Goal: Information Seeking & Learning: Check status

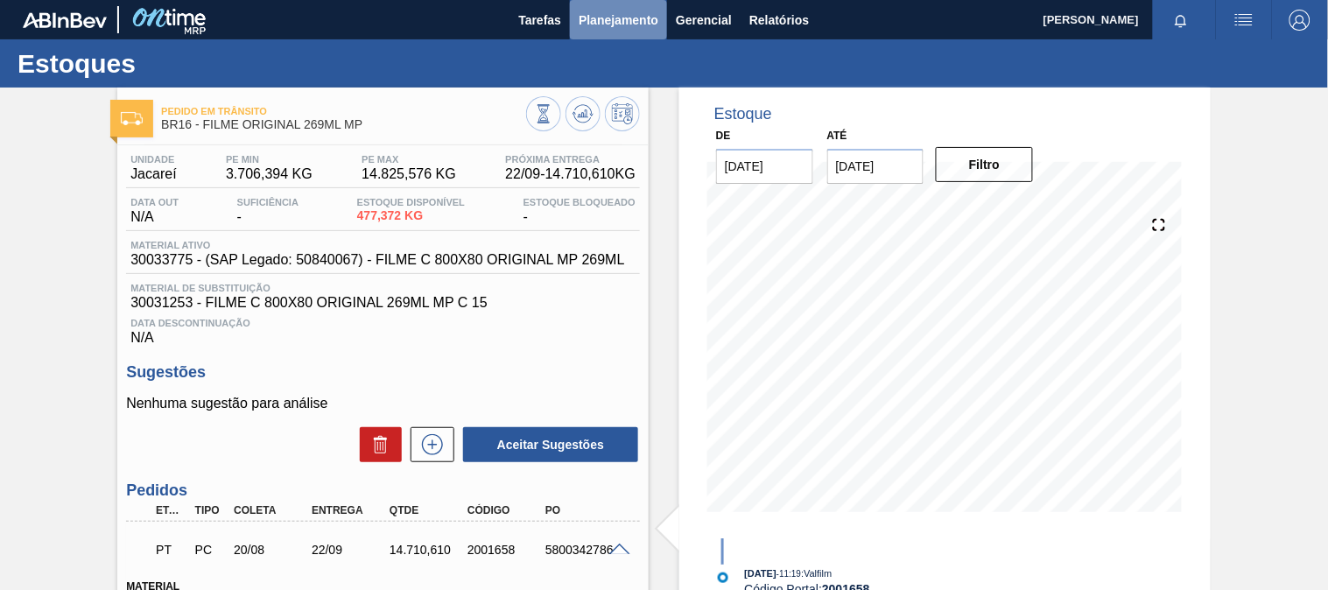
click at [615, 16] on span "Planejamento" at bounding box center [618, 20] width 80 height 21
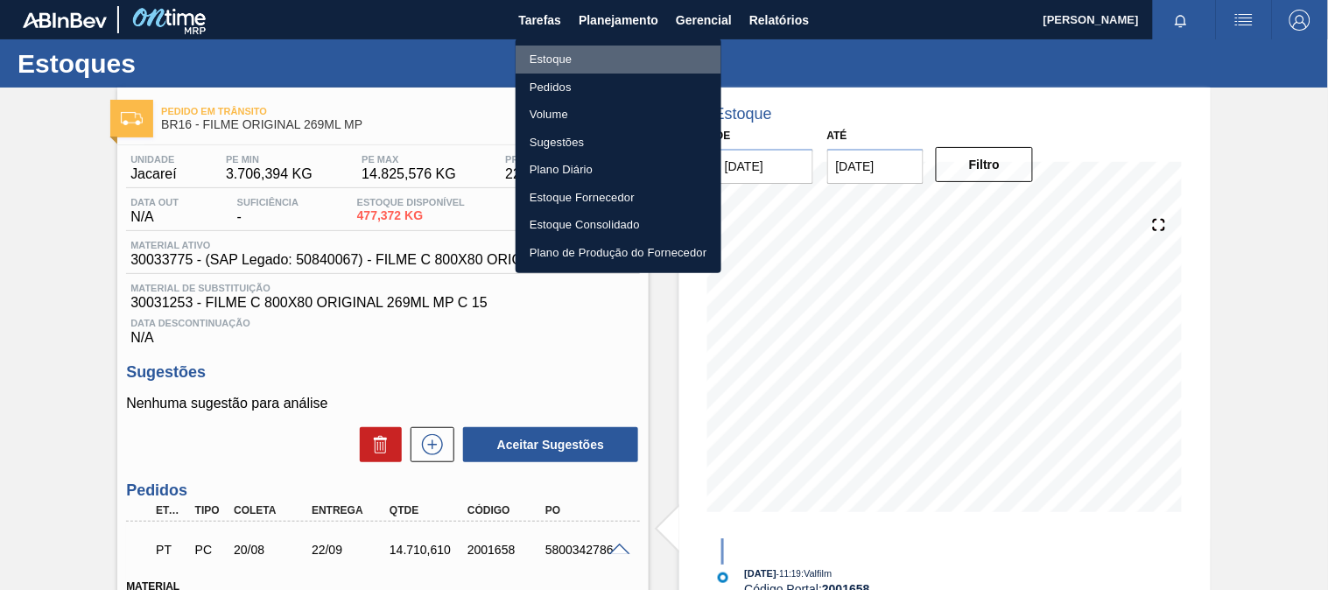
click at [561, 61] on li "Estoque" at bounding box center [618, 60] width 206 height 28
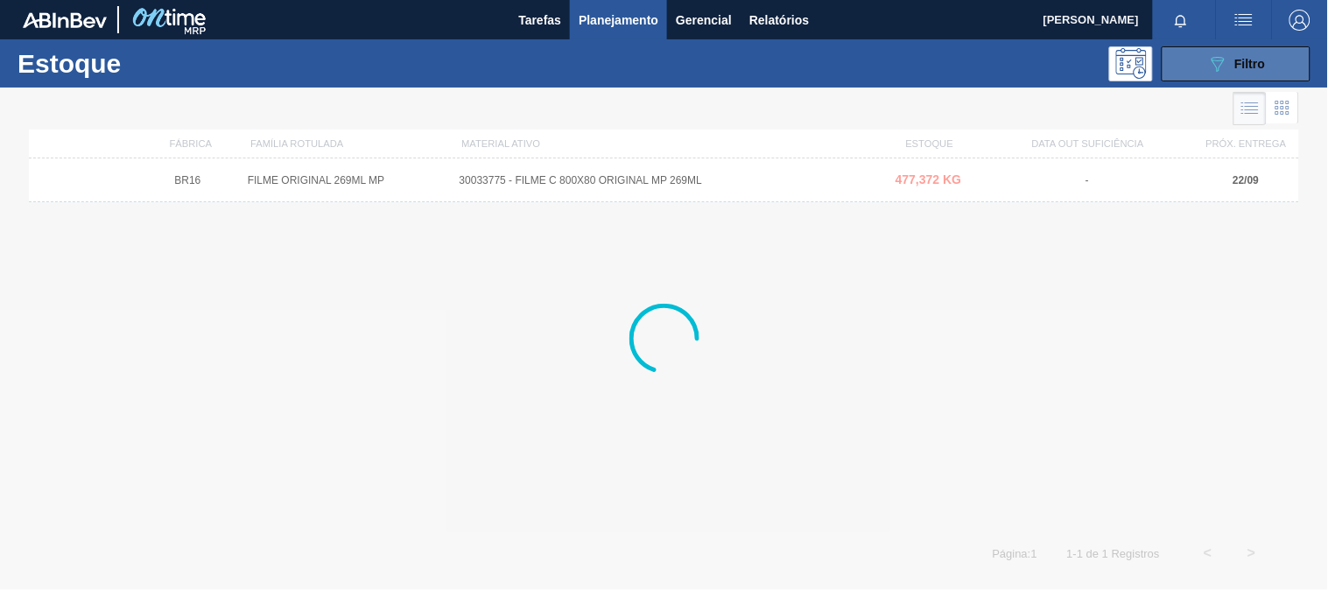
click at [1213, 62] on icon at bounding box center [1217, 64] width 13 height 15
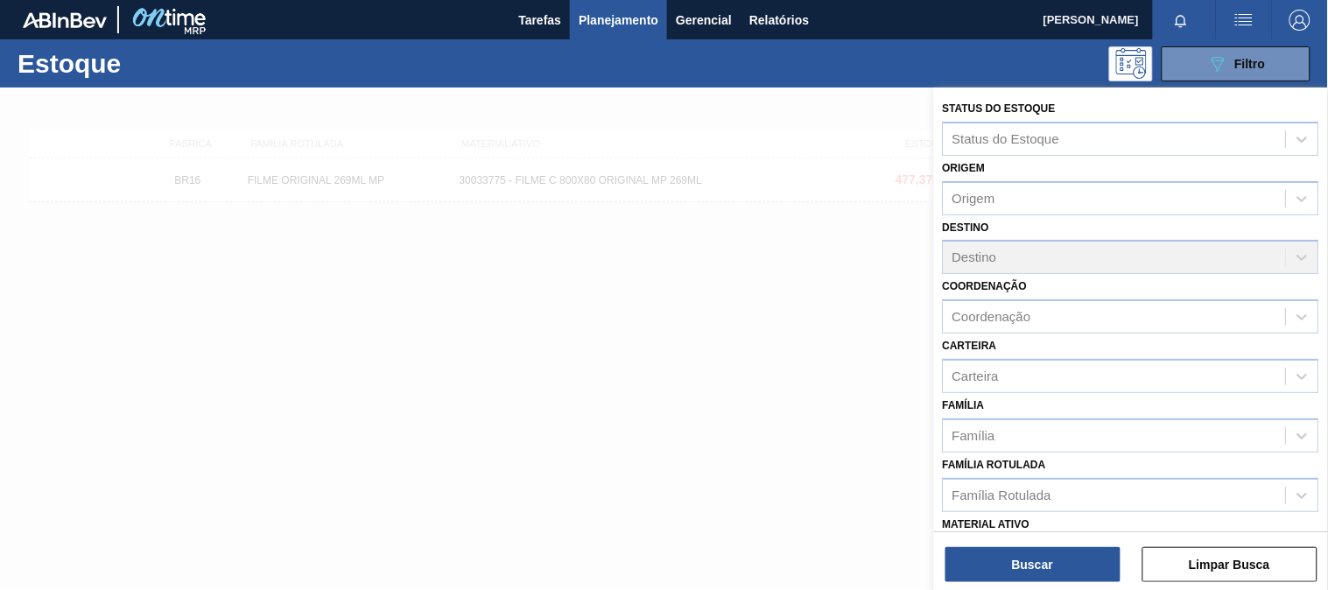
scroll to position [265, 0]
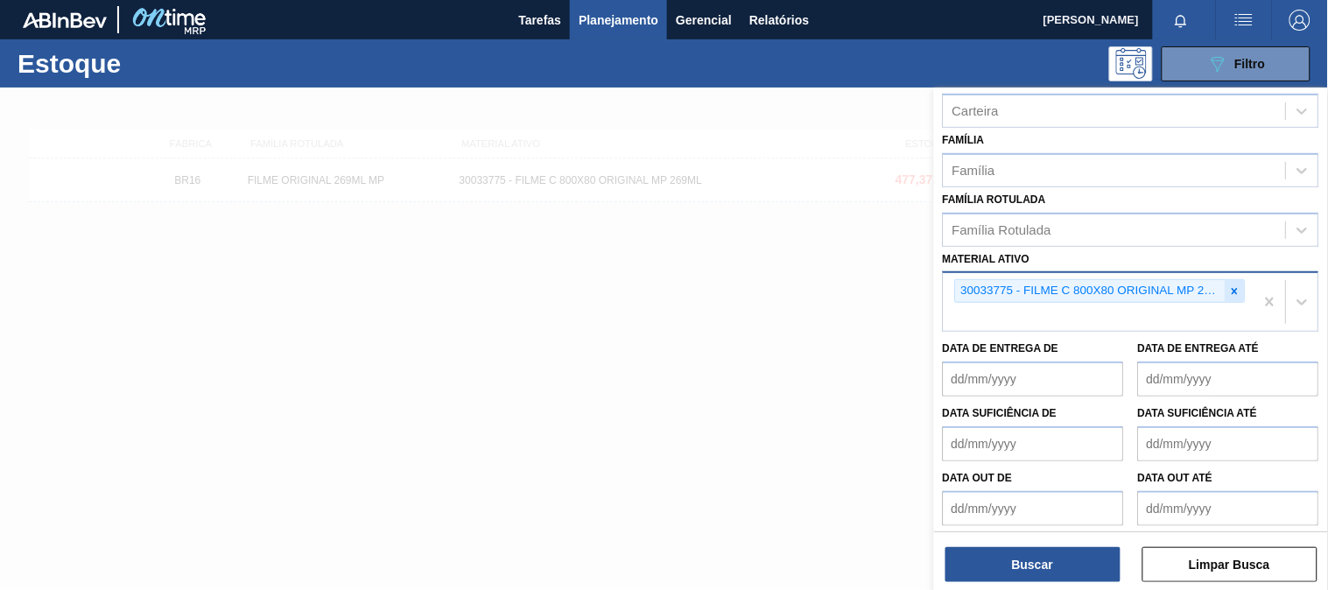
click at [1229, 285] on icon at bounding box center [1235, 291] width 12 height 12
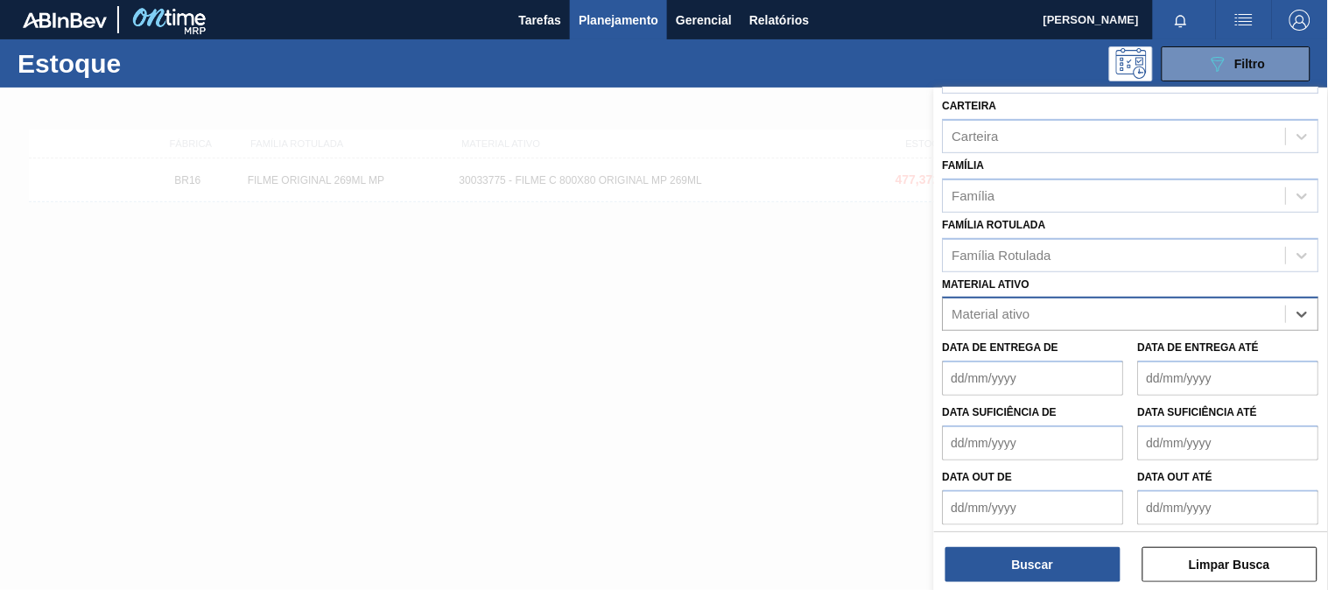
paste ativo "30012598"
type ativo "30012598"
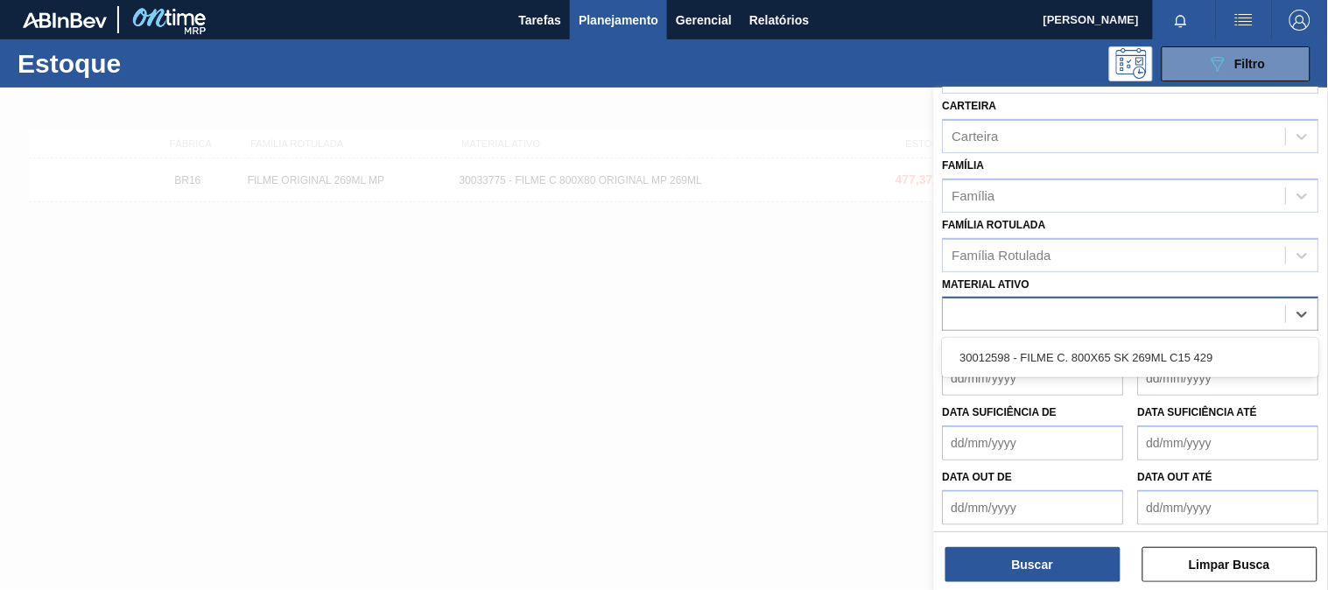
scroll to position [265, 0]
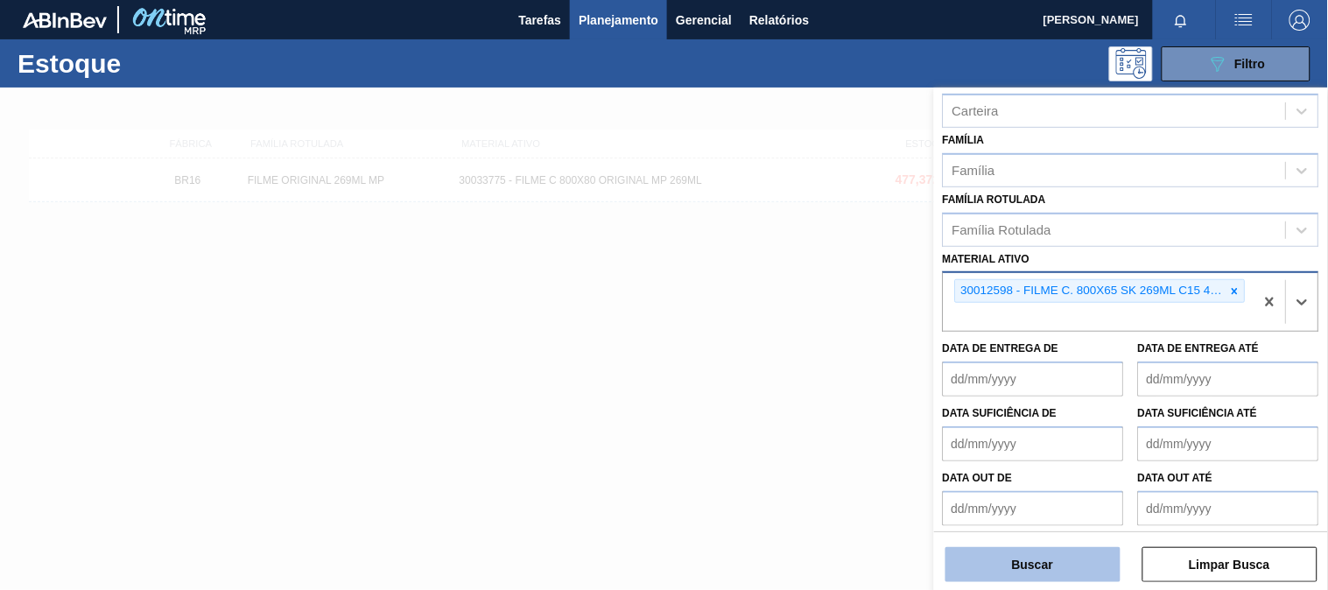
click at [996, 569] on button "Buscar" at bounding box center [1032, 564] width 175 height 35
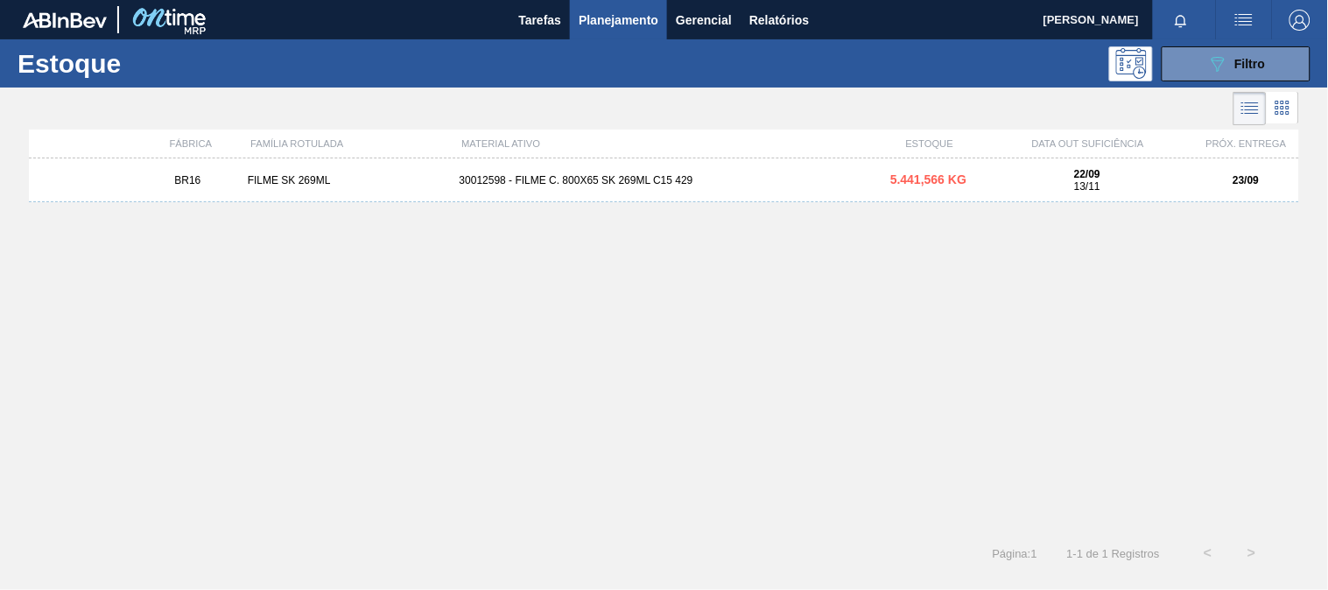
click at [302, 180] on div "FILME SK 269ML" at bounding box center [347, 180] width 212 height 12
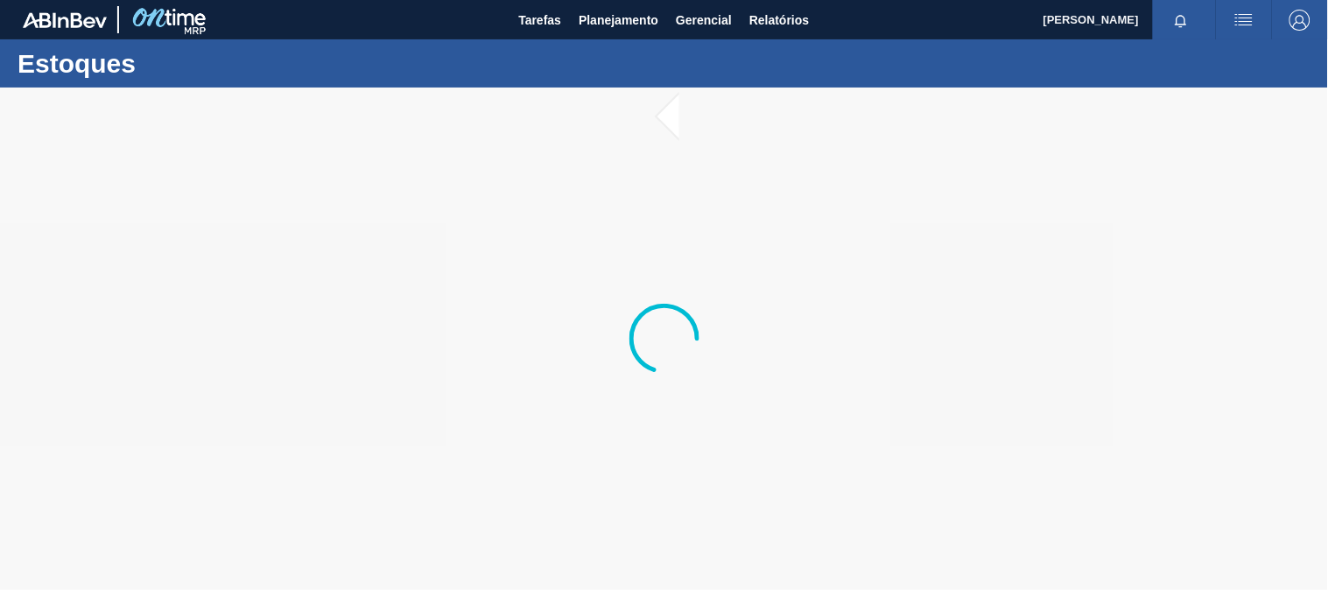
click at [399, 199] on div at bounding box center [664, 339] width 1328 height 502
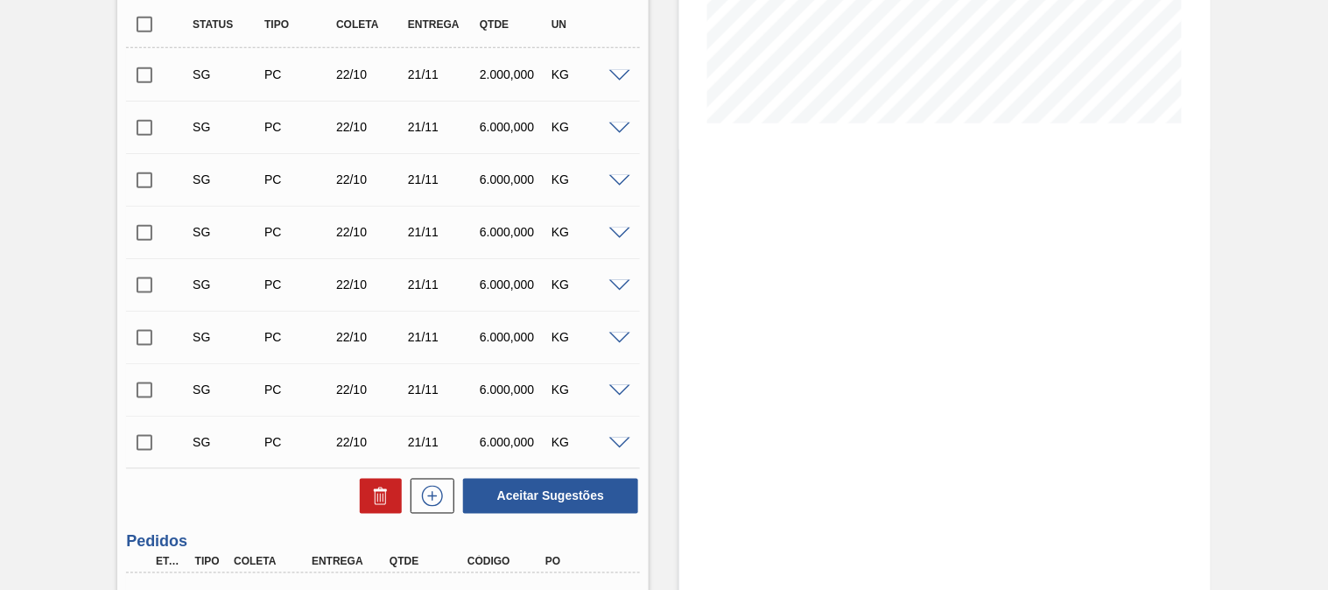
scroll to position [567, 0]
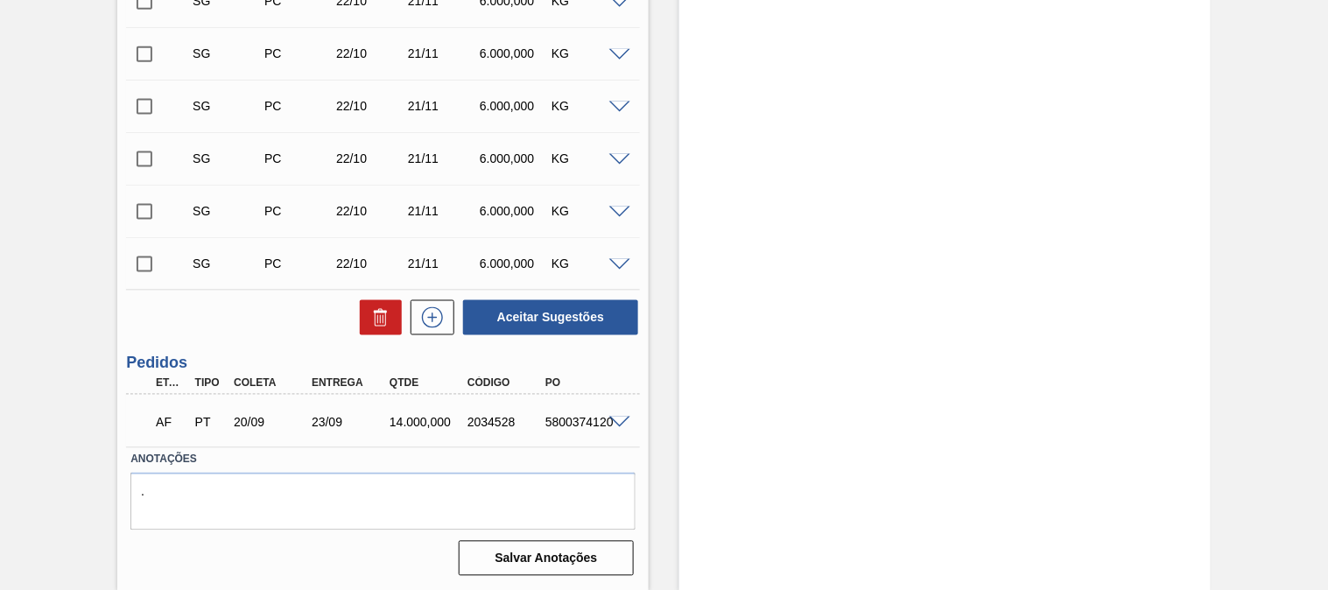
click at [622, 417] on span at bounding box center [619, 423] width 21 height 13
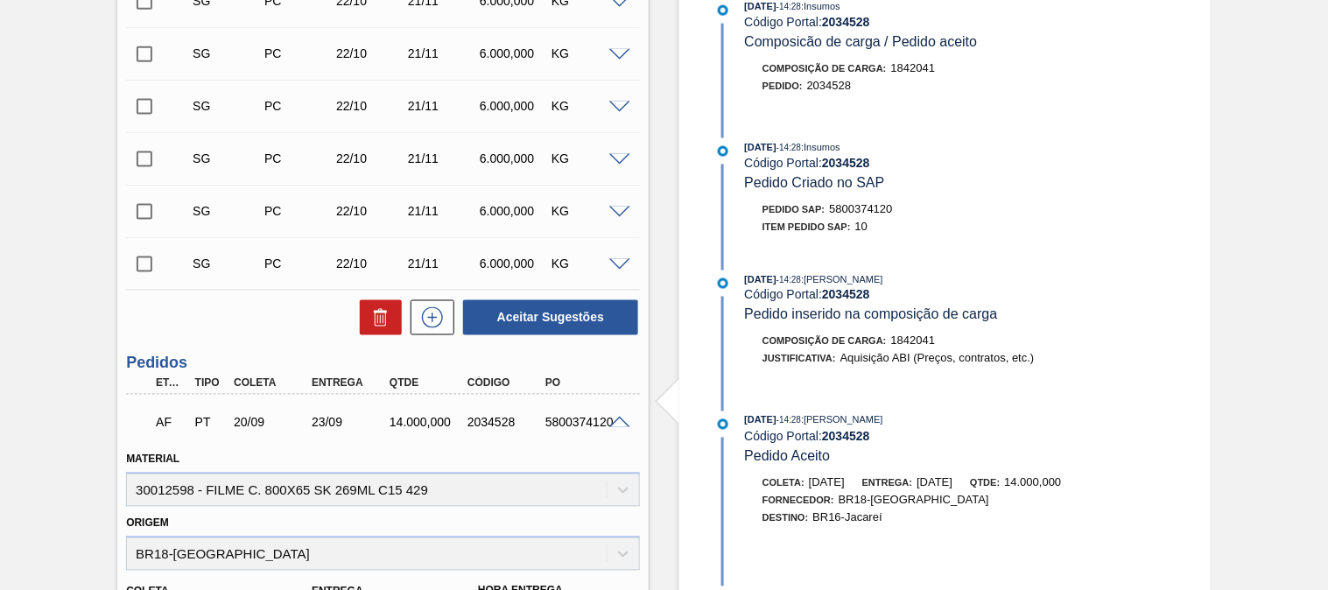
scroll to position [762, 0]
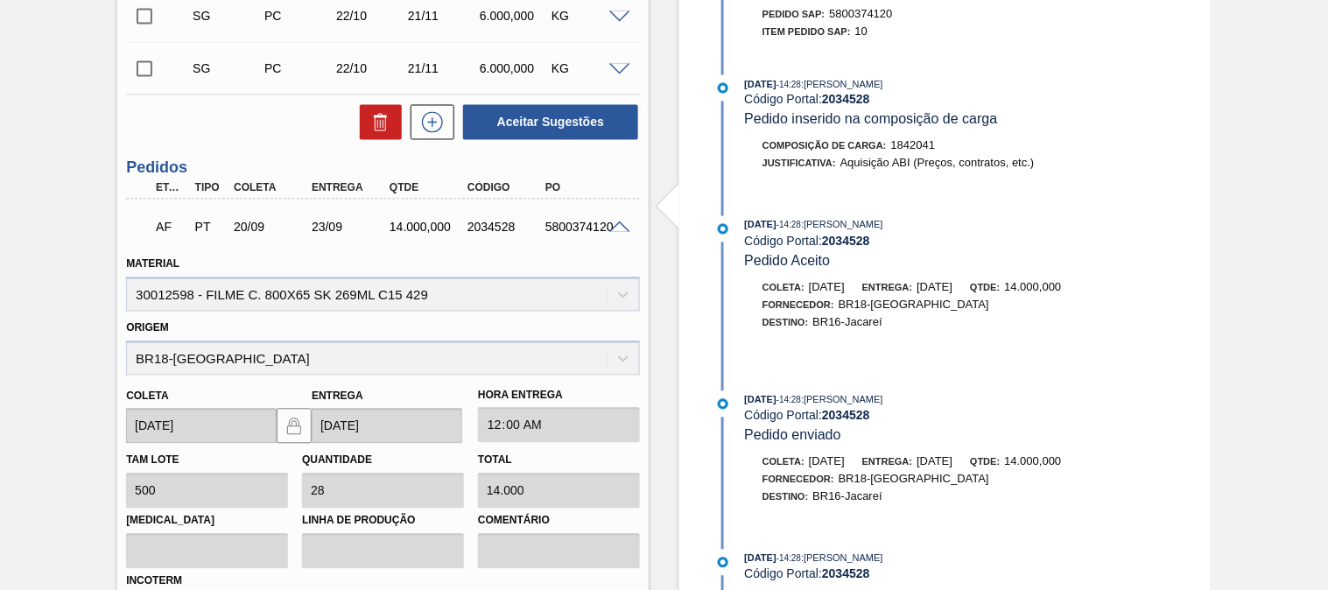
click at [214, 222] on div "PT" at bounding box center [210, 228] width 39 height 14
click at [211, 219] on div "AF PT 20/09 23/09 14.000,000 2034528 5800374120" at bounding box center [377, 225] width 467 height 35
click at [569, 224] on div "5800374120" at bounding box center [584, 228] width 86 height 14
copy div "5800374120"
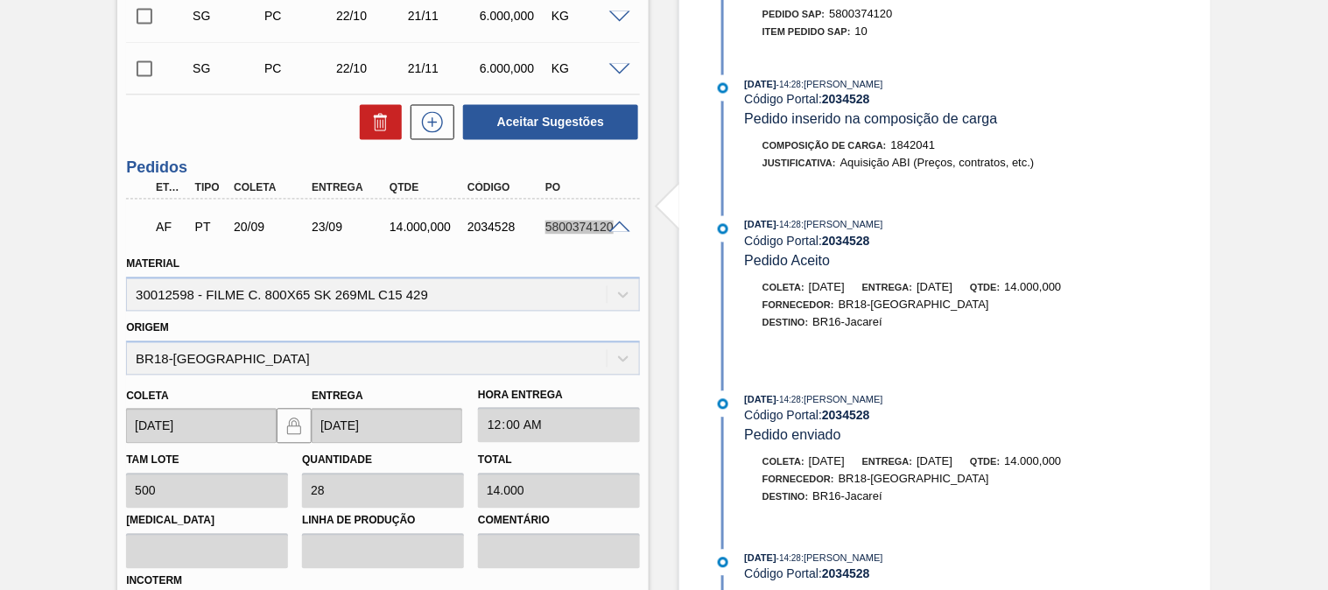
scroll to position [1054, 0]
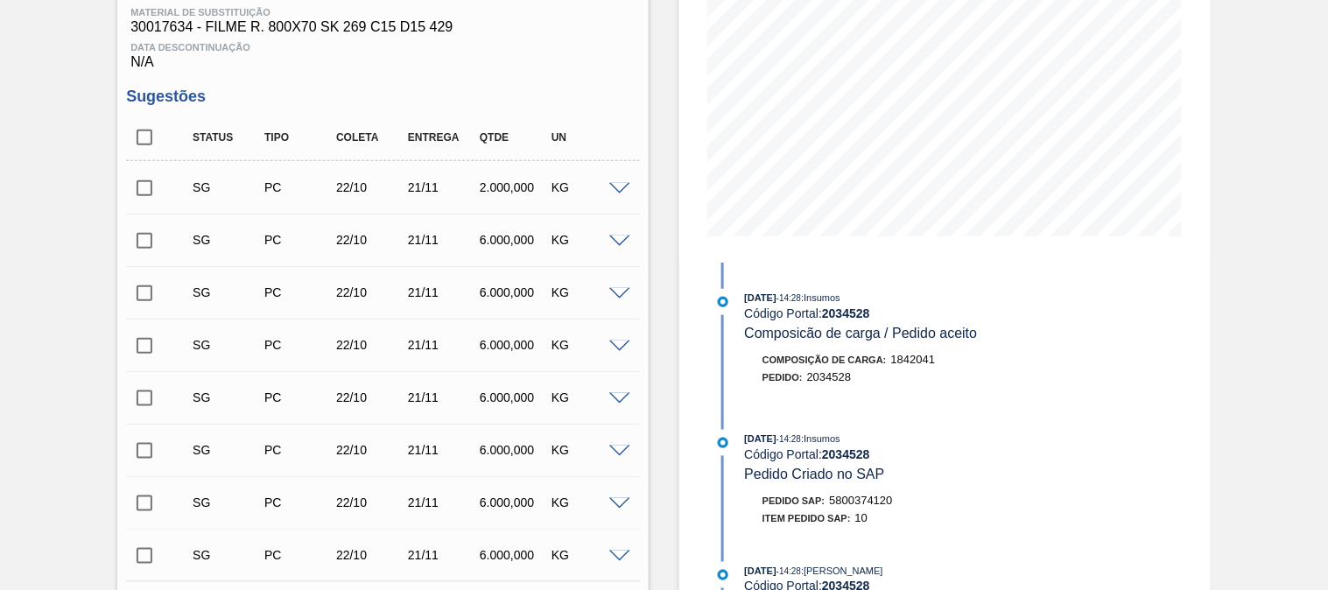
scroll to position [0, 0]
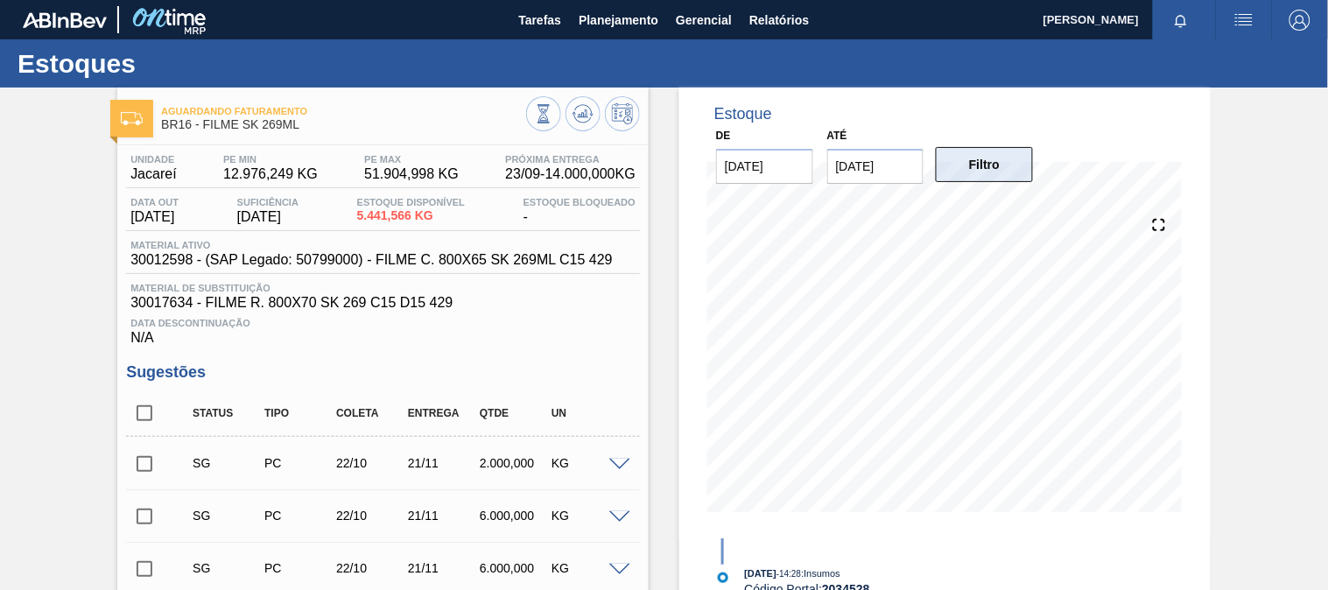
click at [989, 158] on button "Filtro" at bounding box center [984, 164] width 97 height 35
click at [613, 13] on span "Planejamento" at bounding box center [618, 20] width 80 height 21
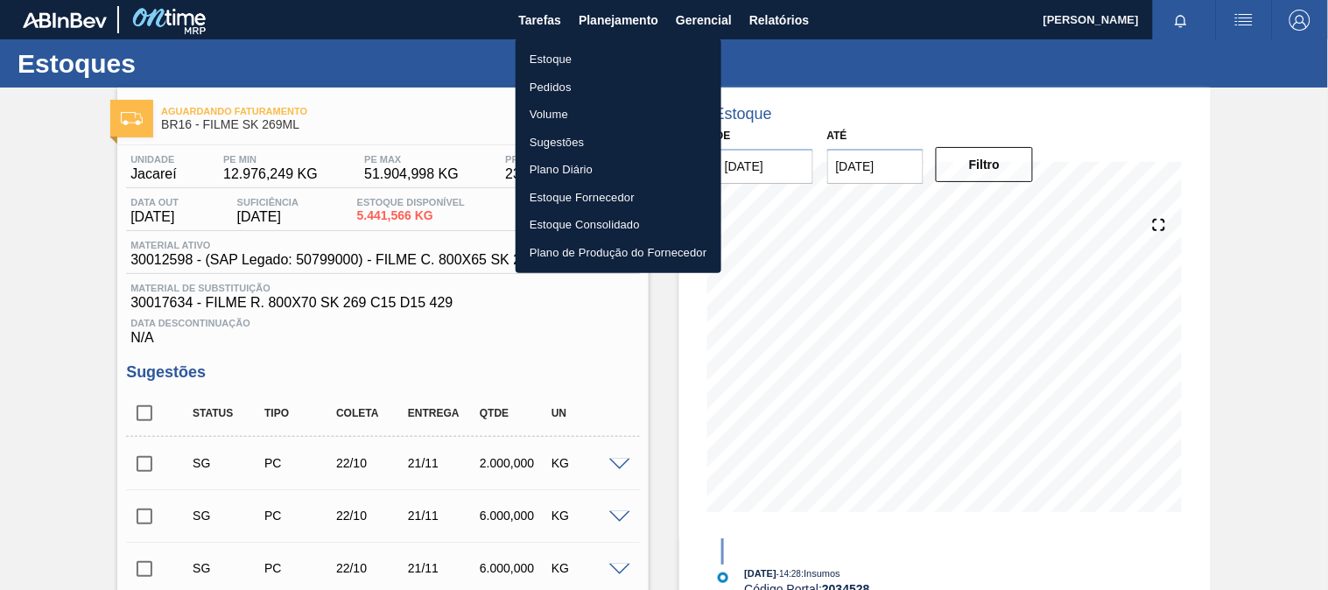
click at [555, 58] on li "Estoque" at bounding box center [618, 60] width 206 height 28
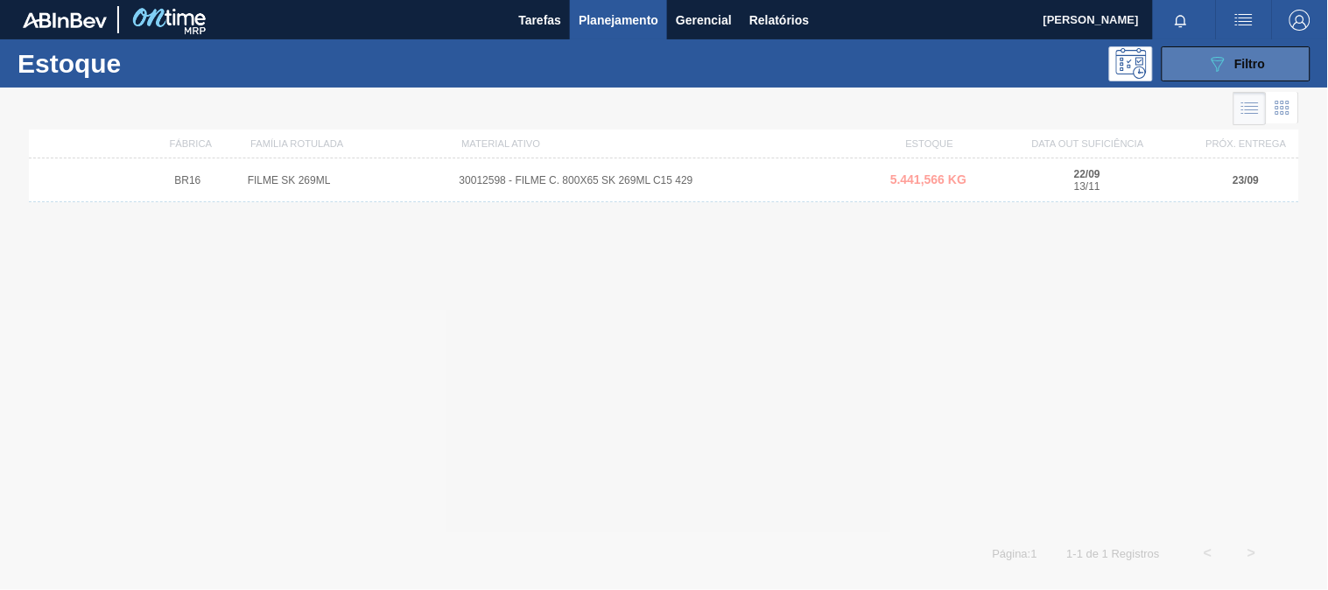
click at [1234, 65] on div "089F7B8B-B2A5-4AFE-B5C0-19BA573D28AC Filtro" at bounding box center [1236, 63] width 59 height 21
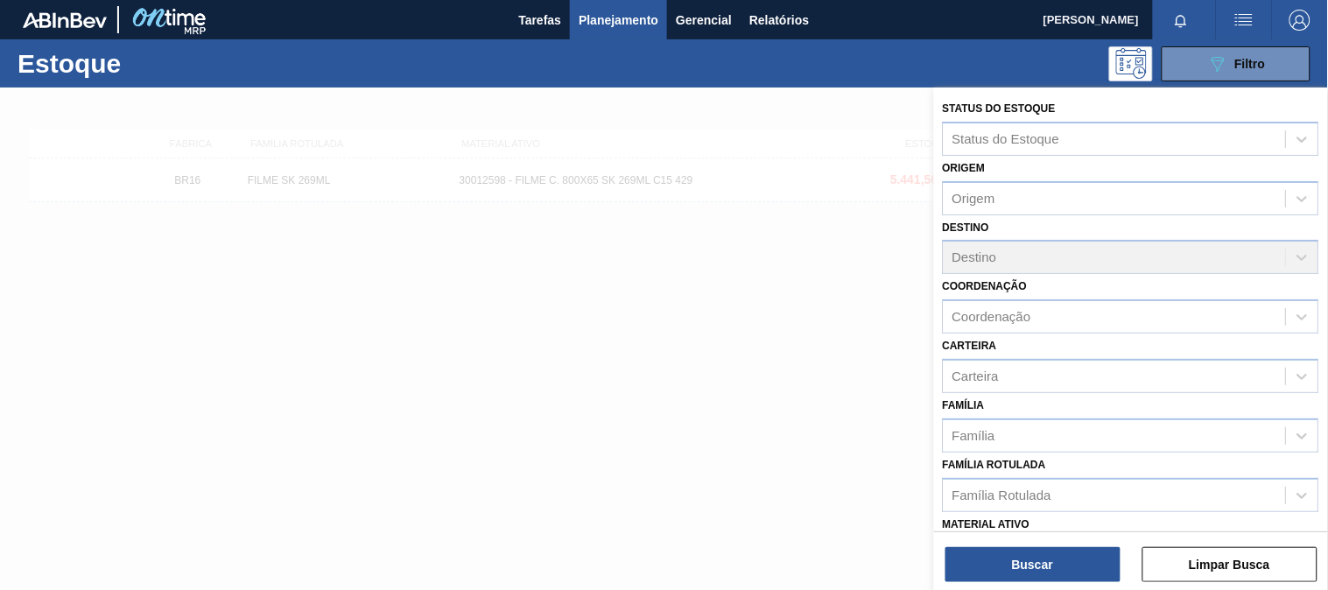
scroll to position [265, 0]
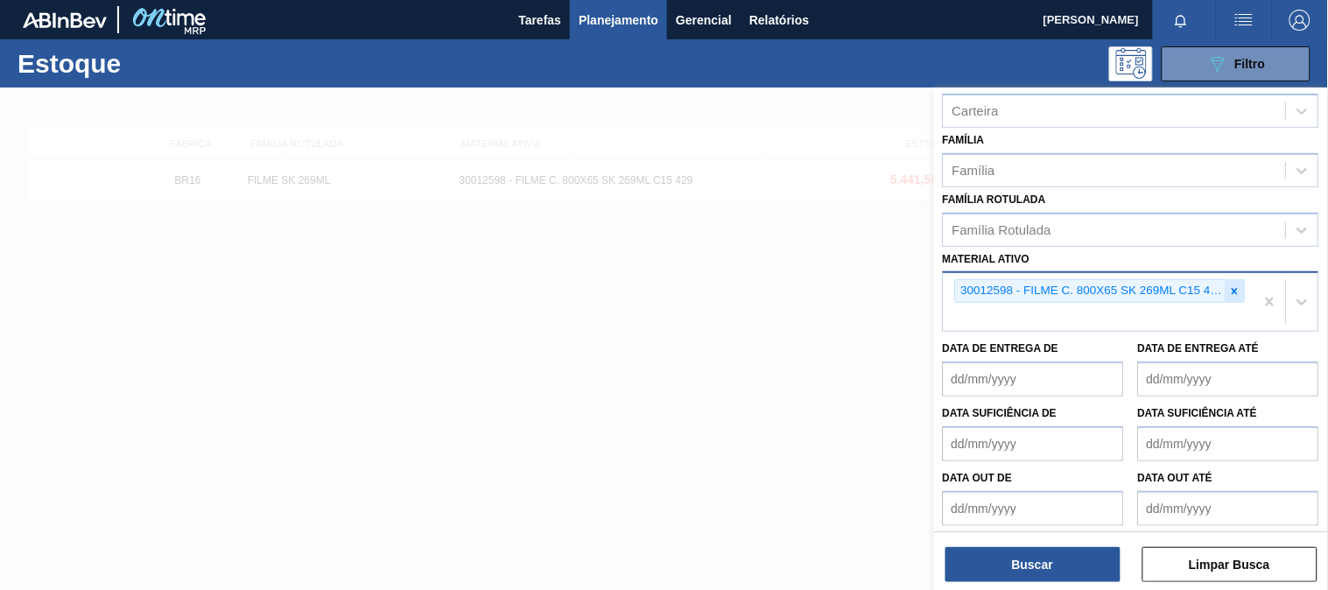
click at [1232, 288] on icon at bounding box center [1235, 291] width 6 height 6
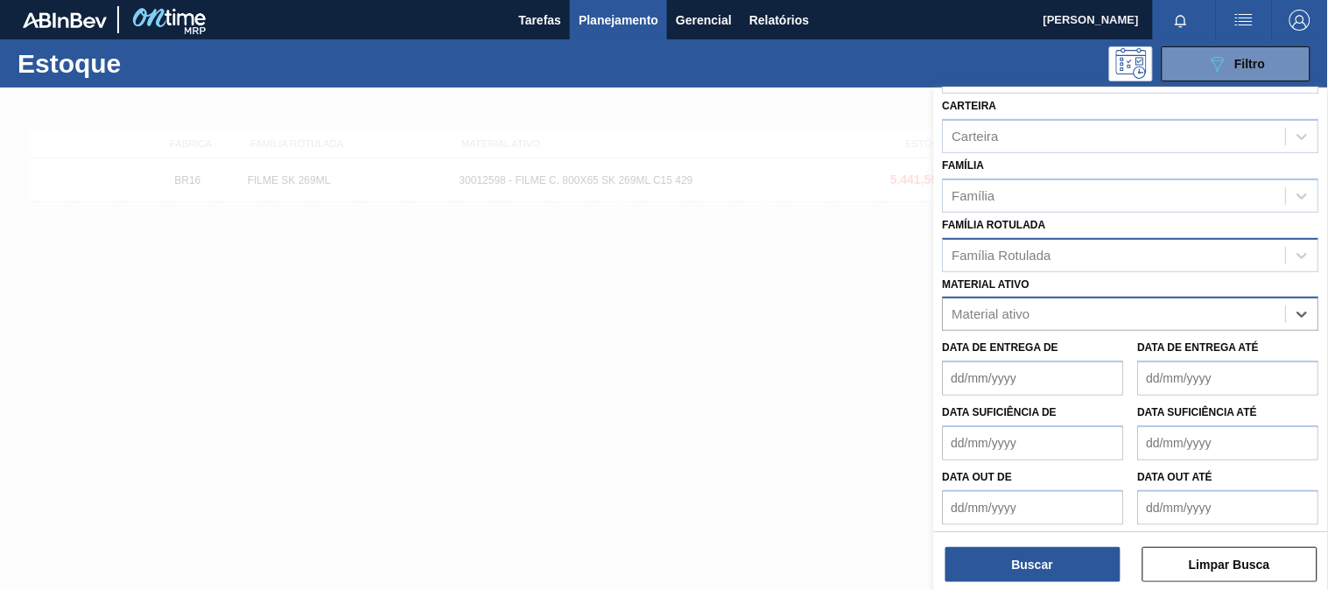
paste ativo "30012546"
type ativo "30012546"
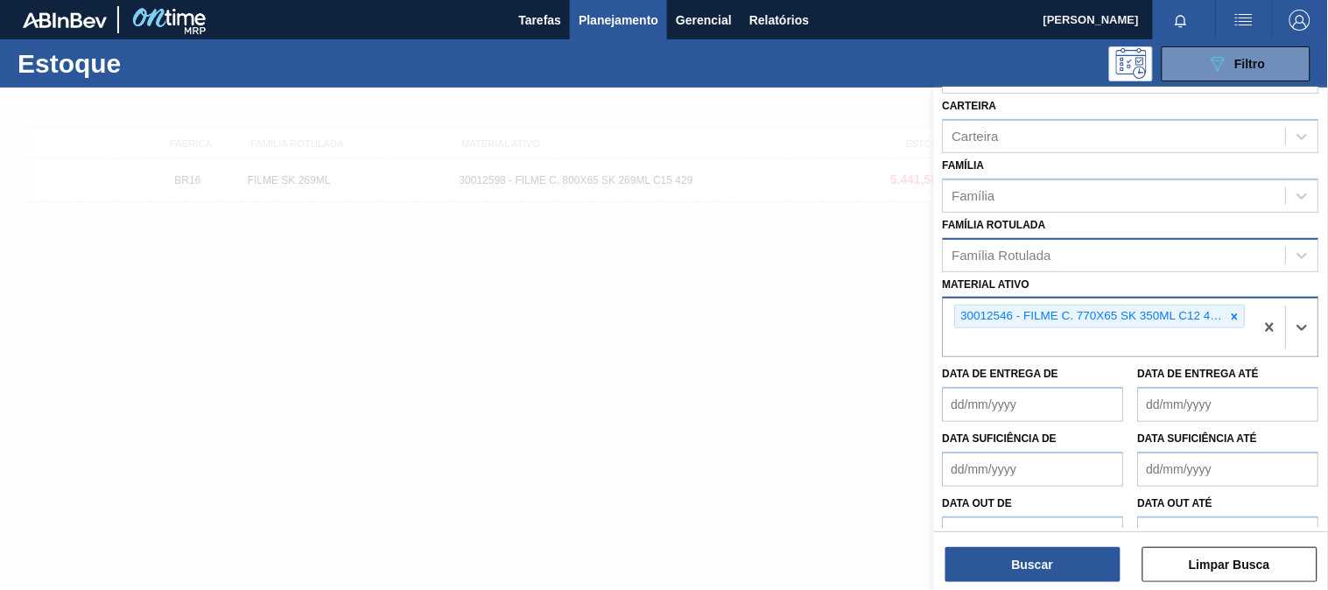
scroll to position [265, 0]
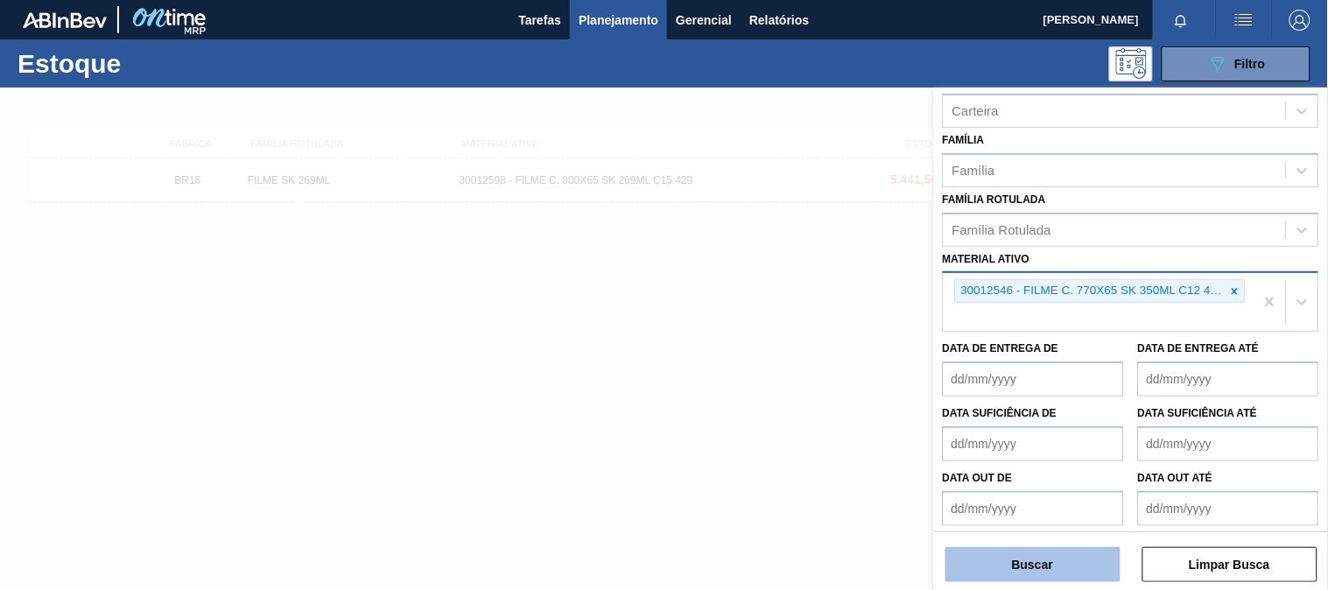
click at [1007, 564] on button "Buscar" at bounding box center [1032, 564] width 175 height 35
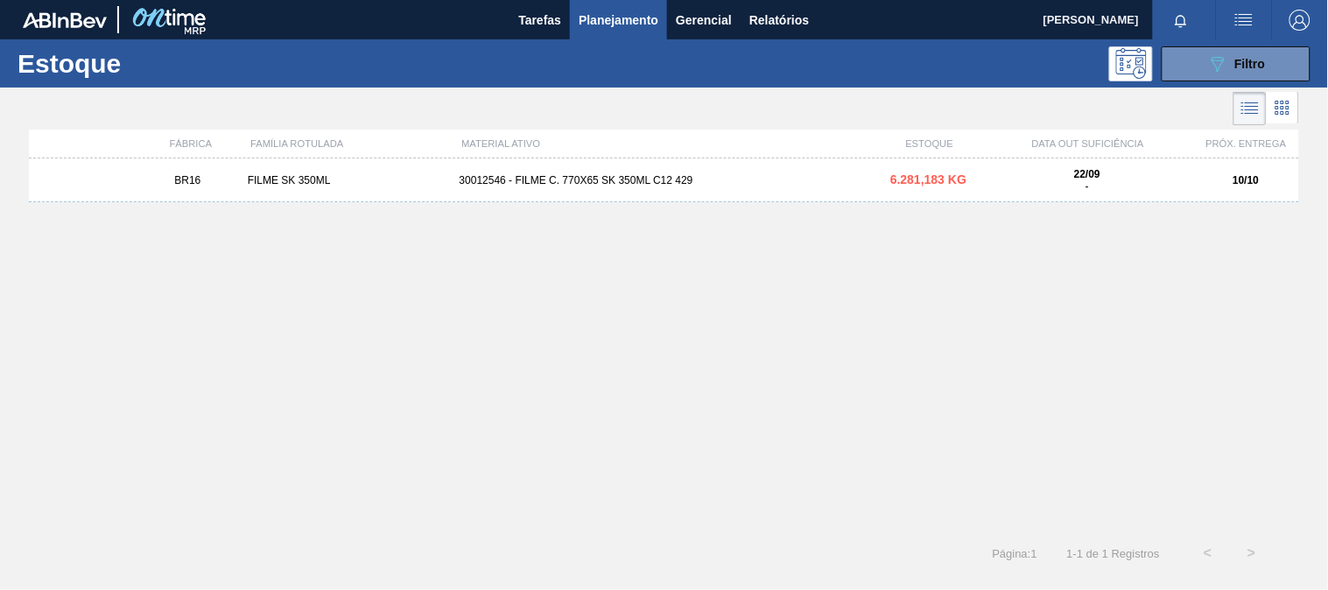
click at [334, 177] on div "FILME SK 350ML" at bounding box center [347, 180] width 212 height 12
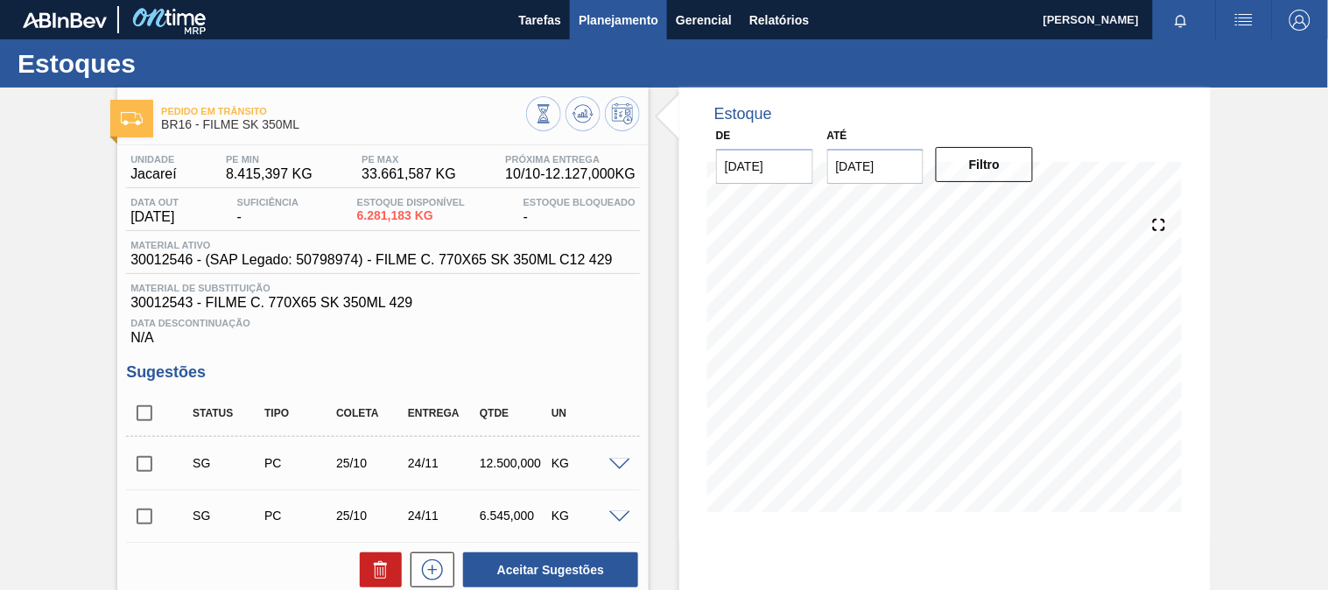
click at [618, 22] on span "Planejamento" at bounding box center [618, 20] width 80 height 21
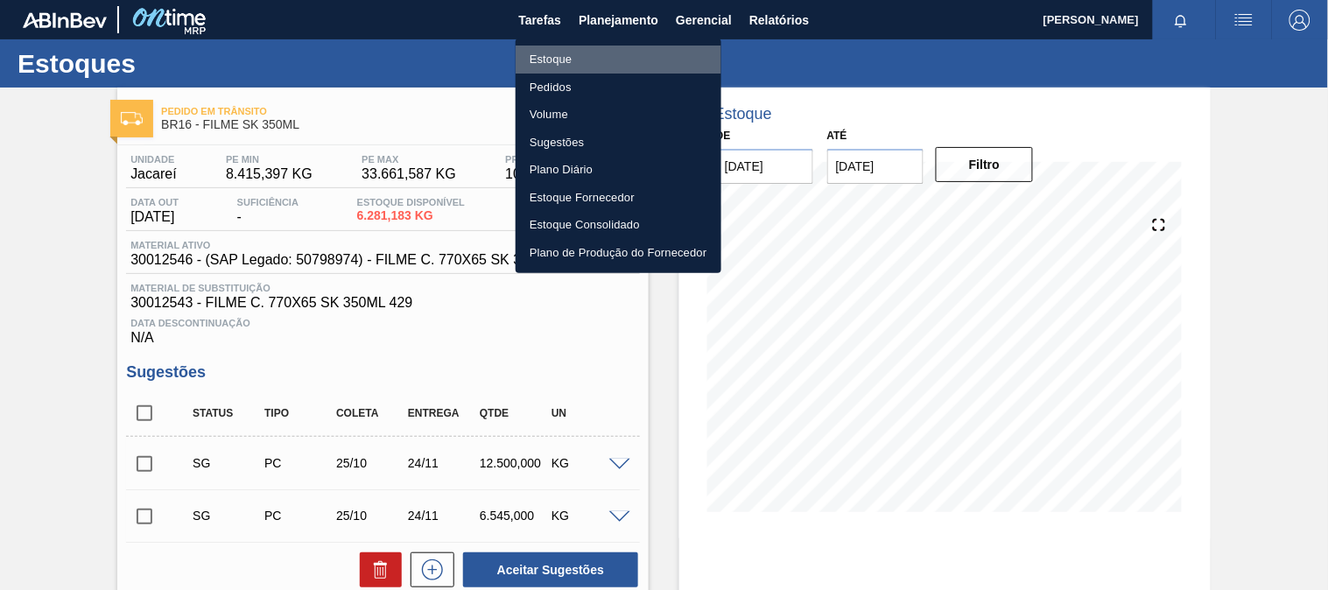
drag, startPoint x: 584, startPoint y: 58, endPoint x: 1141, endPoint y: 116, distance: 560.5
click at [583, 58] on li "Estoque" at bounding box center [618, 60] width 206 height 28
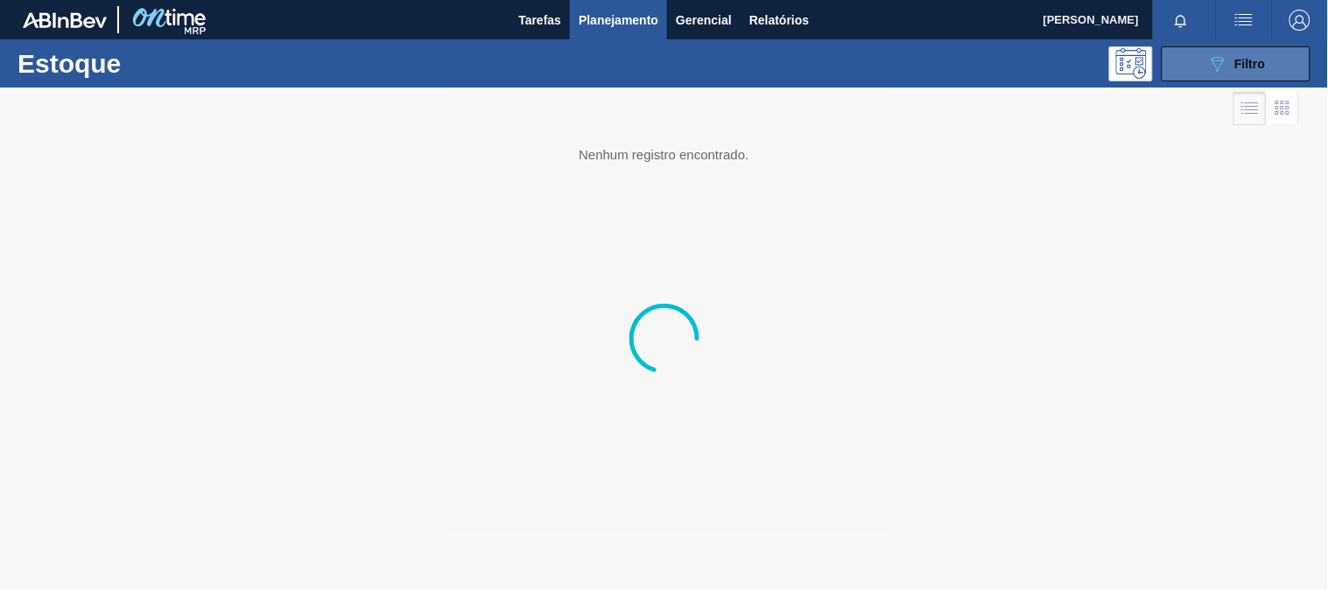
click at [1226, 73] on icon "089F7B8B-B2A5-4AFE-B5C0-19BA573D28AC" at bounding box center [1217, 63] width 21 height 21
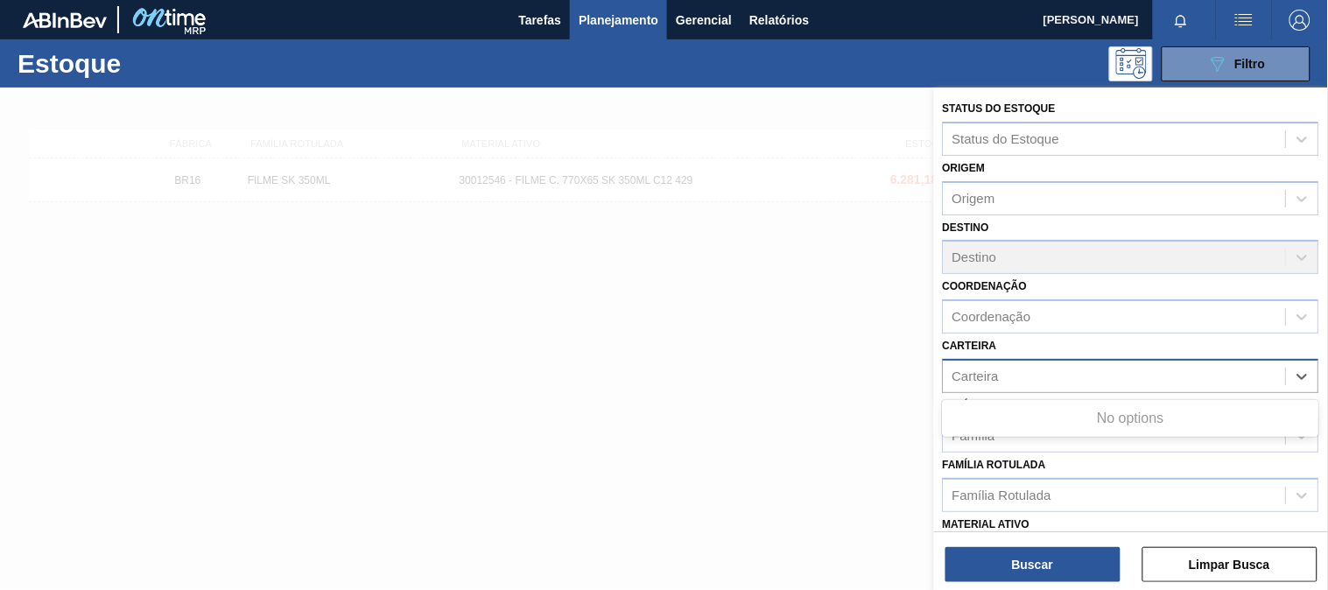
click at [1060, 371] on div "Carteira" at bounding box center [1114, 375] width 342 height 25
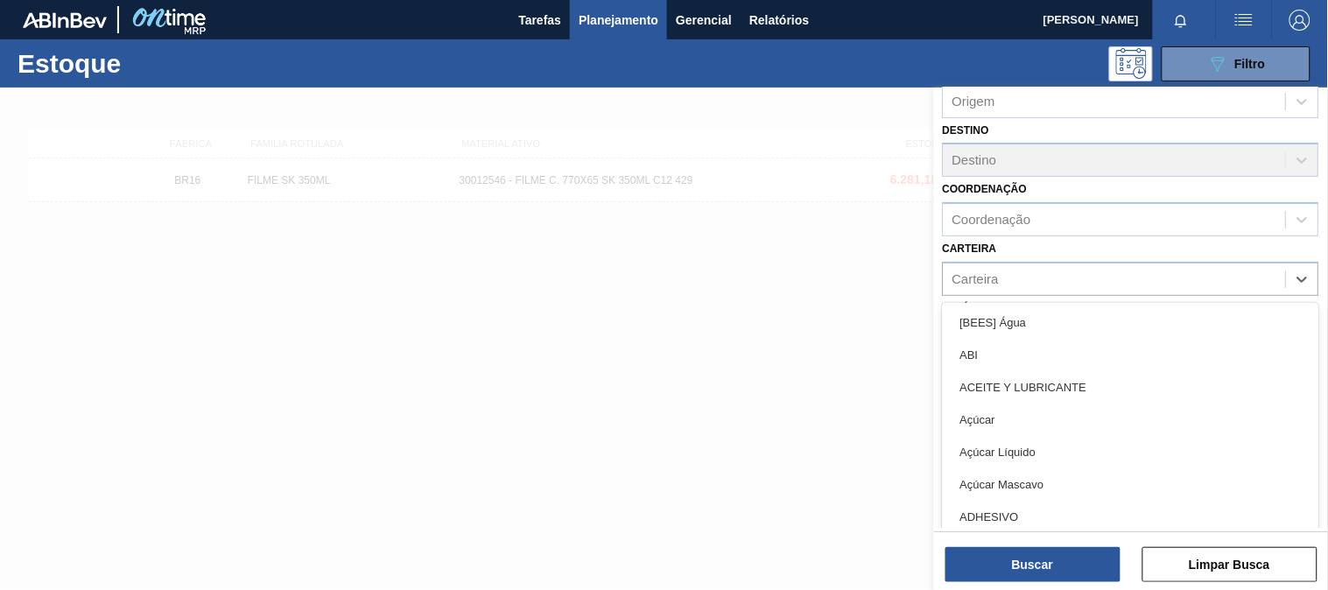
click at [1135, 245] on div "Carteira option ABI focused, 2 of 101. 101 results available. Use Up and Down t…" at bounding box center [1131, 266] width 376 height 60
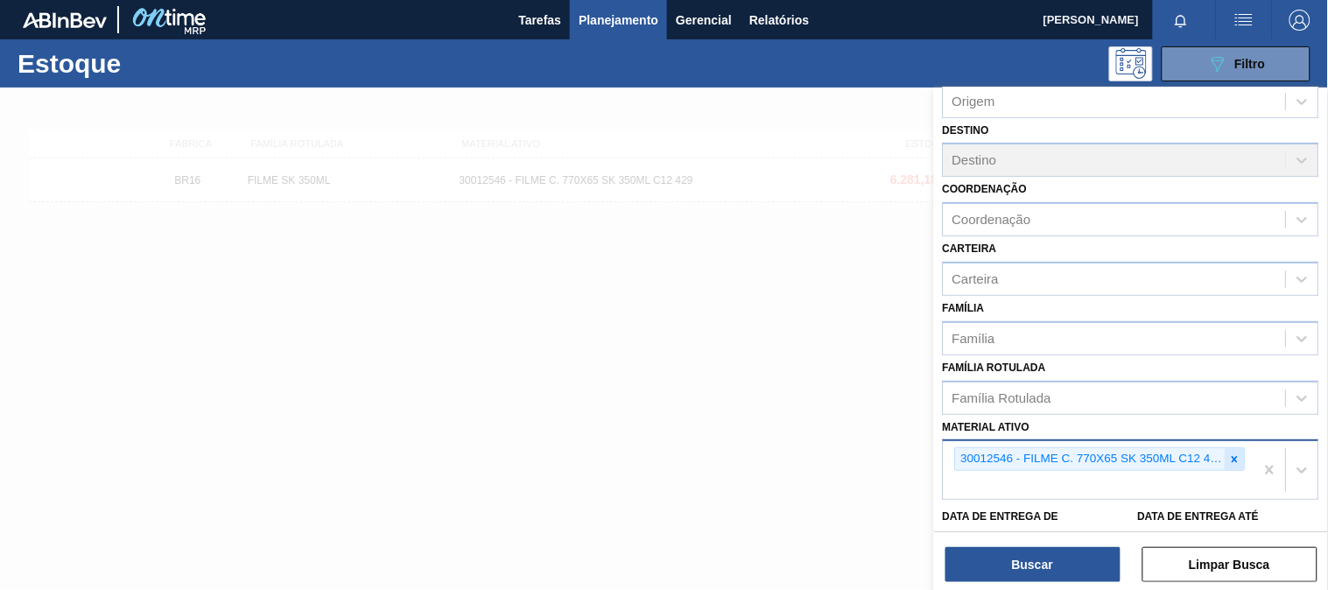
drag, startPoint x: 1237, startPoint y: 456, endPoint x: 1200, endPoint y: 448, distance: 37.6
click at [1236, 455] on icon at bounding box center [1235, 459] width 12 height 12
paste ativo "30012535"
type ativo "30012535"
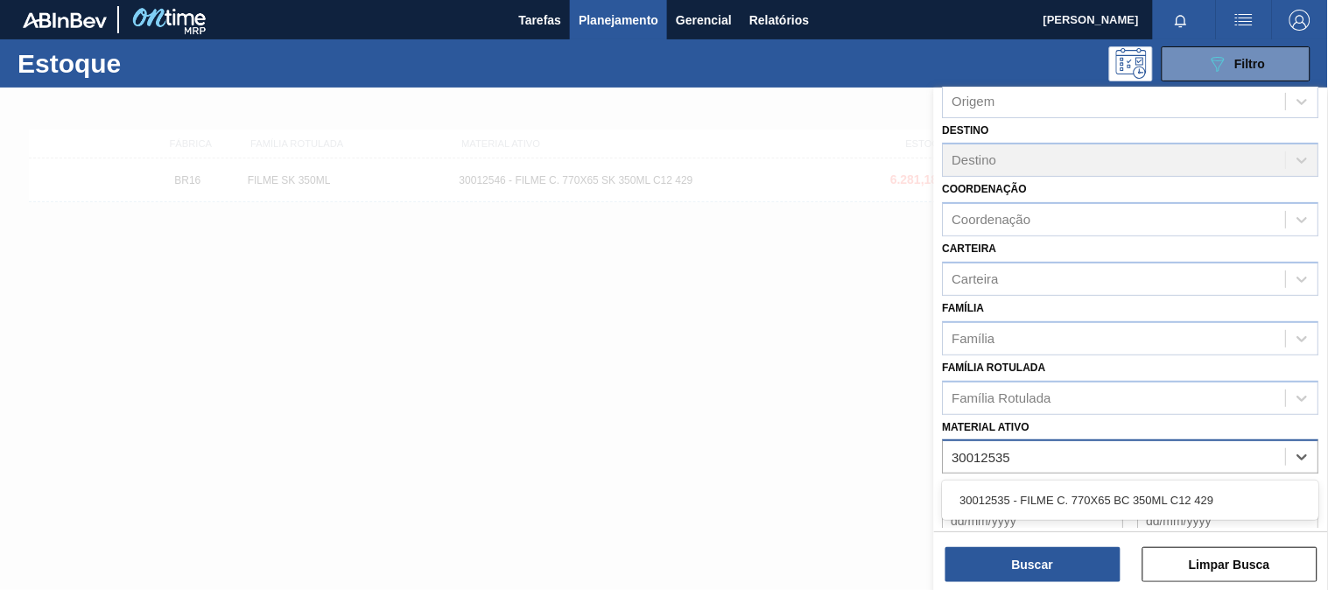
click at [1087, 487] on div "30012535 - FILME C. 770X65 BC 350ML C12 429" at bounding box center [1131, 500] width 376 height 32
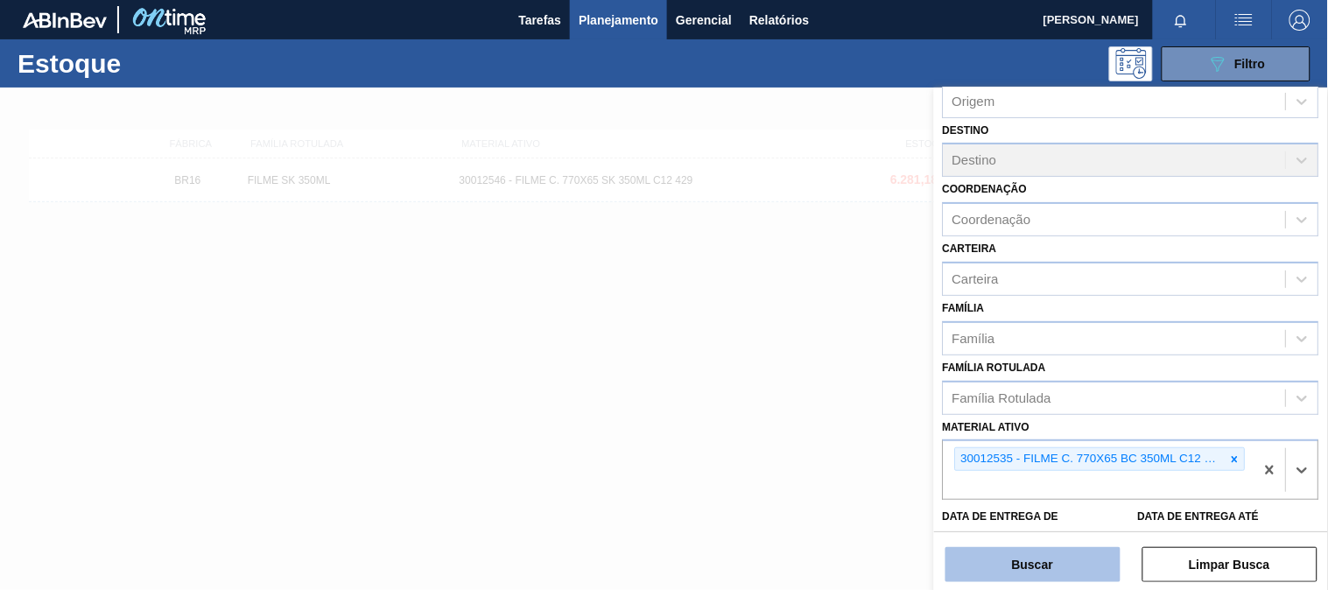
click at [1042, 564] on button "Buscar" at bounding box center [1032, 564] width 175 height 35
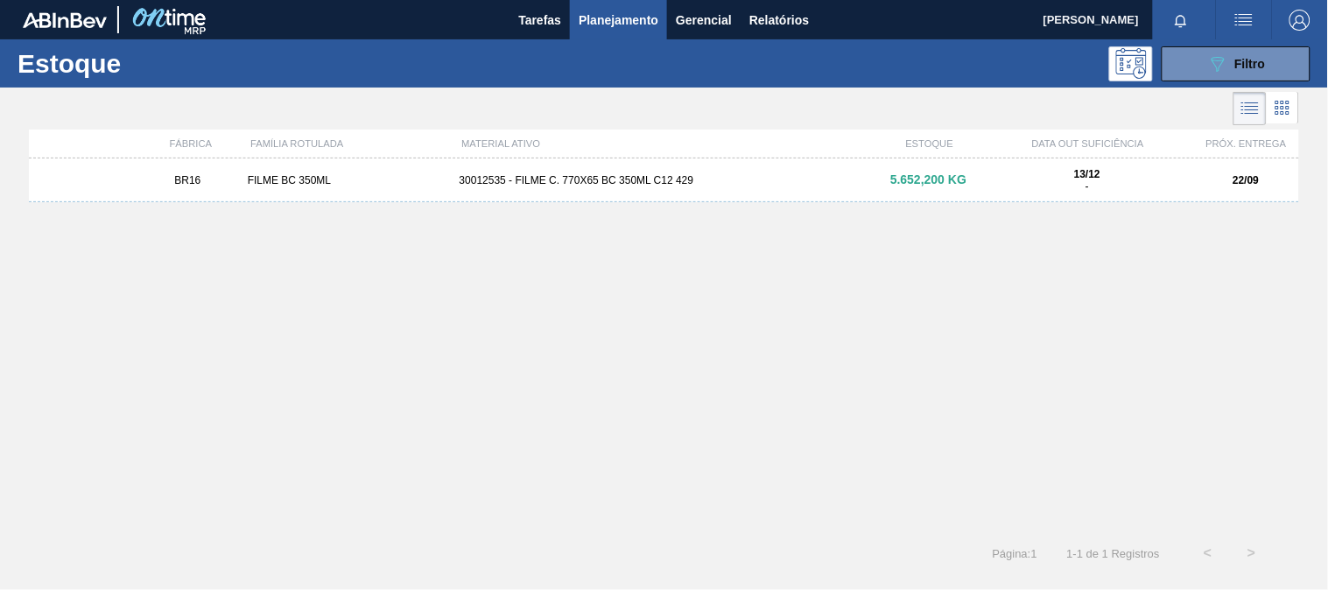
click at [648, 180] on div "30012535 - FILME C. 770X65 BC 350ML C12 429" at bounding box center [664, 180] width 424 height 12
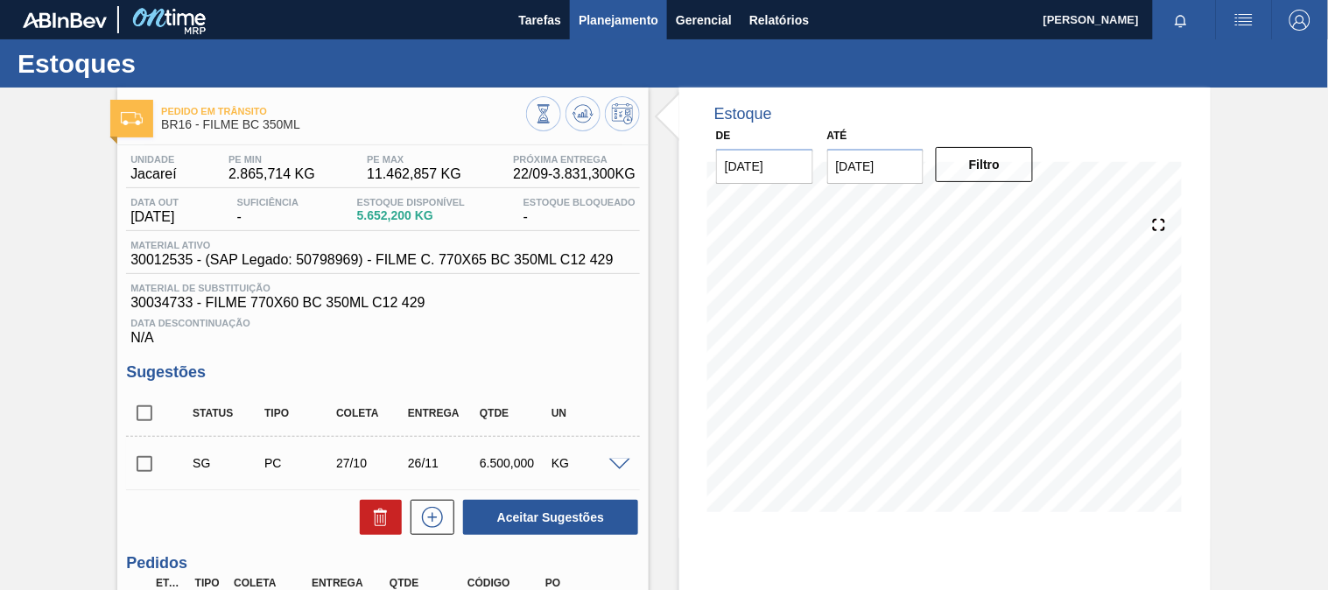
click at [665, 22] on div "Tarefas Planejamento Gerencial Relatórios" at bounding box center [664, 19] width 1328 height 39
click at [620, 21] on span "Planejamento" at bounding box center [618, 20] width 80 height 21
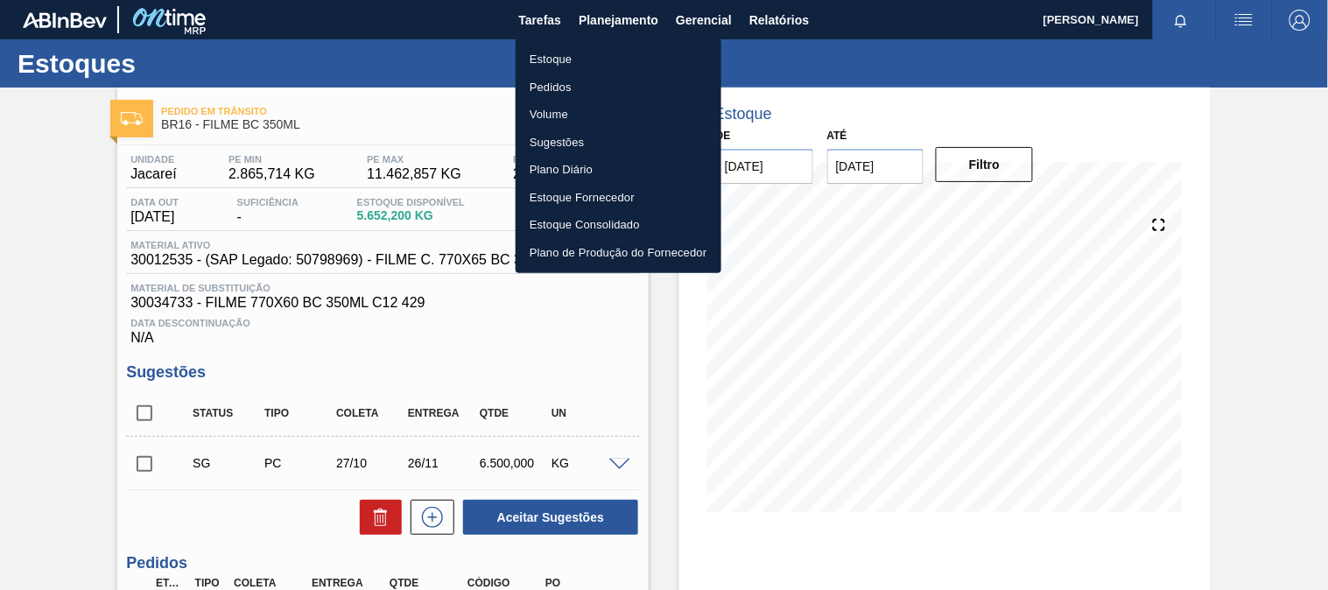
click at [546, 59] on li "Estoque" at bounding box center [618, 60] width 206 height 28
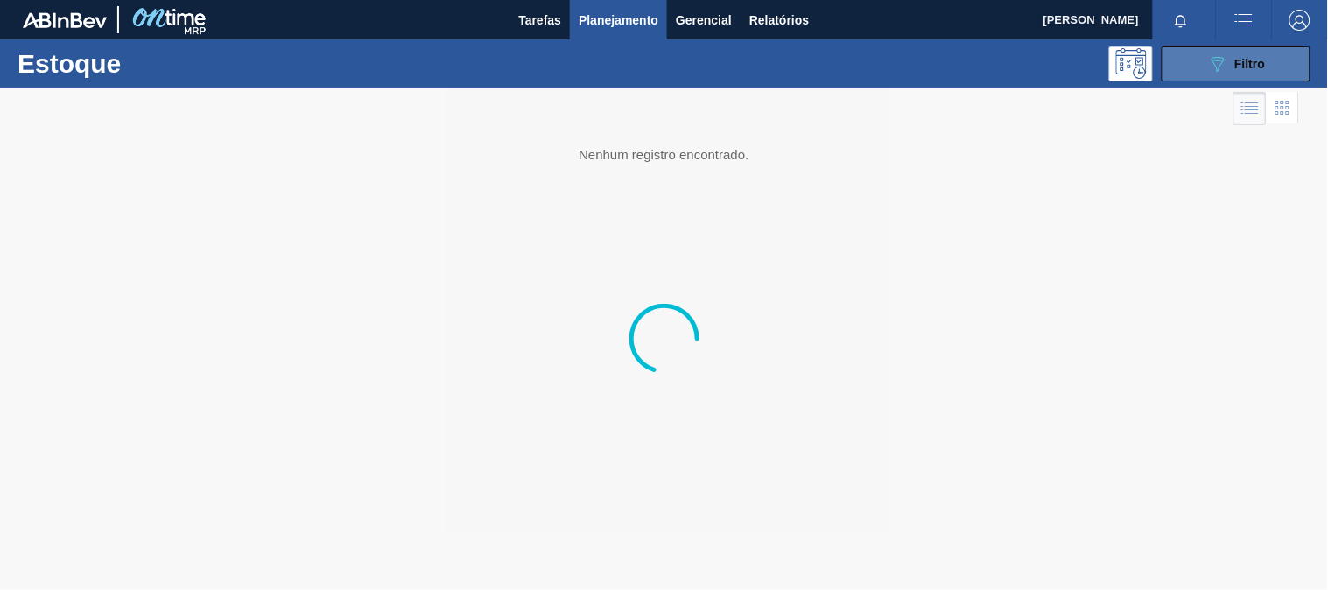
drag, startPoint x: 1188, startPoint y: 88, endPoint x: 1193, endPoint y: 75, distance: 13.0
click at [1188, 88] on div at bounding box center [664, 339] width 1328 height 502
click at [1193, 72] on button "089F7B8B-B2A5-4AFE-B5C0-19BA573D28AC Filtro" at bounding box center [1235, 63] width 149 height 35
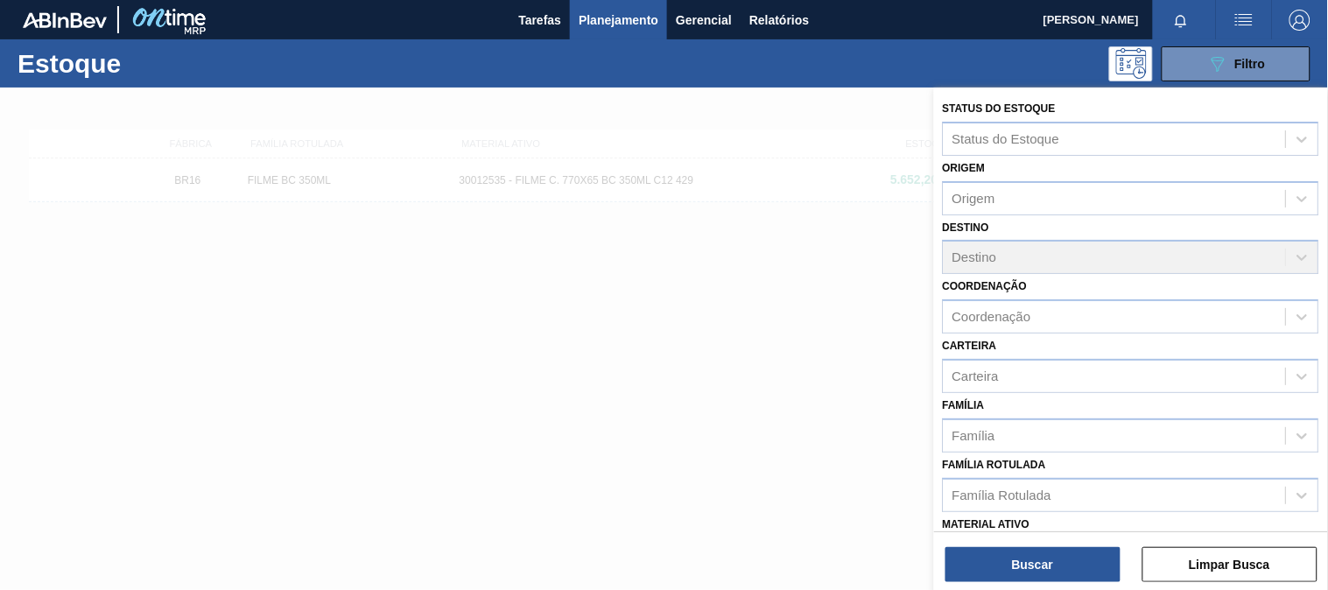
scroll to position [194, 0]
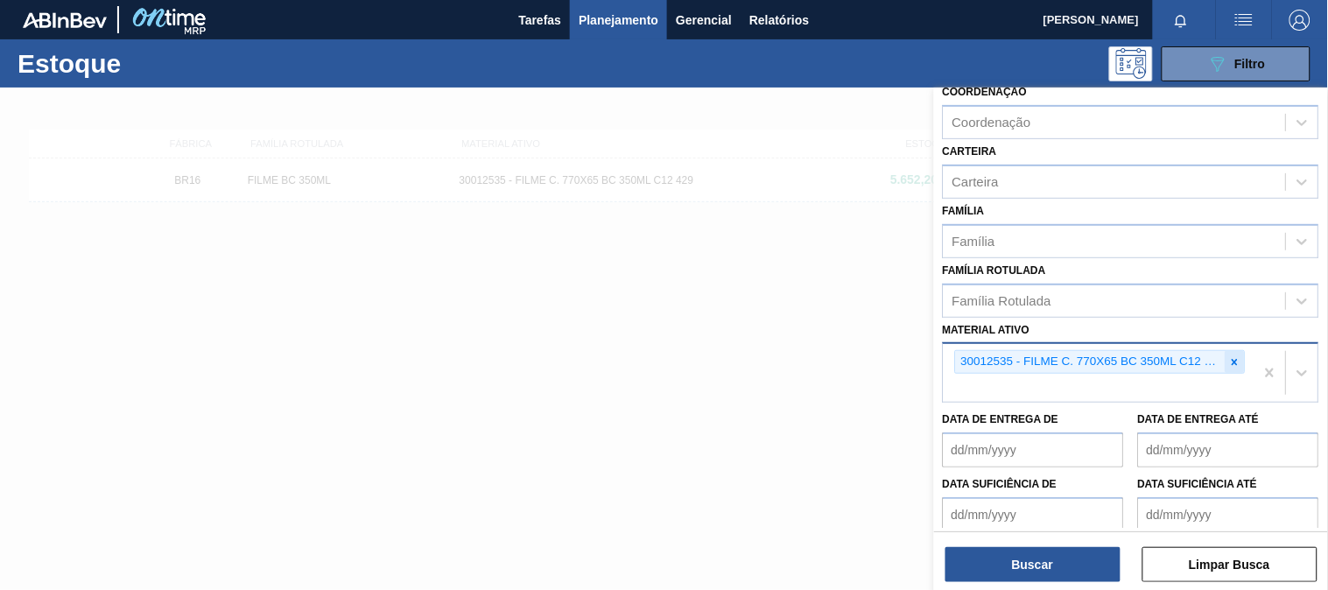
click at [1234, 360] on icon at bounding box center [1235, 362] width 12 height 12
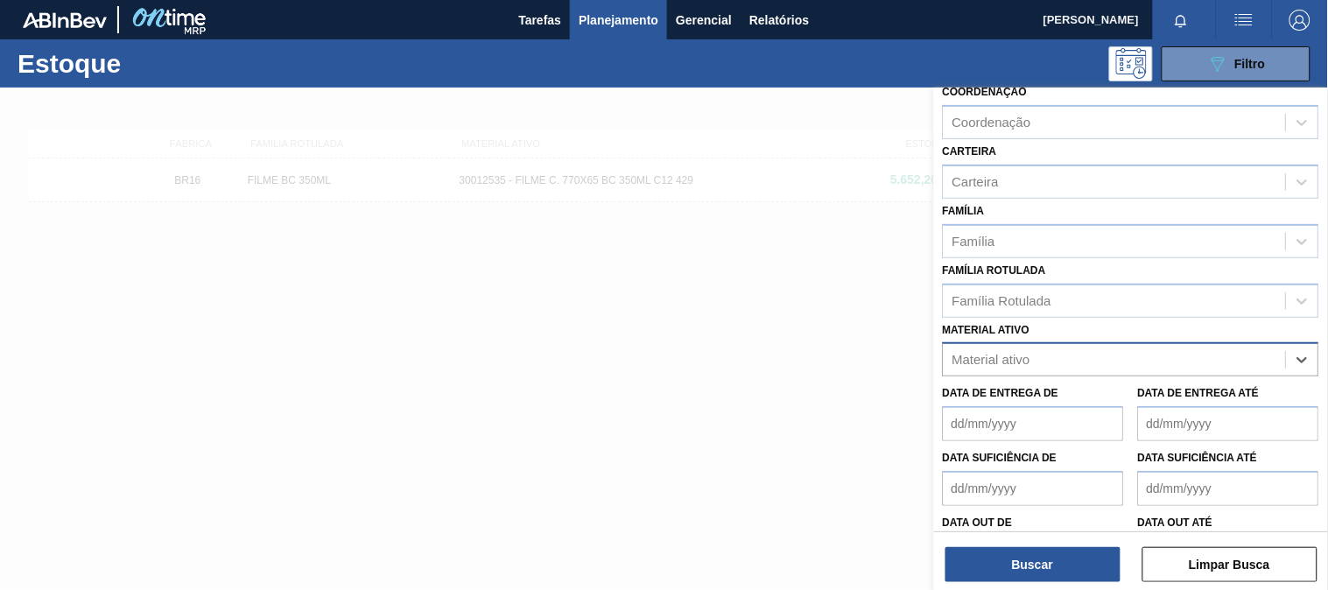
paste ativo "30012575"
type ativo "30012575"
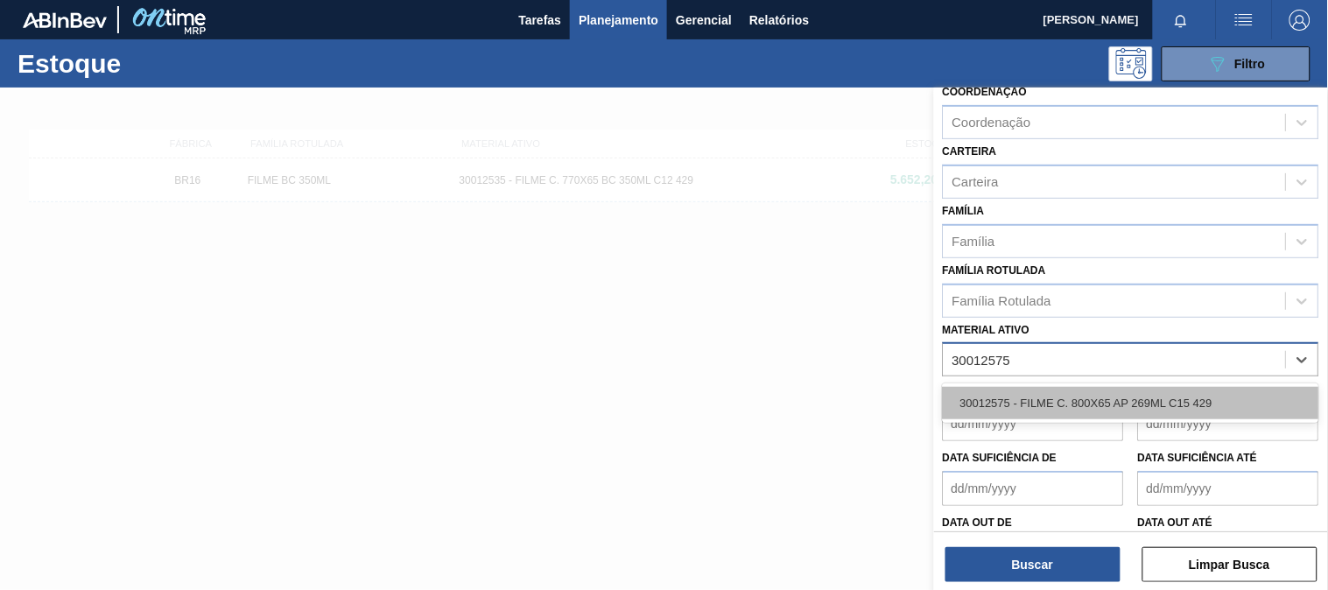
click at [1035, 396] on div "30012575 - FILME C. 800X65 AP 269ML C15 429" at bounding box center [1131, 403] width 376 height 32
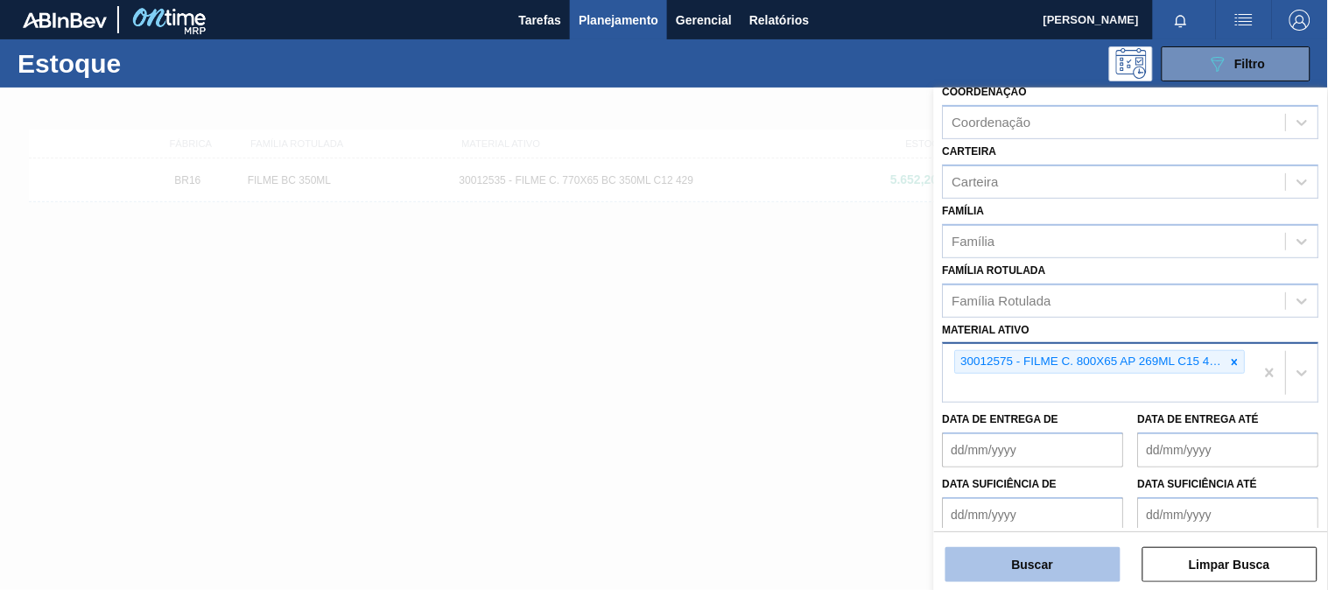
click at [1001, 572] on button "Buscar" at bounding box center [1032, 564] width 175 height 35
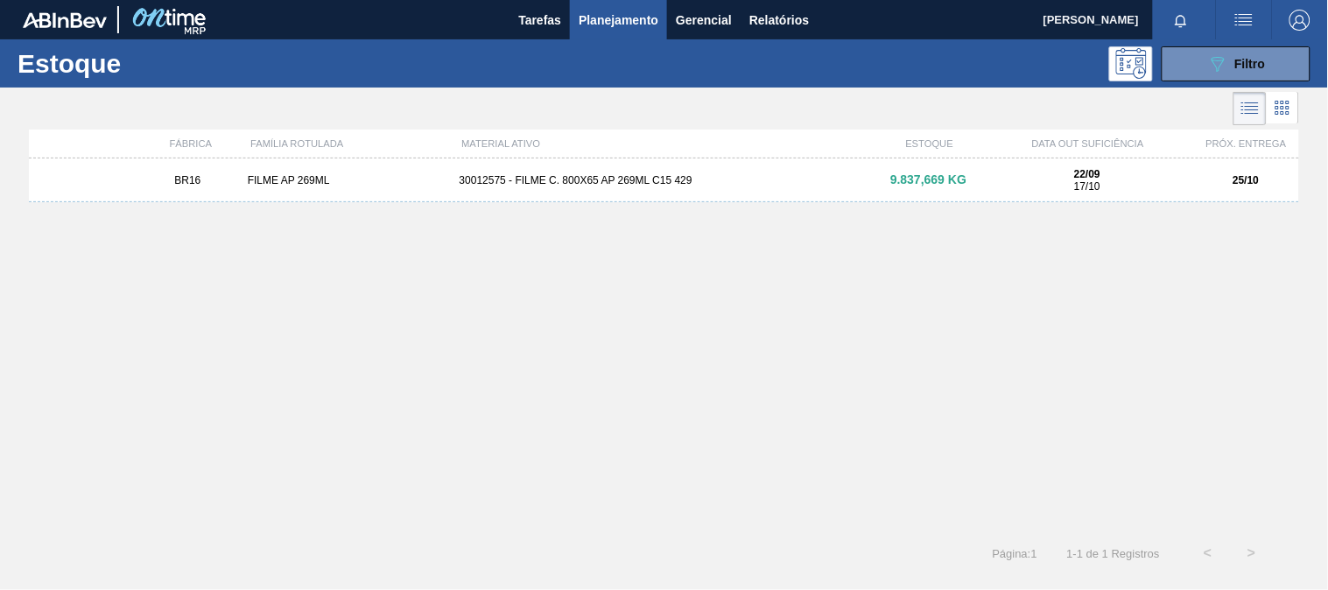
click at [557, 187] on div "BR16 FILME AP 269ML 30012575 - FILME C. 800X65 AP 269ML C15 429 9.837,669 KG 22…" at bounding box center [664, 180] width 1270 height 44
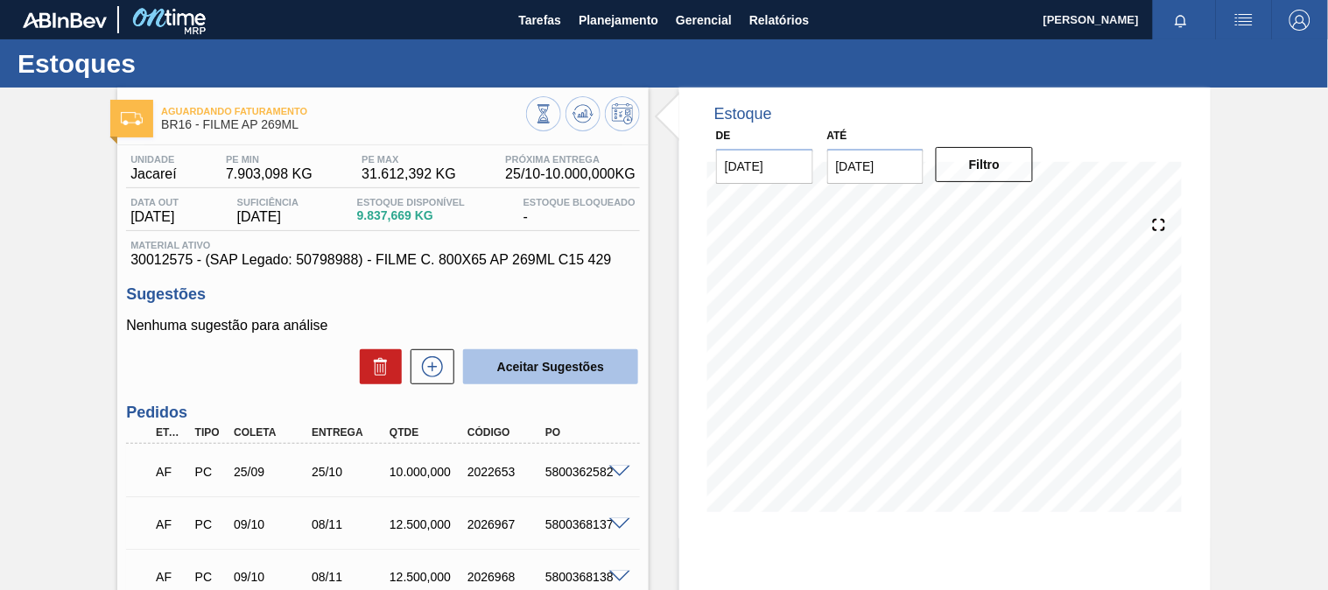
scroll to position [97, 0]
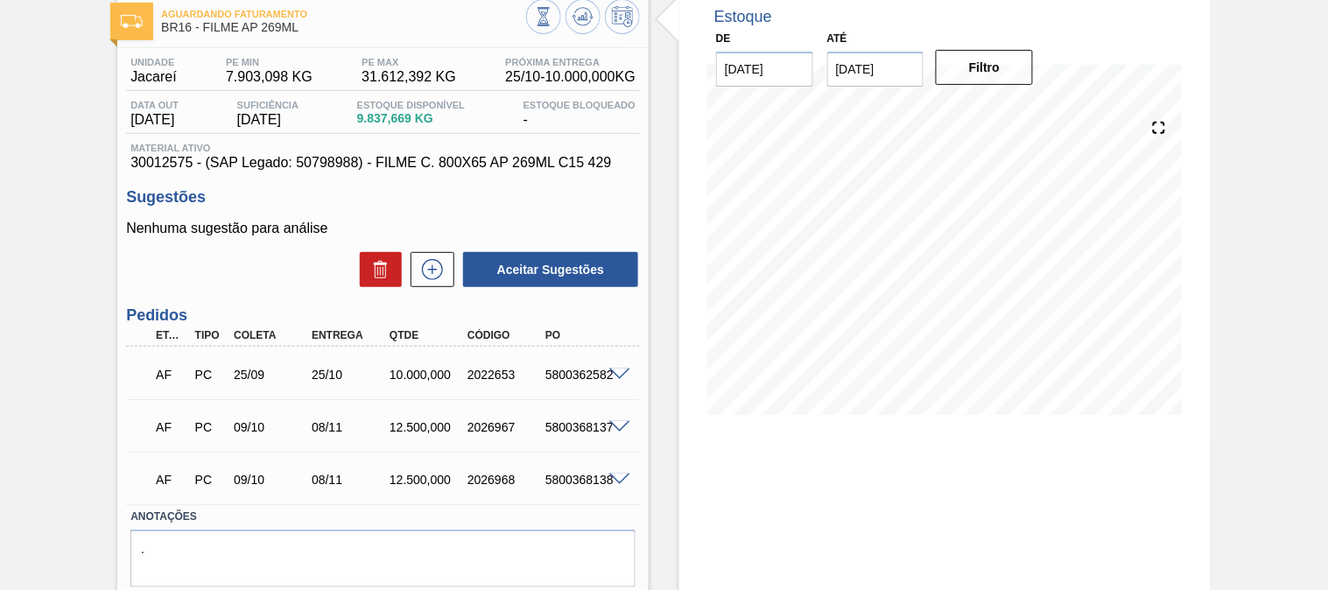
click at [613, 369] on span at bounding box center [619, 374] width 21 height 13
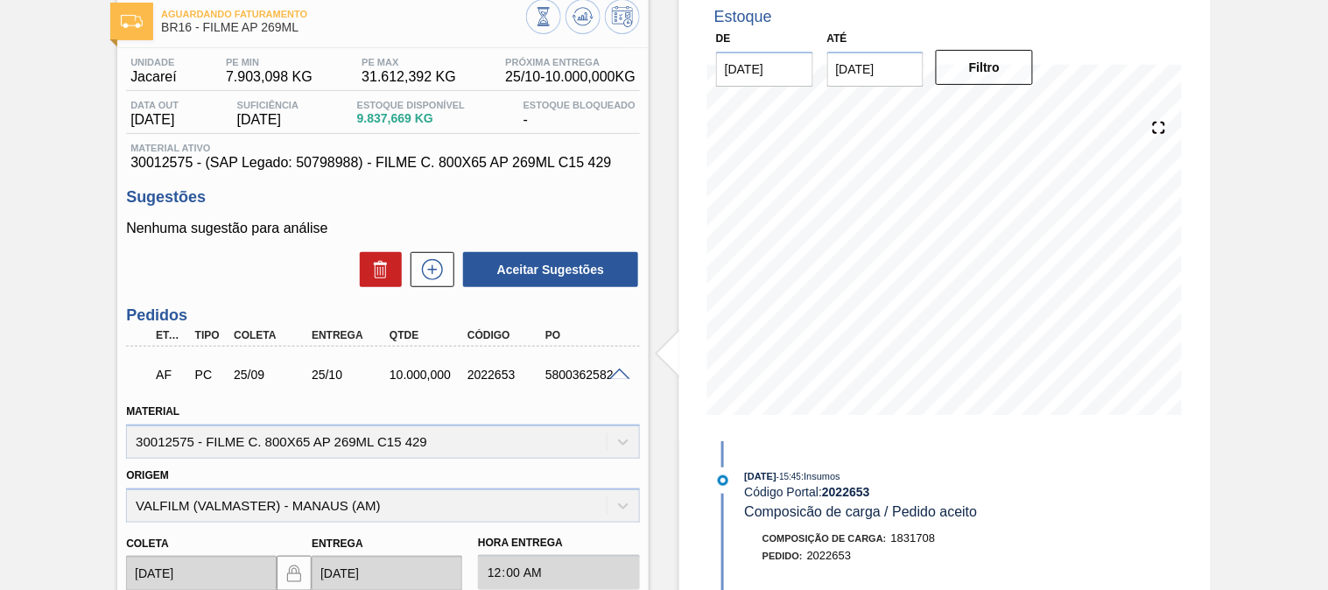
scroll to position [0, 0]
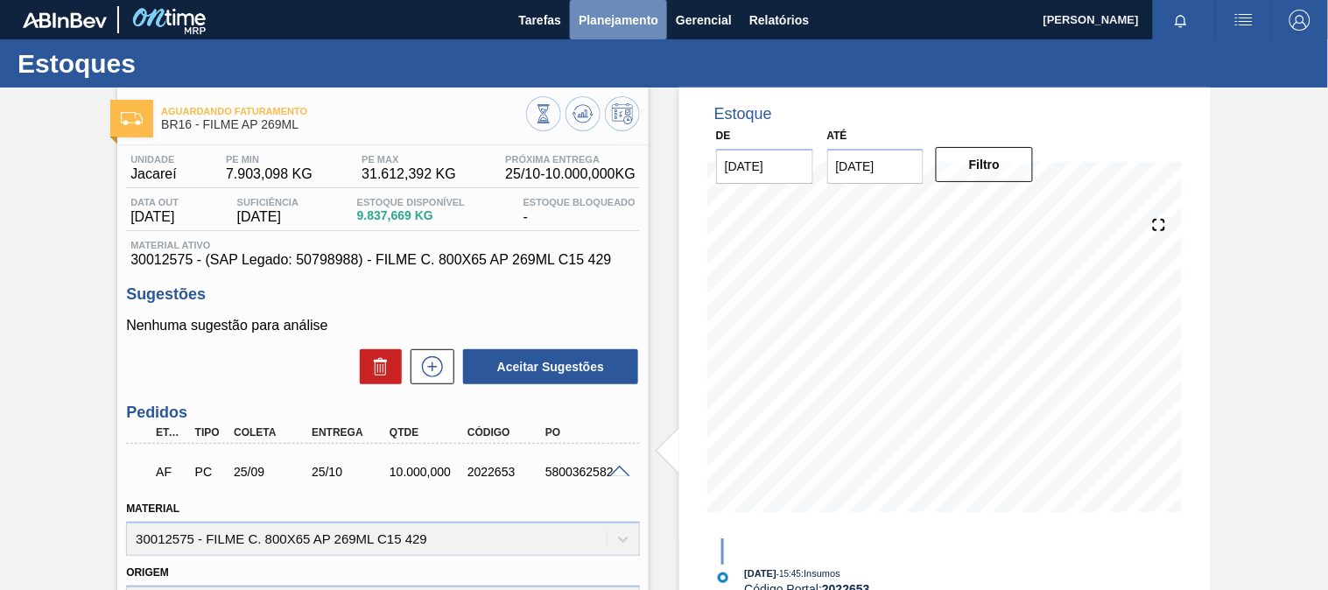
click at [622, 26] on span "Planejamento" at bounding box center [618, 20] width 80 height 21
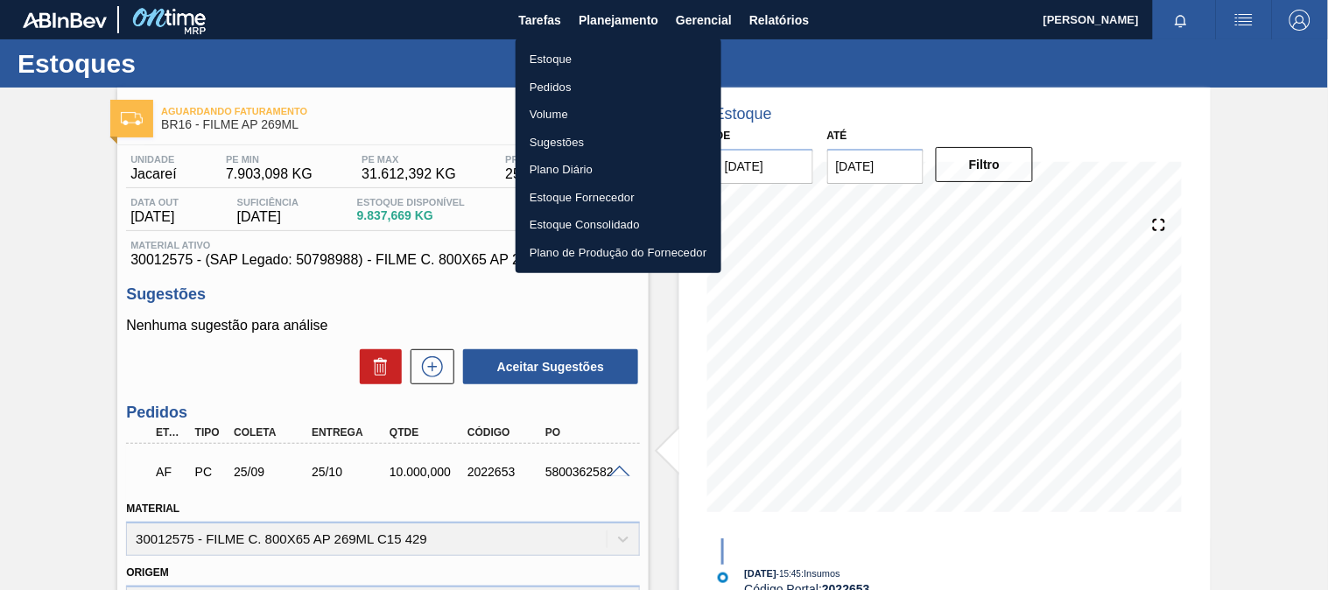
click at [582, 57] on li "Estoque" at bounding box center [618, 60] width 206 height 28
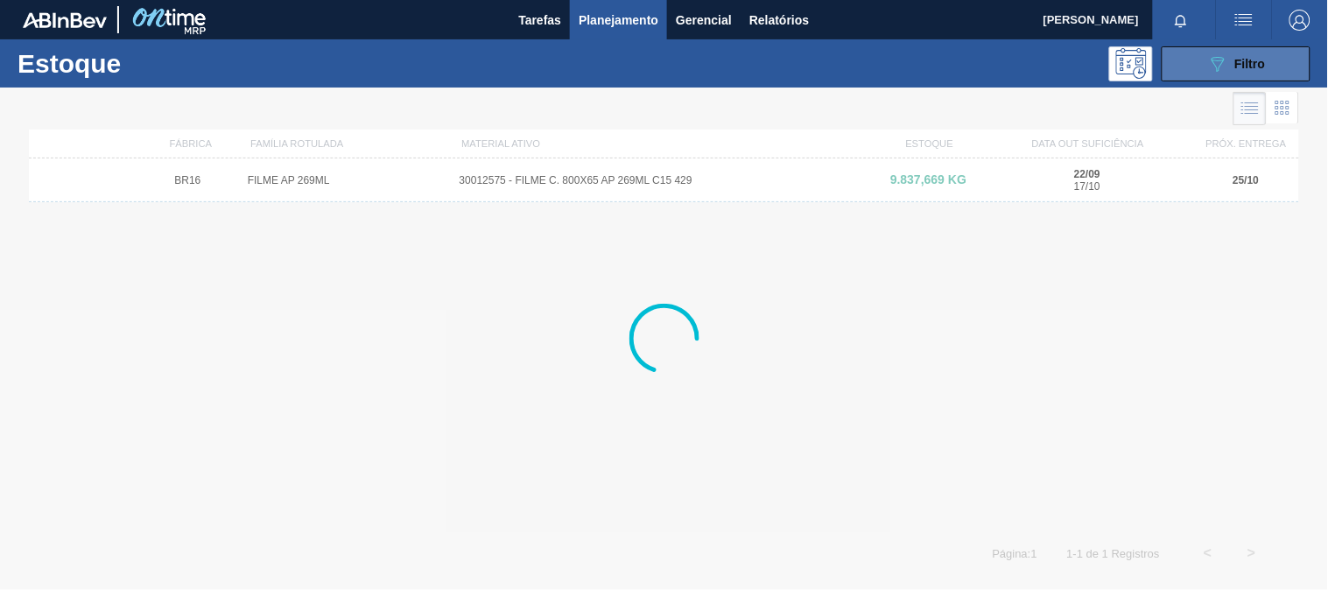
click at [1226, 66] on icon "089F7B8B-B2A5-4AFE-B5C0-19BA573D28AC" at bounding box center [1217, 63] width 21 height 21
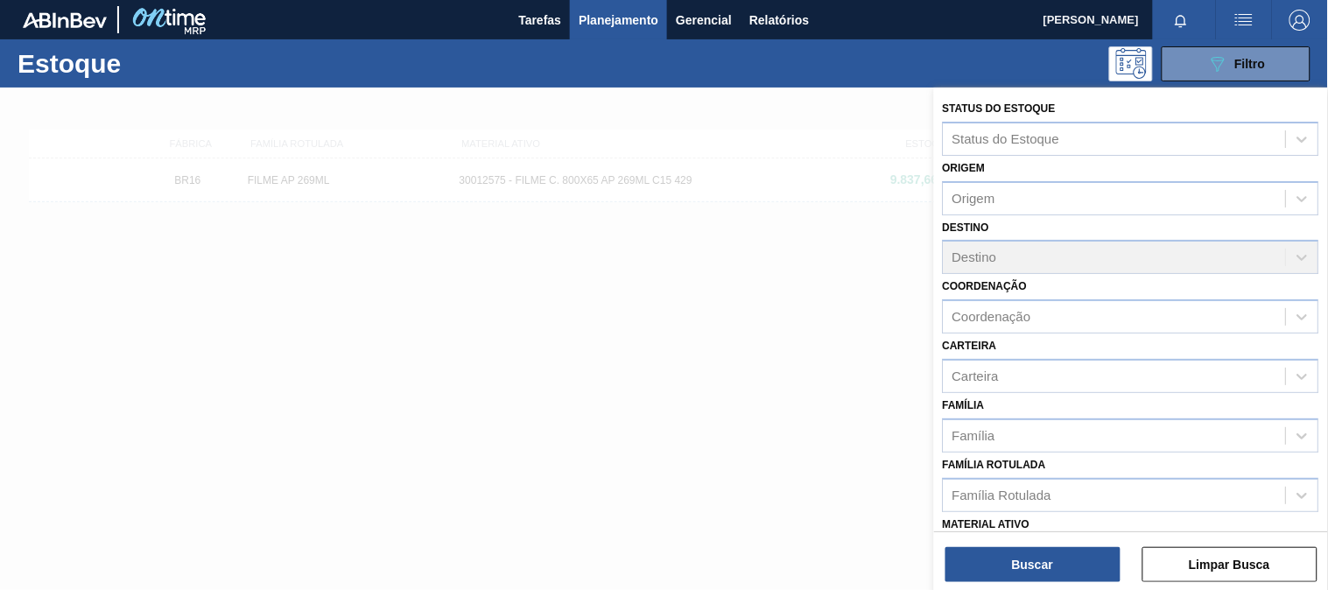
scroll to position [194, 0]
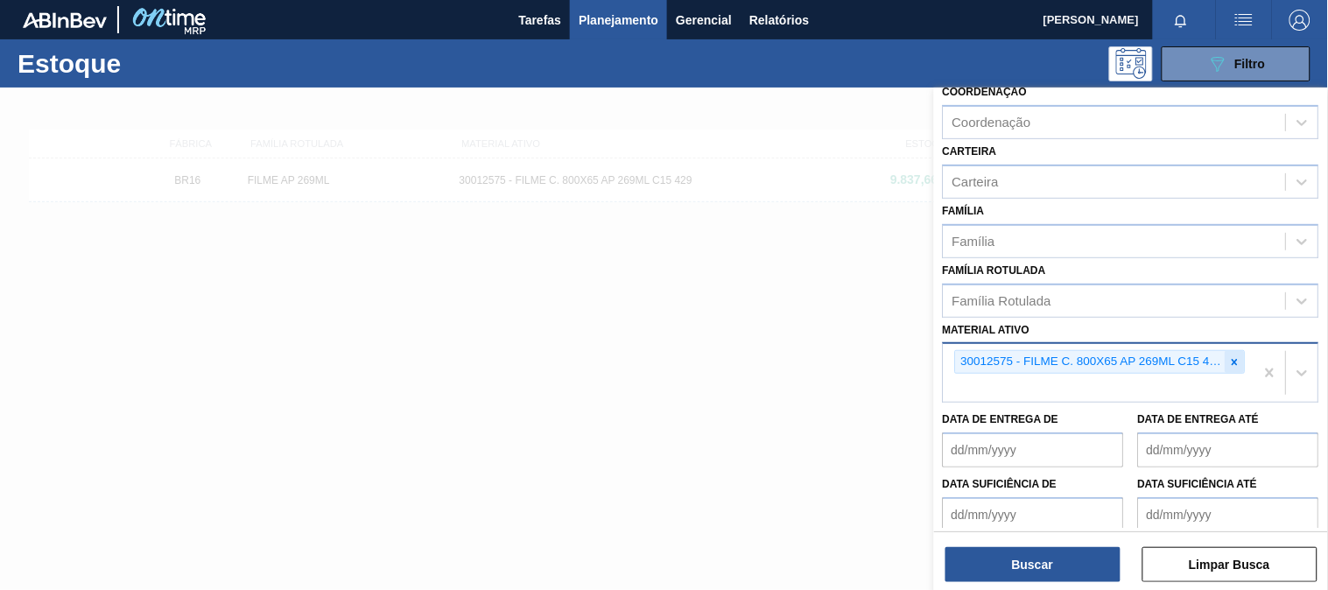
click at [1240, 361] on div at bounding box center [1234, 362] width 19 height 22
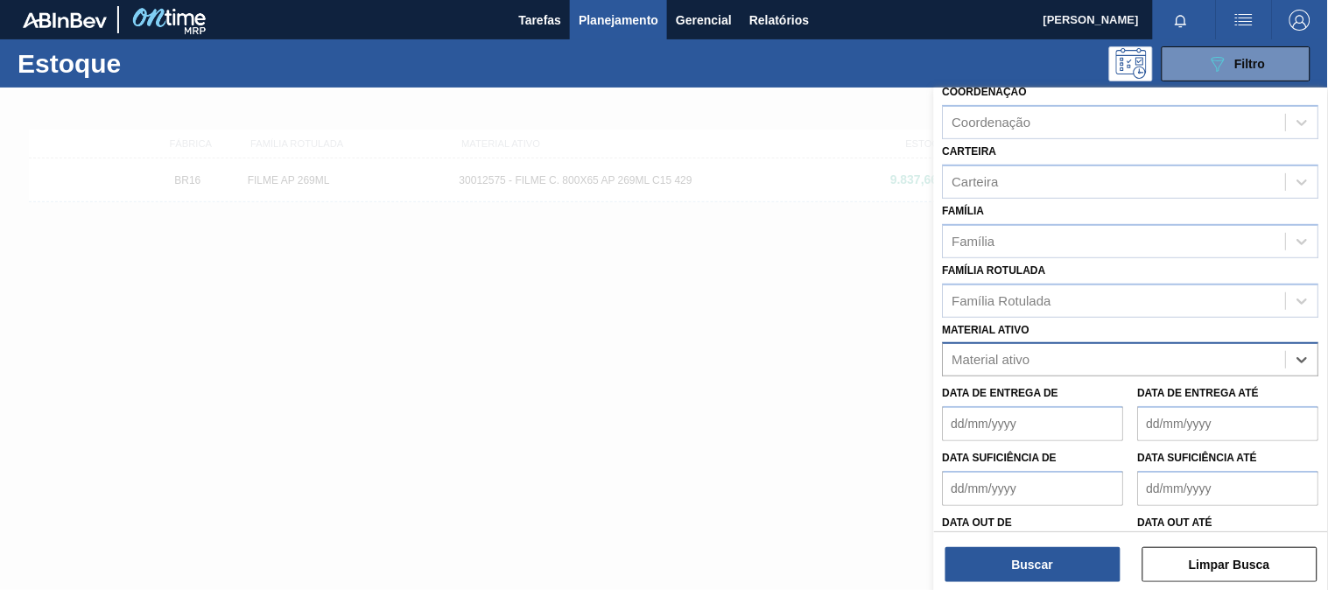
paste ativo "30034414"
type ativo "30034414"
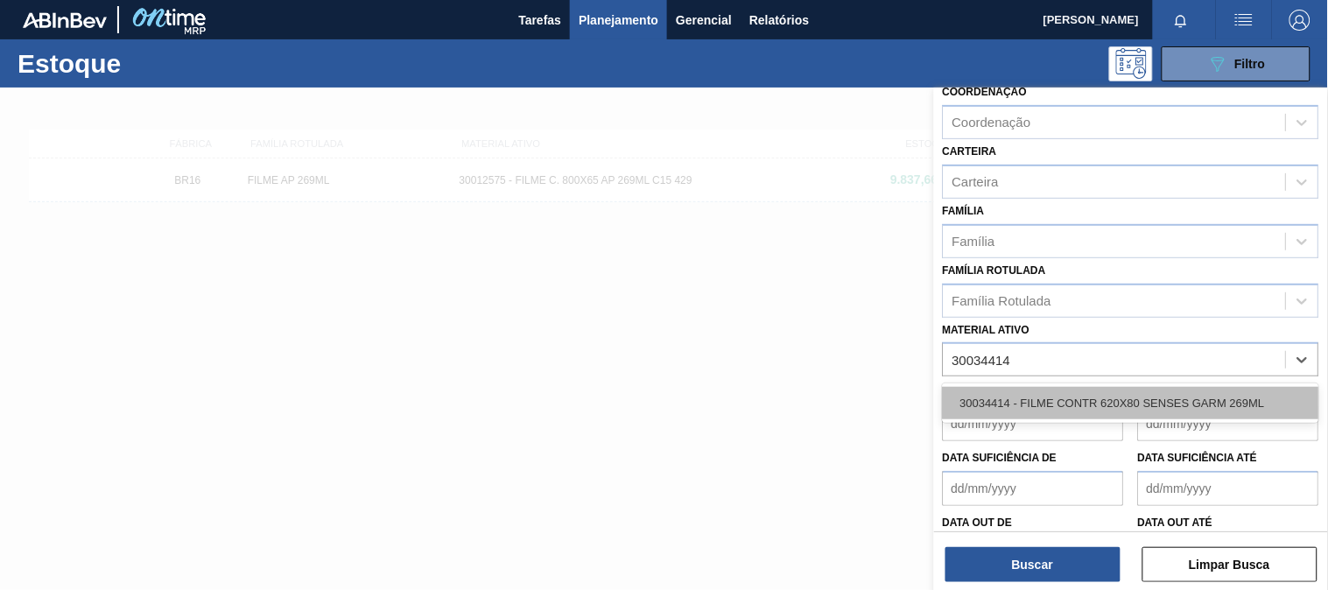
drag, startPoint x: 1142, startPoint y: 368, endPoint x: 985, endPoint y: 395, distance: 159.0
click at [985, 395] on div "30034414 - FILME CONTR 620X80 SENSES GARM 269ML" at bounding box center [1131, 403] width 376 height 32
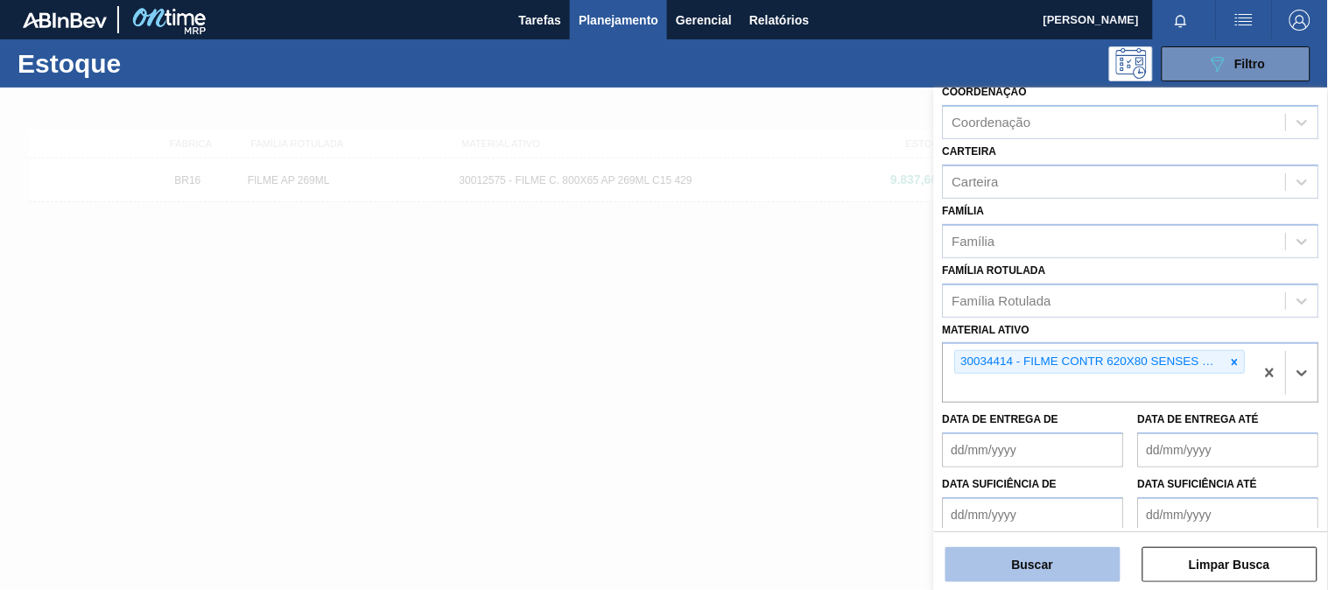
click at [1051, 578] on button "Buscar" at bounding box center [1032, 564] width 175 height 35
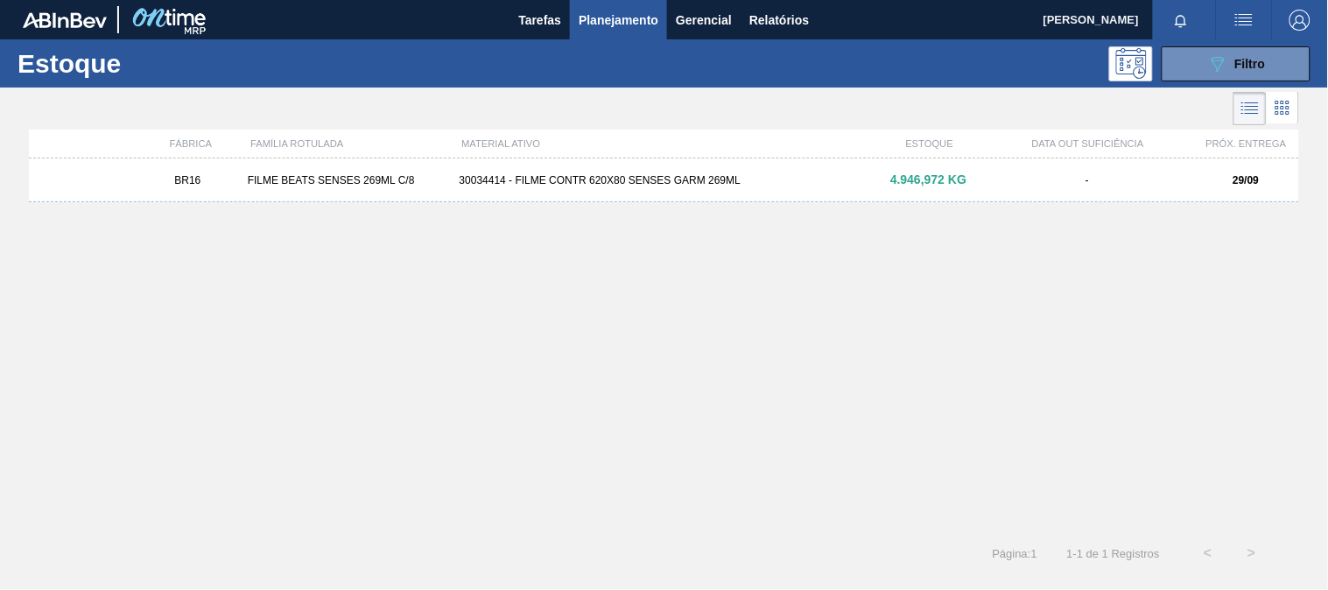
click at [648, 193] on div "BR16 FILME BEATS SENSES 269ML C/8 30034414 - FILME CONTR 620X80 SENSES GARM 269…" at bounding box center [664, 180] width 1270 height 44
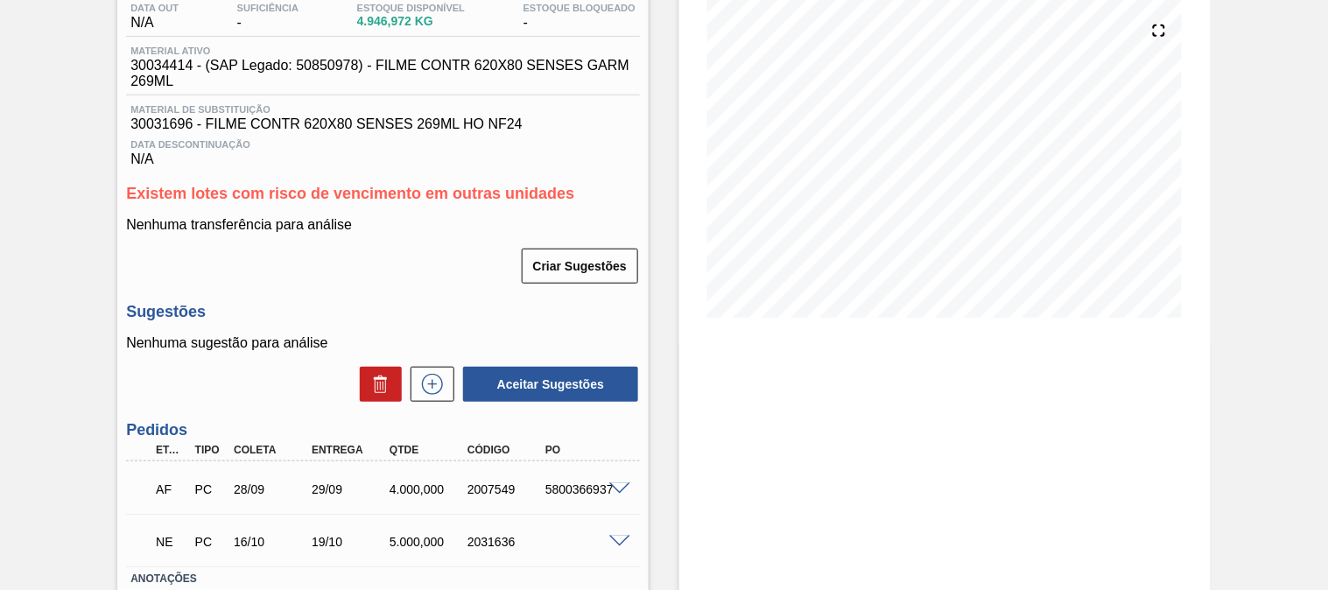
scroll to position [291, 0]
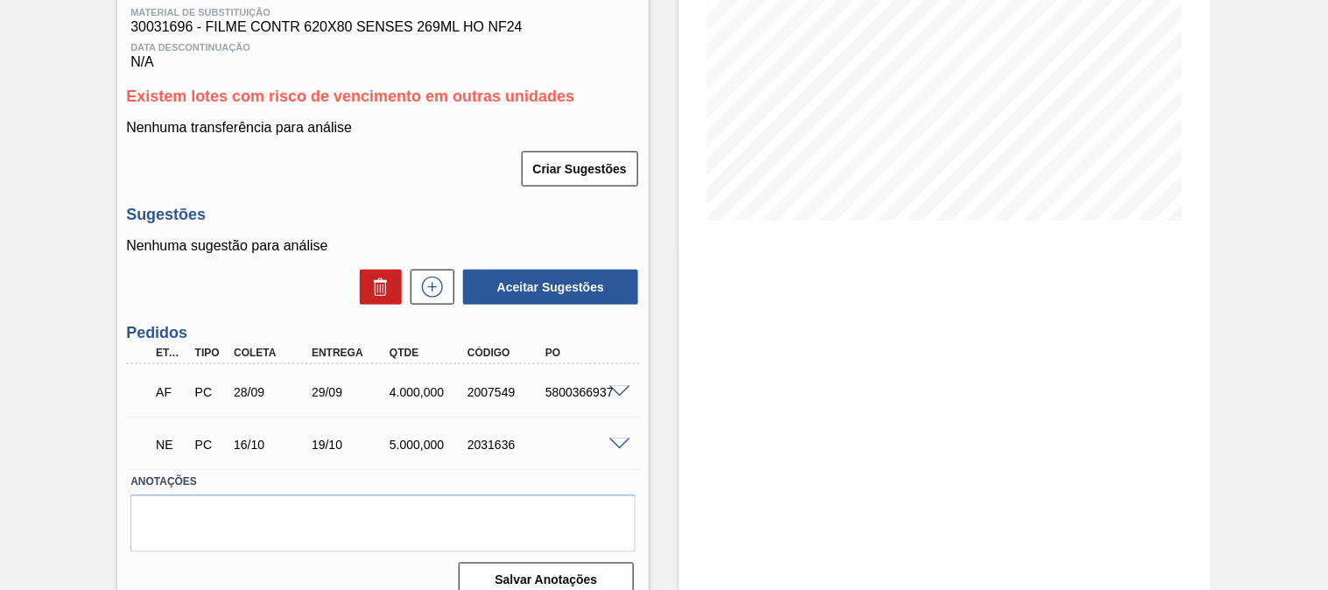
click at [619, 389] on span at bounding box center [619, 392] width 21 height 13
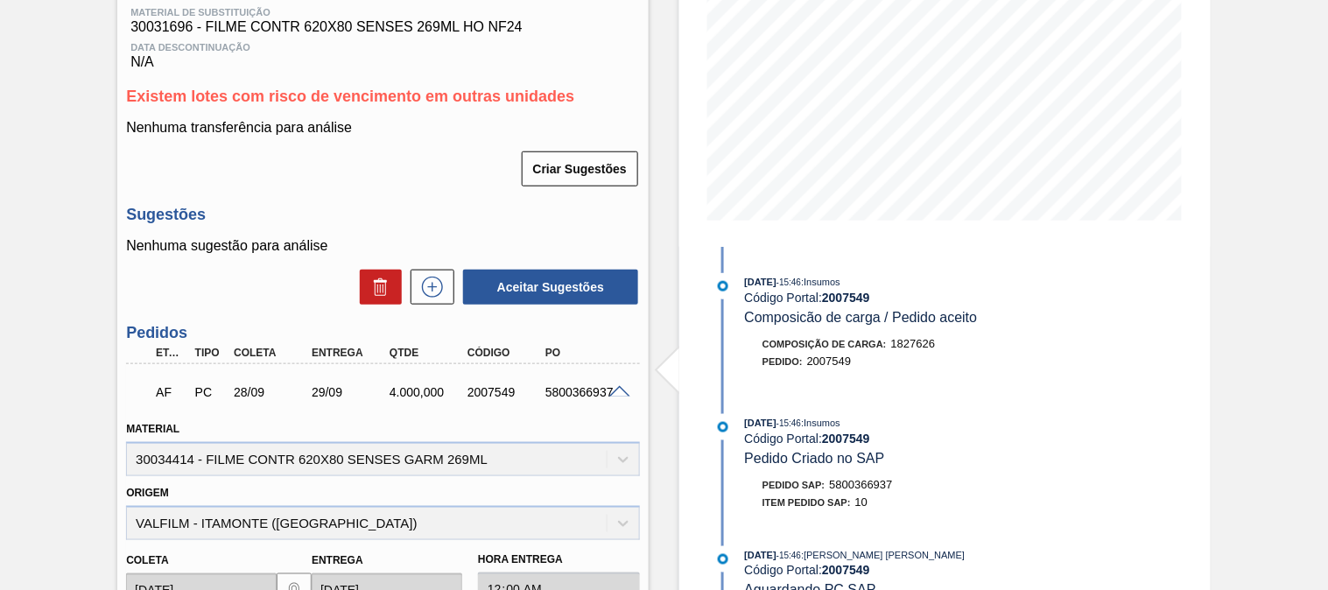
scroll to position [0, 0]
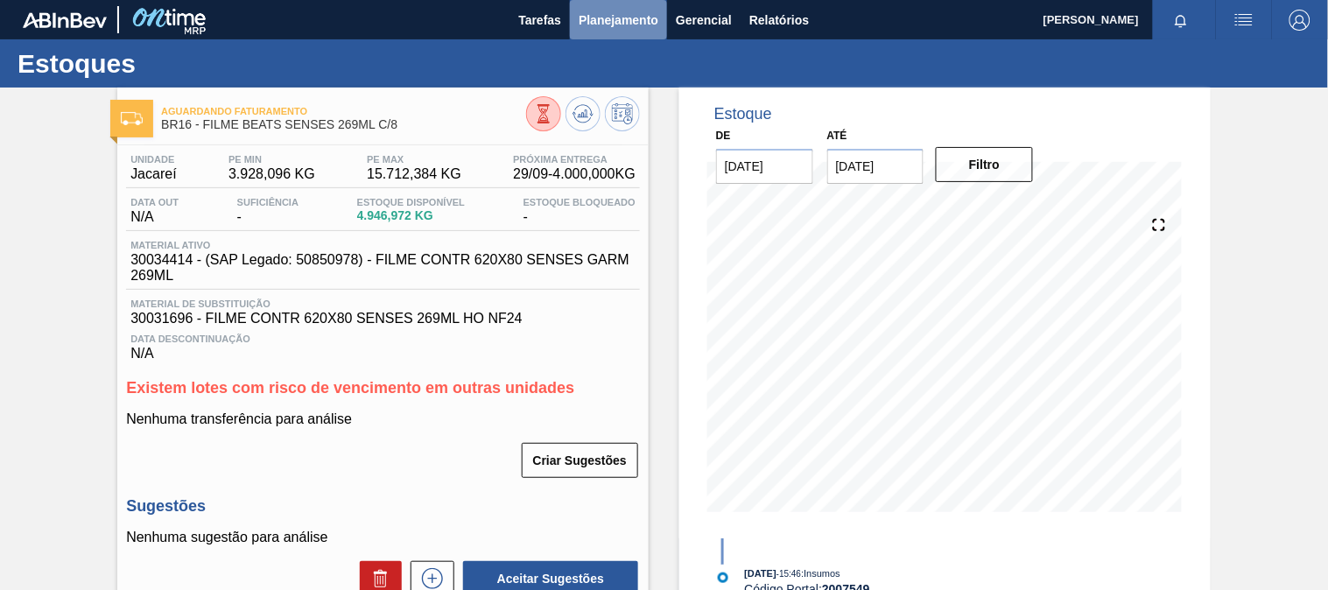
click at [621, 20] on span "Planejamento" at bounding box center [618, 20] width 80 height 21
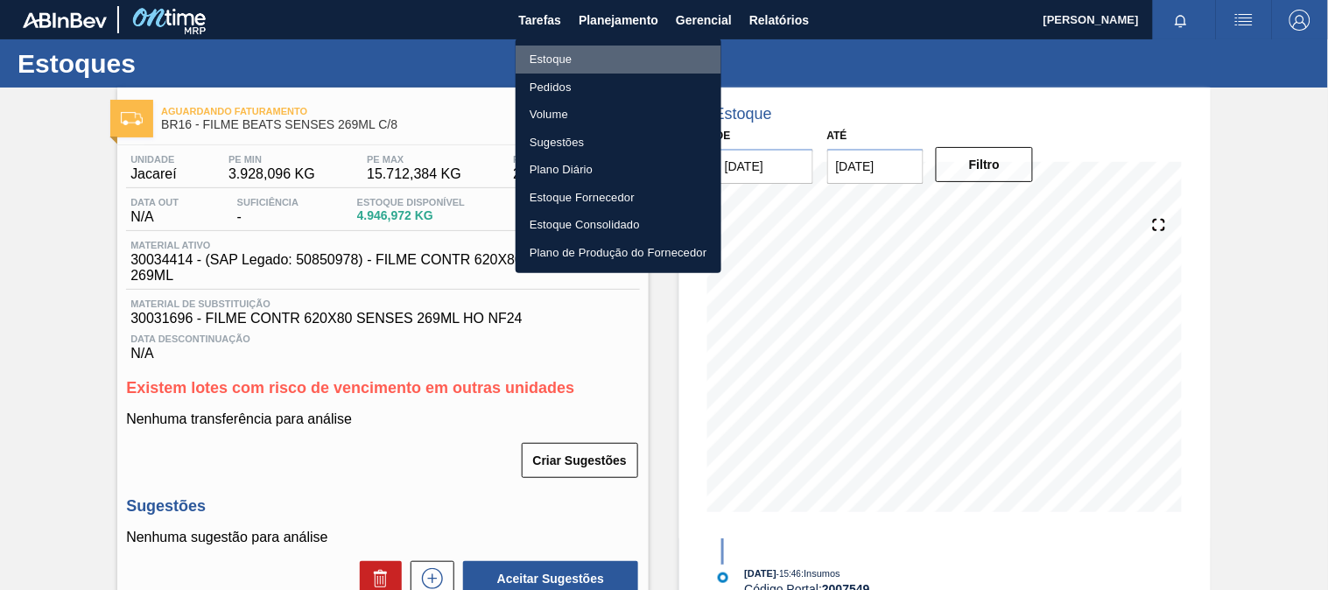
click at [572, 62] on li "Estoque" at bounding box center [618, 60] width 206 height 28
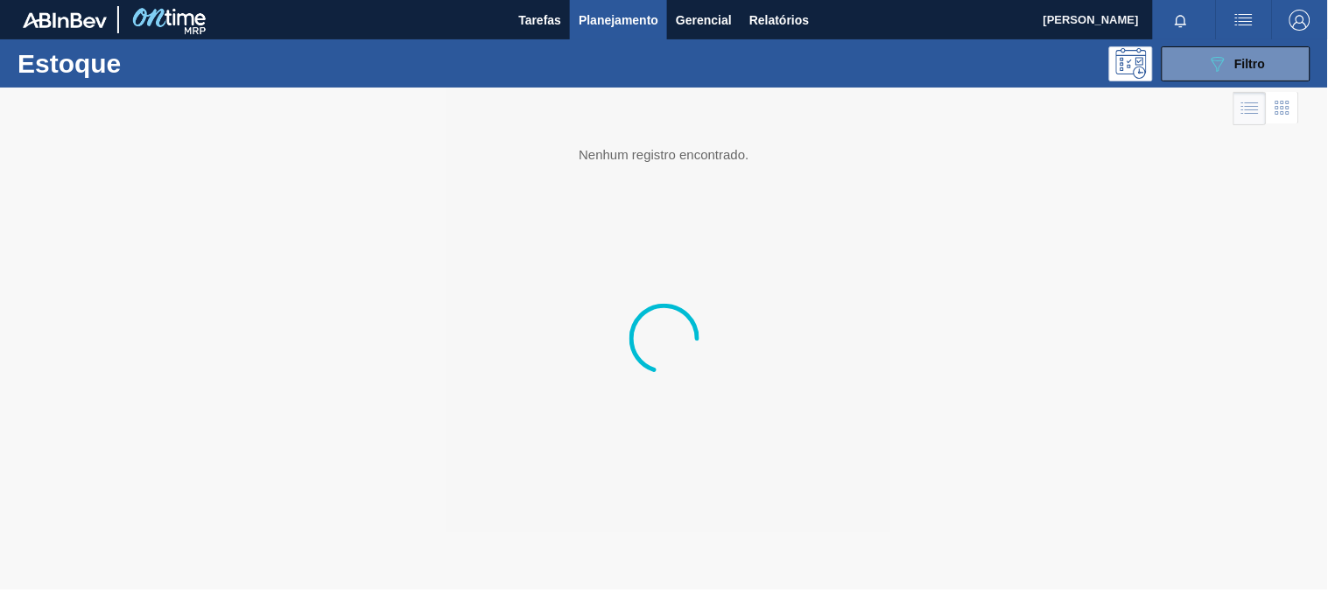
click at [1164, 85] on div "Estoque 089F7B8B-B2A5-4AFE-B5C0-19BA573D28AC Filtro" at bounding box center [664, 63] width 1328 height 48
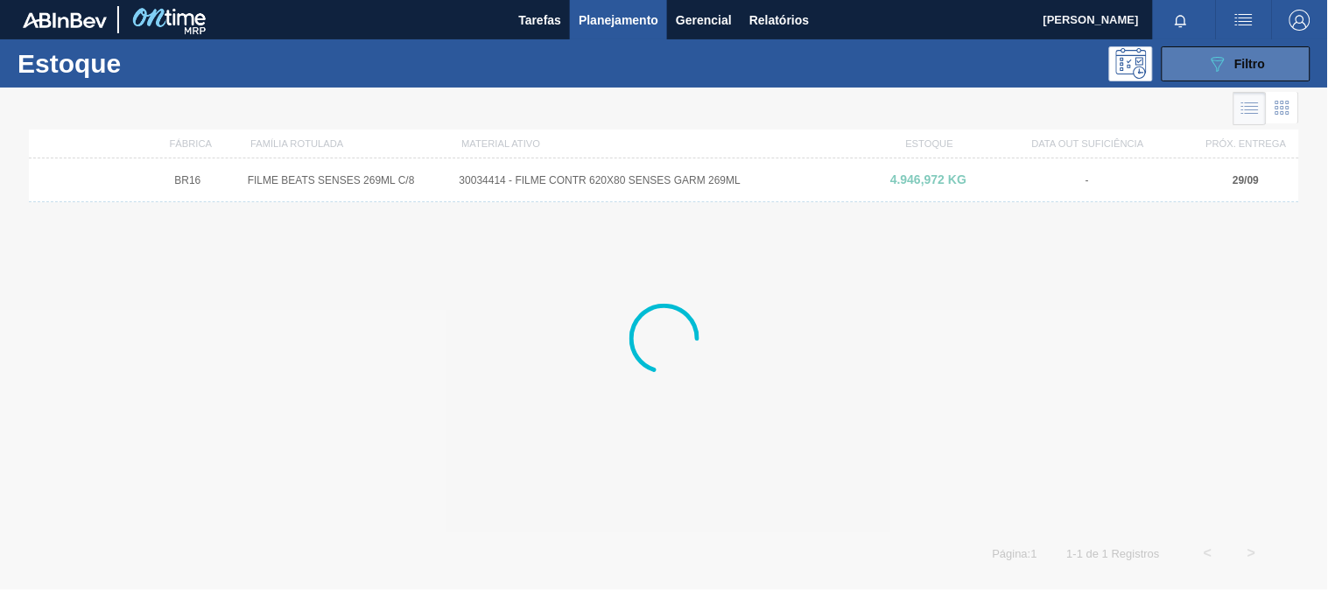
click at [1192, 81] on button "089F7B8B-B2A5-4AFE-B5C0-19BA573D28AC Filtro" at bounding box center [1235, 63] width 149 height 35
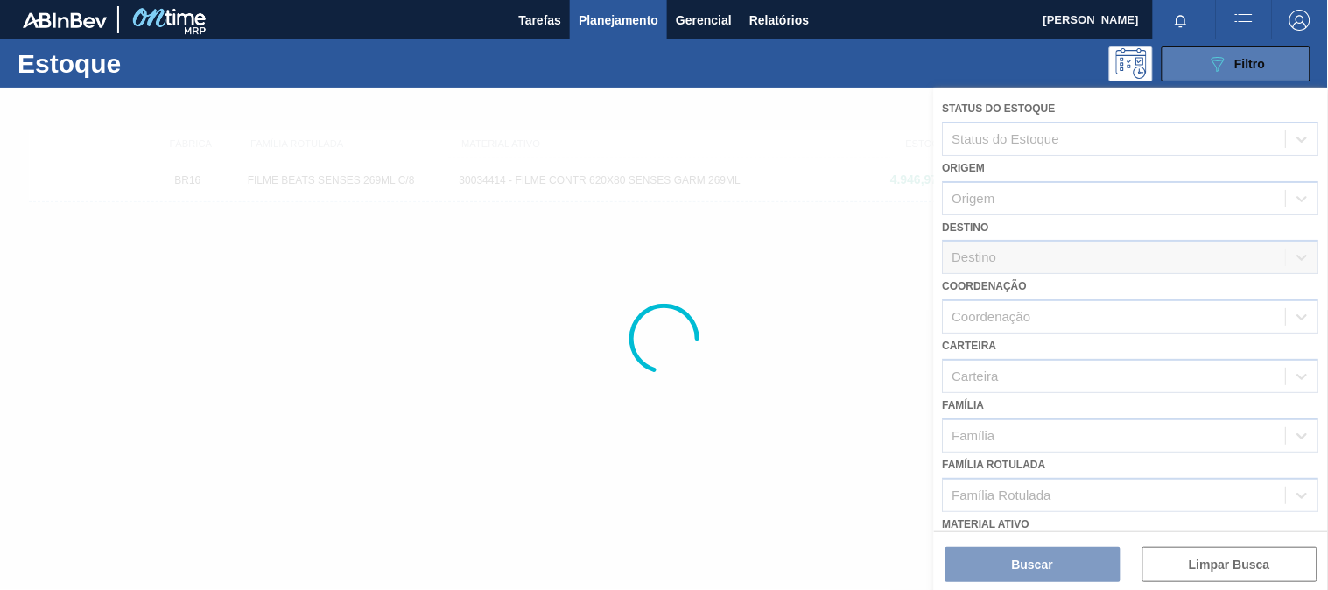
click at [1192, 75] on button "089F7B8B-B2A5-4AFE-B5C0-19BA573D28AC Filtro" at bounding box center [1235, 63] width 149 height 35
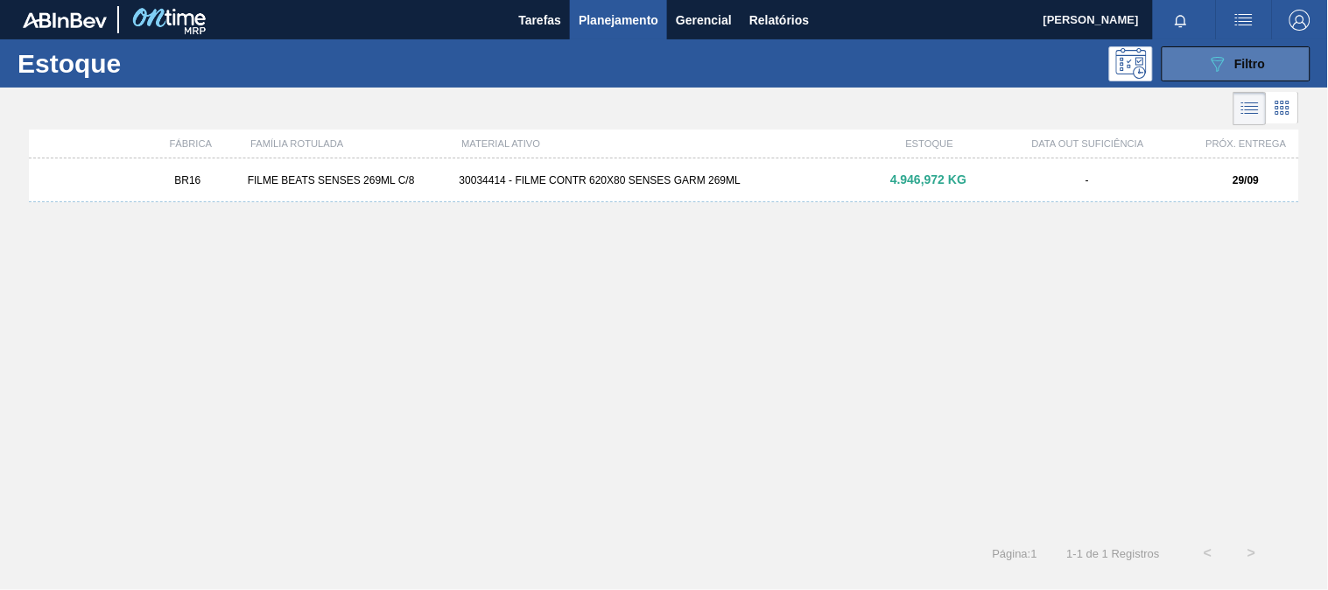
click at [1178, 72] on button "089F7B8B-B2A5-4AFE-B5C0-19BA573D28AC Filtro" at bounding box center [1235, 63] width 149 height 35
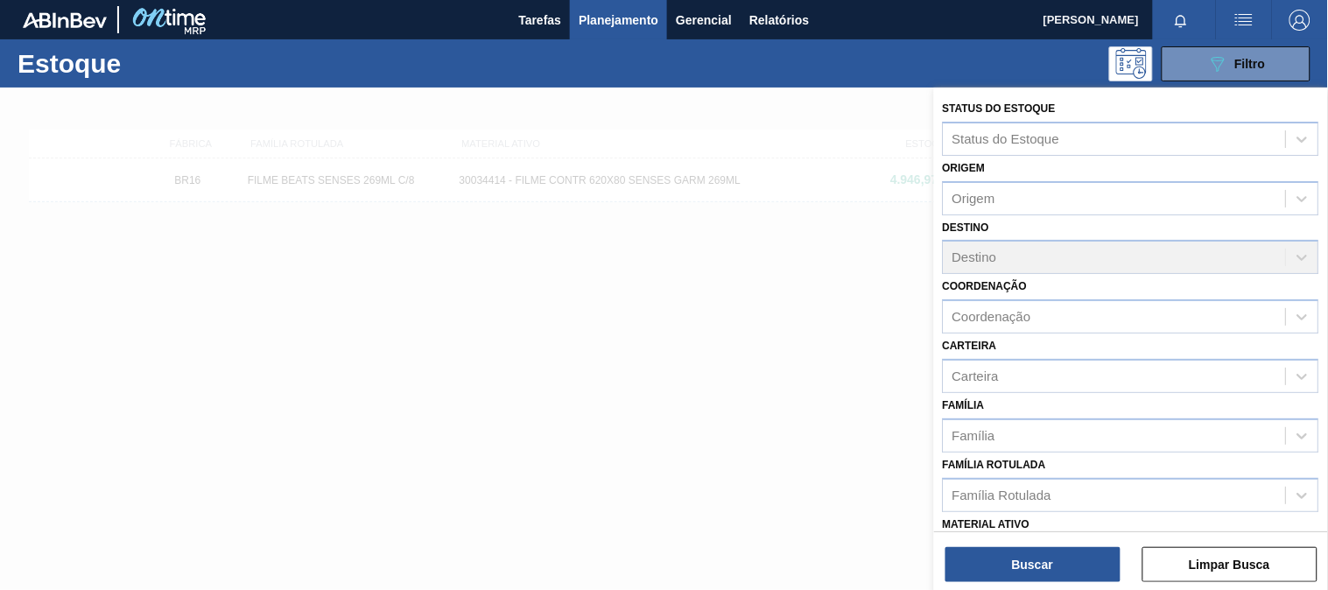
scroll to position [265, 0]
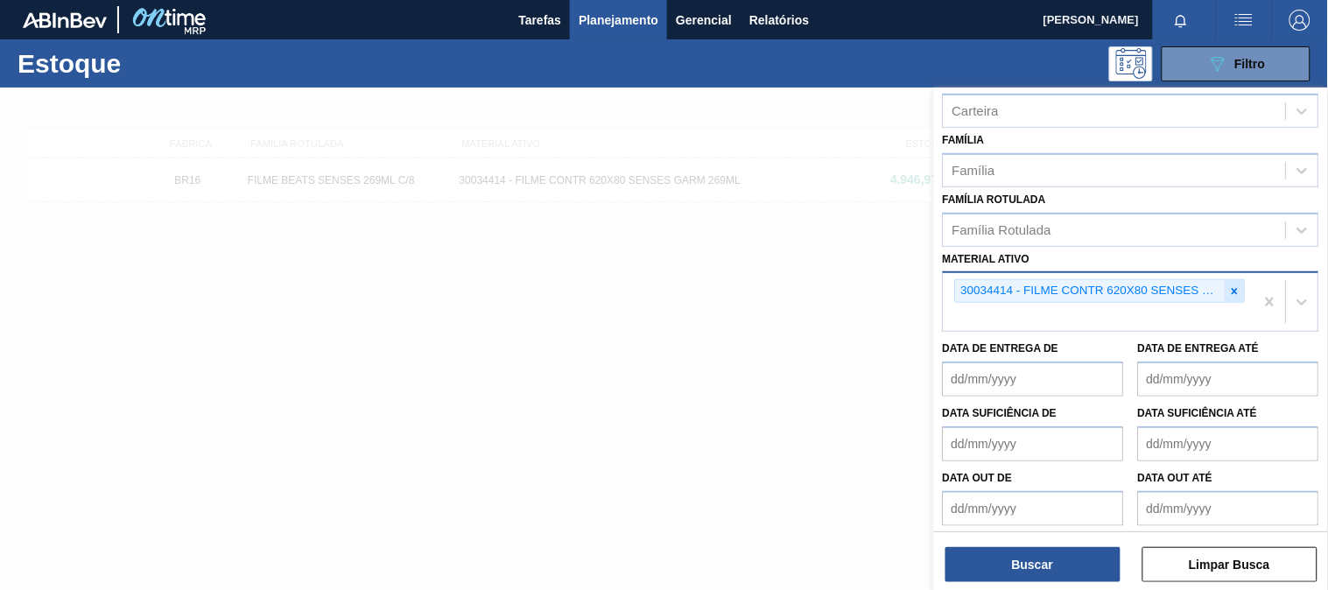
click at [1232, 285] on icon at bounding box center [1235, 291] width 12 height 12
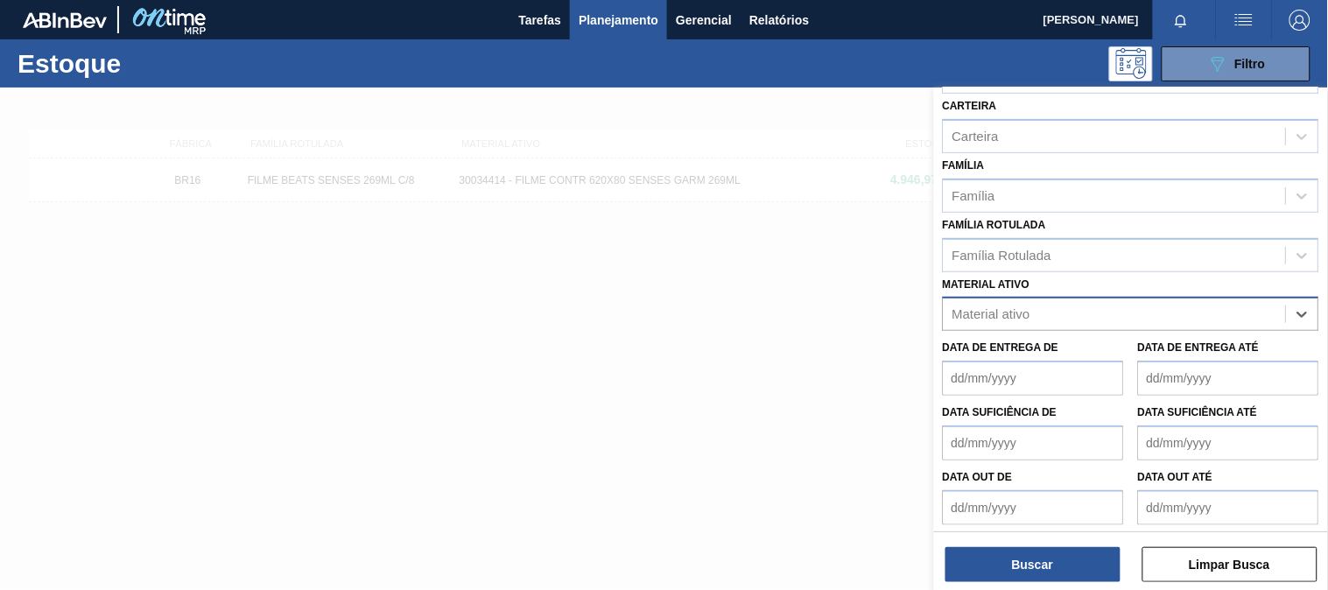
paste ativo "30012600"
type ativo "30012600"
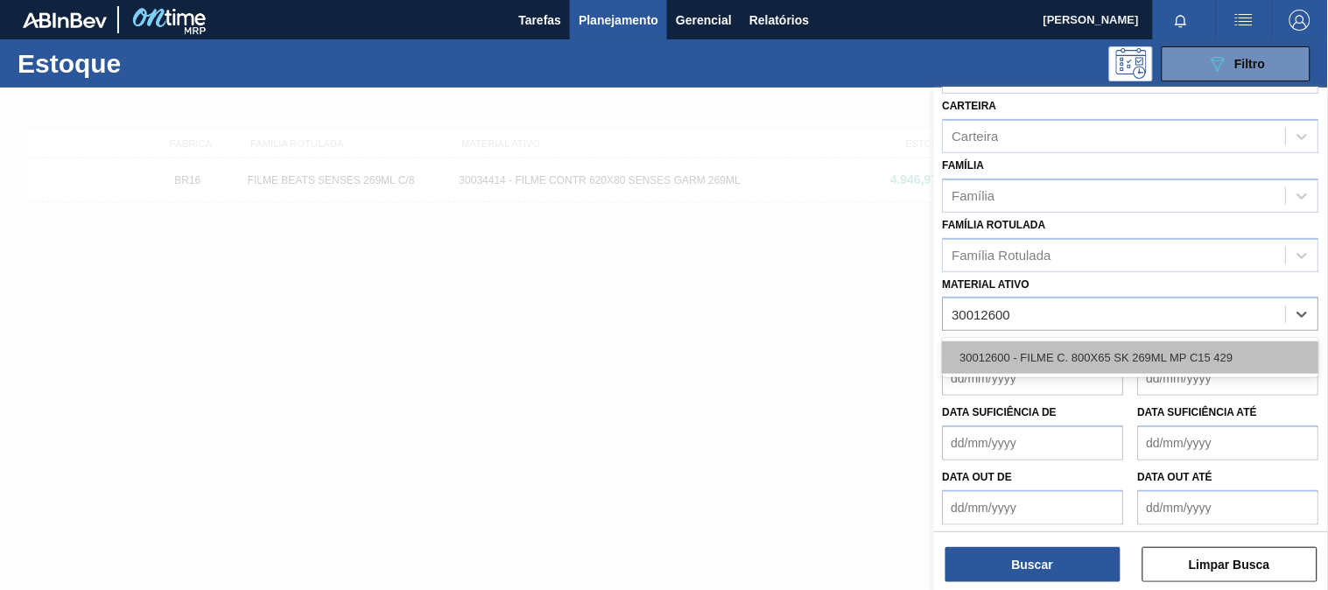
click at [1075, 351] on div "30012600 - FILME C. 800X65 SK 269ML MP C15 429" at bounding box center [1131, 357] width 376 height 32
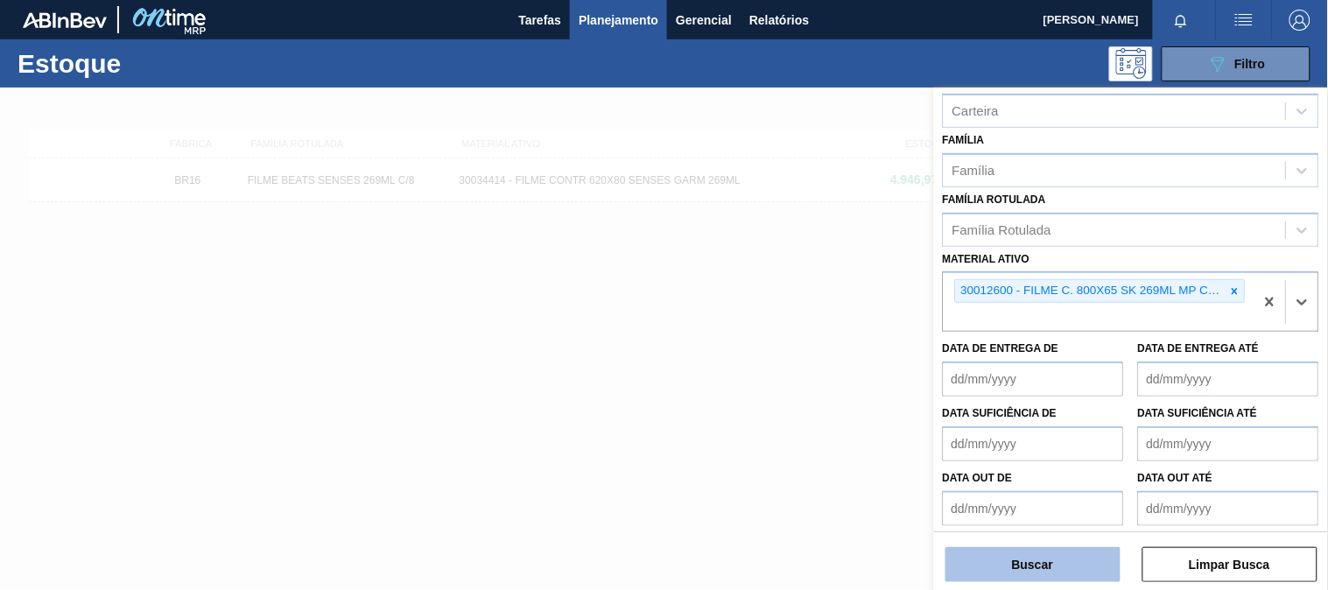
click at [1041, 567] on button "Buscar" at bounding box center [1032, 564] width 175 height 35
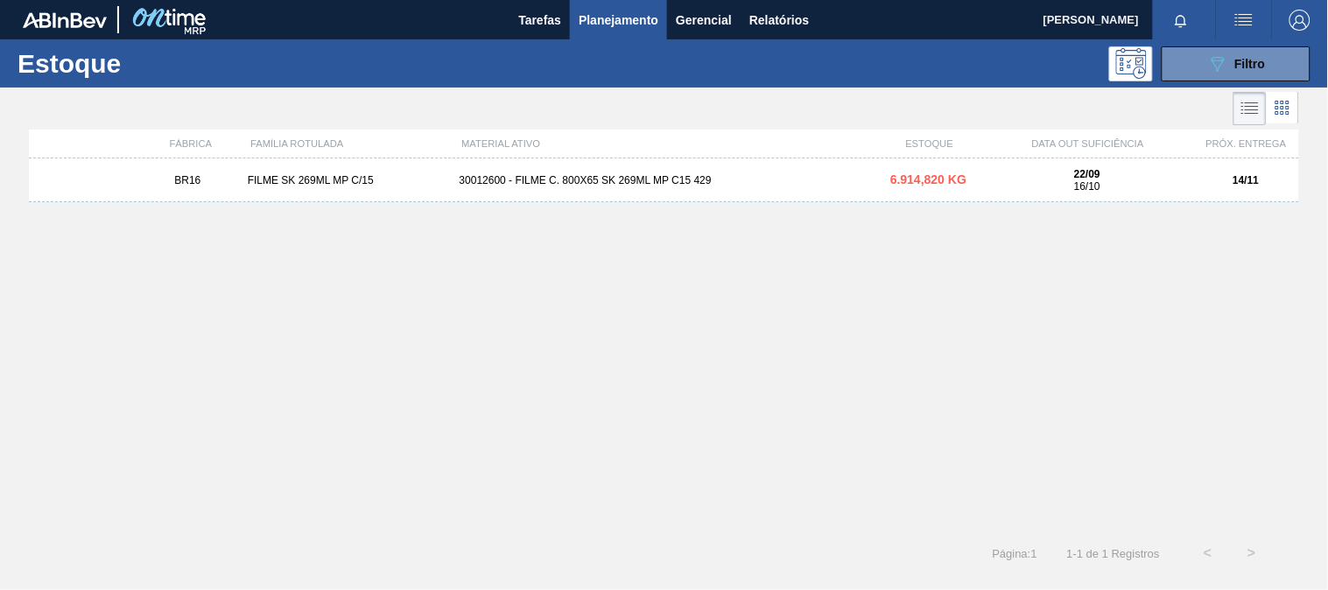
click at [710, 194] on div "BR16 FILME SK 269ML MP C/15 30012600 - FILME C. 800X65 SK 269ML MP C15 429 6.91…" at bounding box center [664, 180] width 1270 height 44
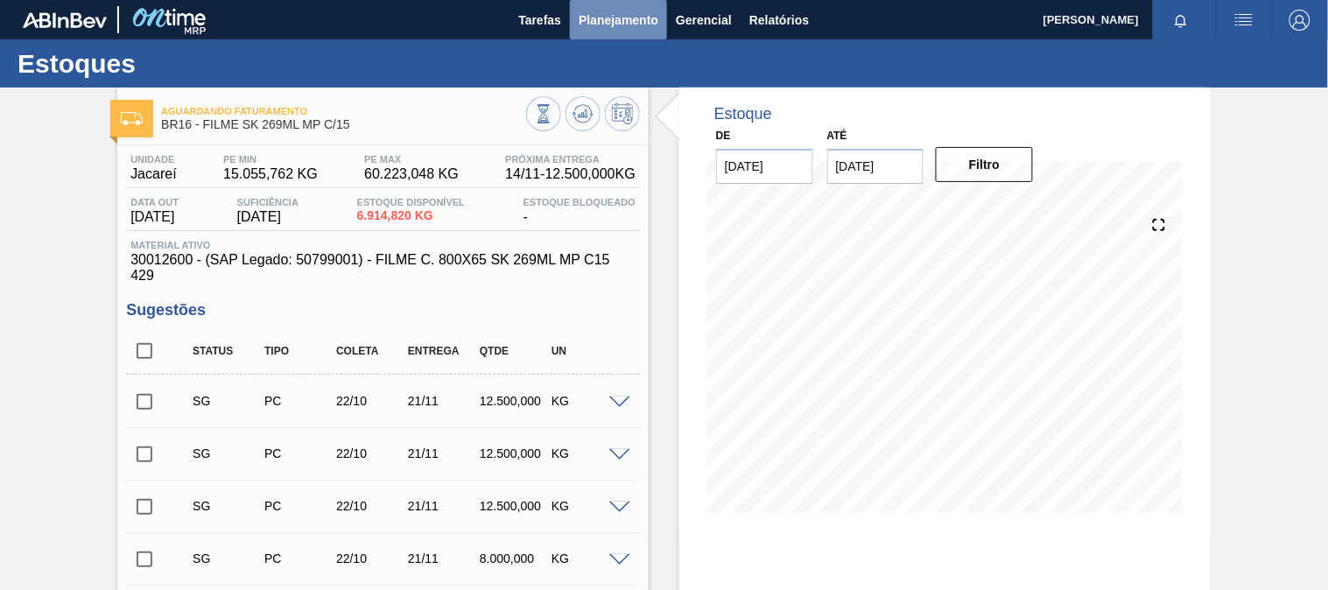
drag, startPoint x: 644, startPoint y: 23, endPoint x: 592, endPoint y: 49, distance: 58.7
click at [643, 23] on span "Planejamento" at bounding box center [618, 20] width 80 height 21
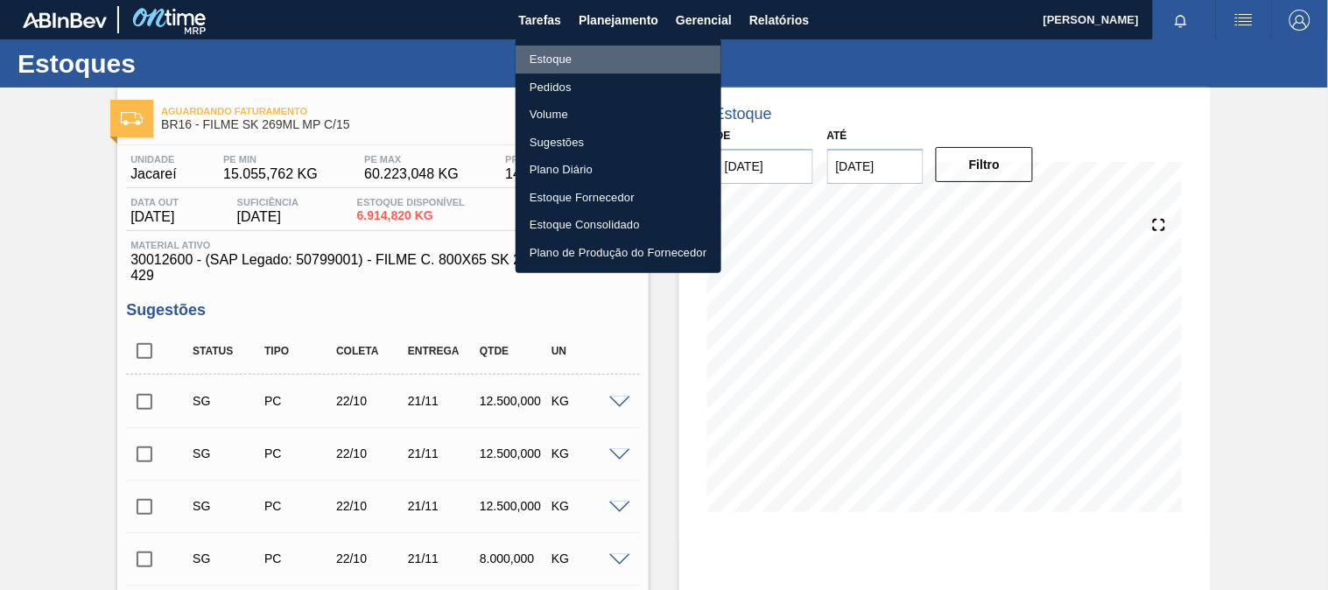
click at [575, 55] on li "Estoque" at bounding box center [618, 60] width 206 height 28
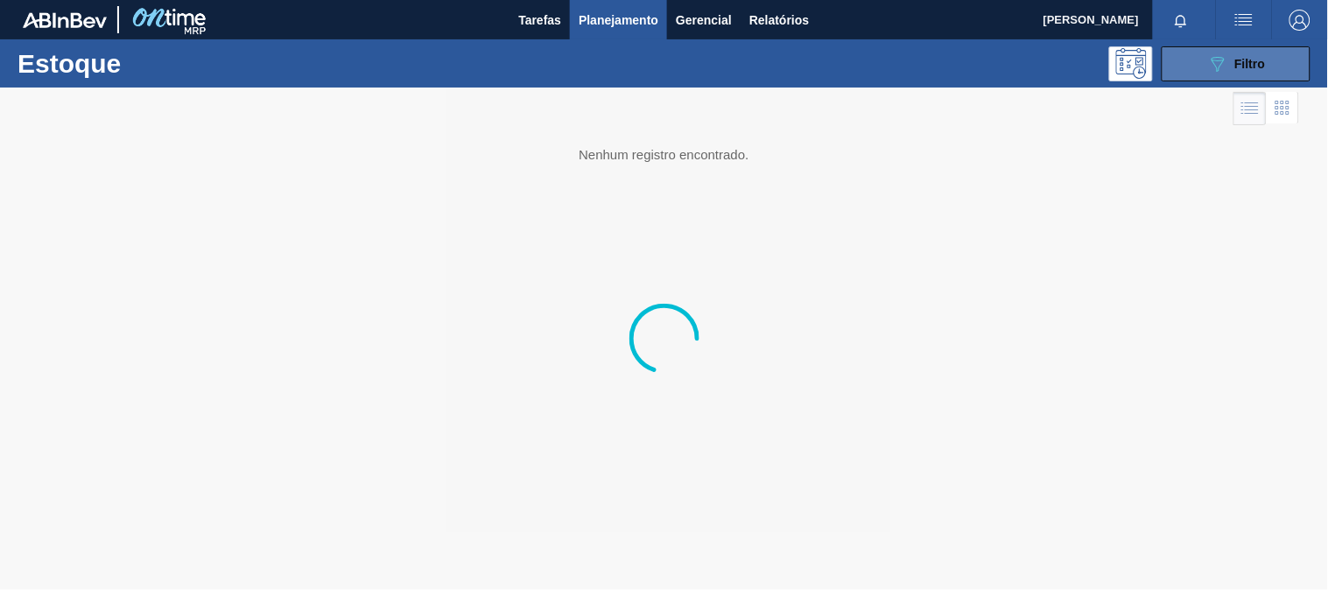
click at [1223, 68] on icon "089F7B8B-B2A5-4AFE-B5C0-19BA573D28AC" at bounding box center [1217, 63] width 21 height 21
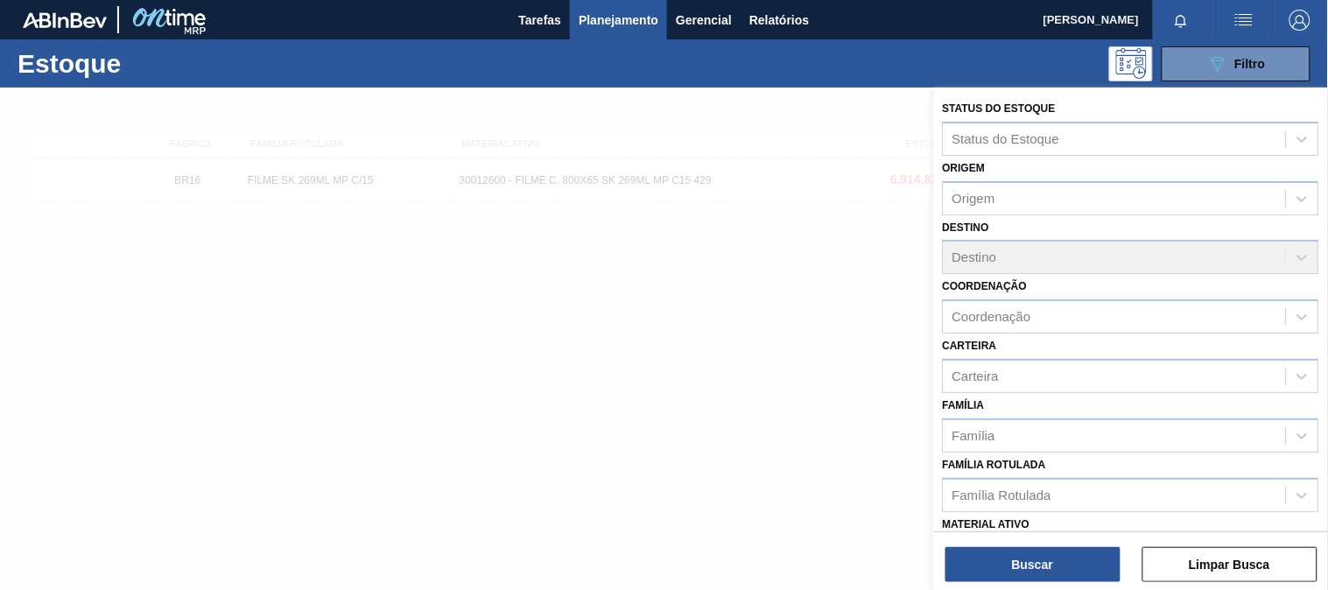
scroll to position [97, 0]
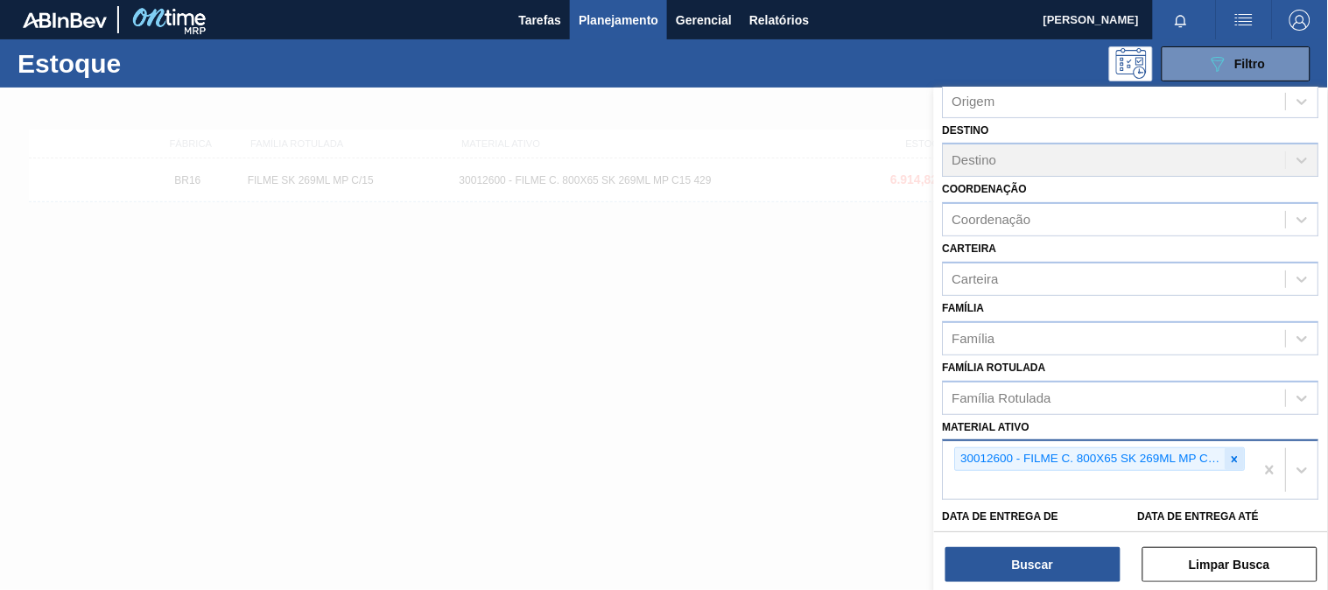
click at [1229, 453] on icon at bounding box center [1235, 459] width 12 height 12
paste ativo "30033729"
type ativo "30033729"
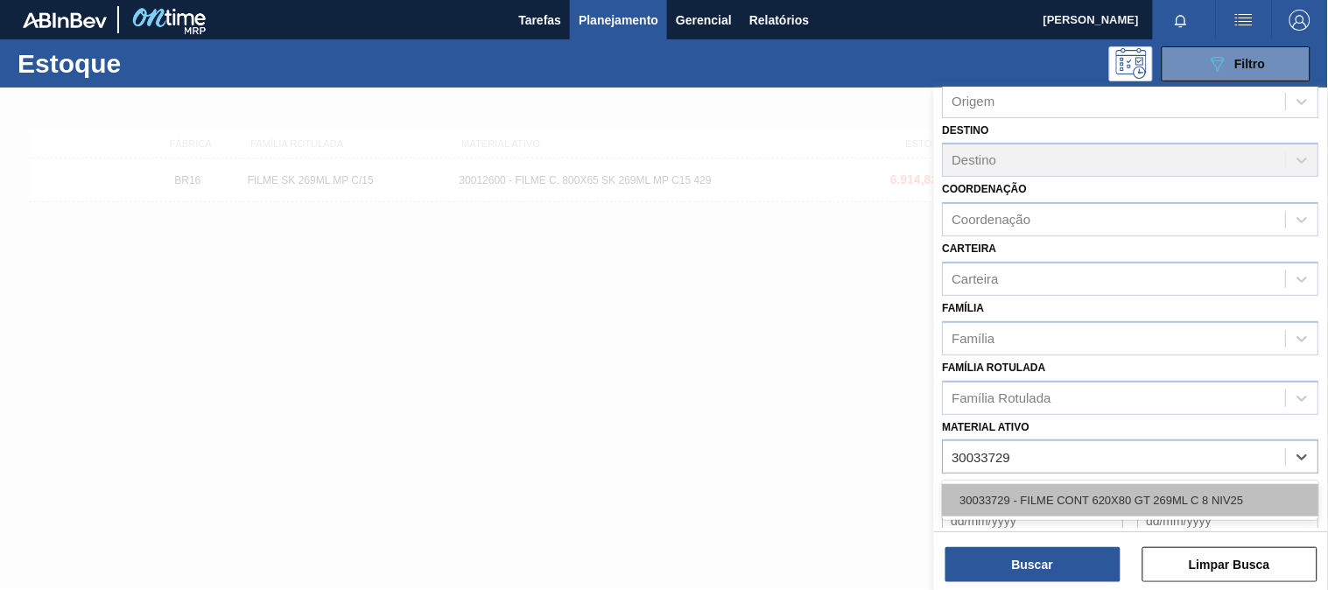
click at [1081, 488] on div "30033729 - FILME CONT 620X80 GT 269ML C 8 NIV25" at bounding box center [1131, 500] width 376 height 32
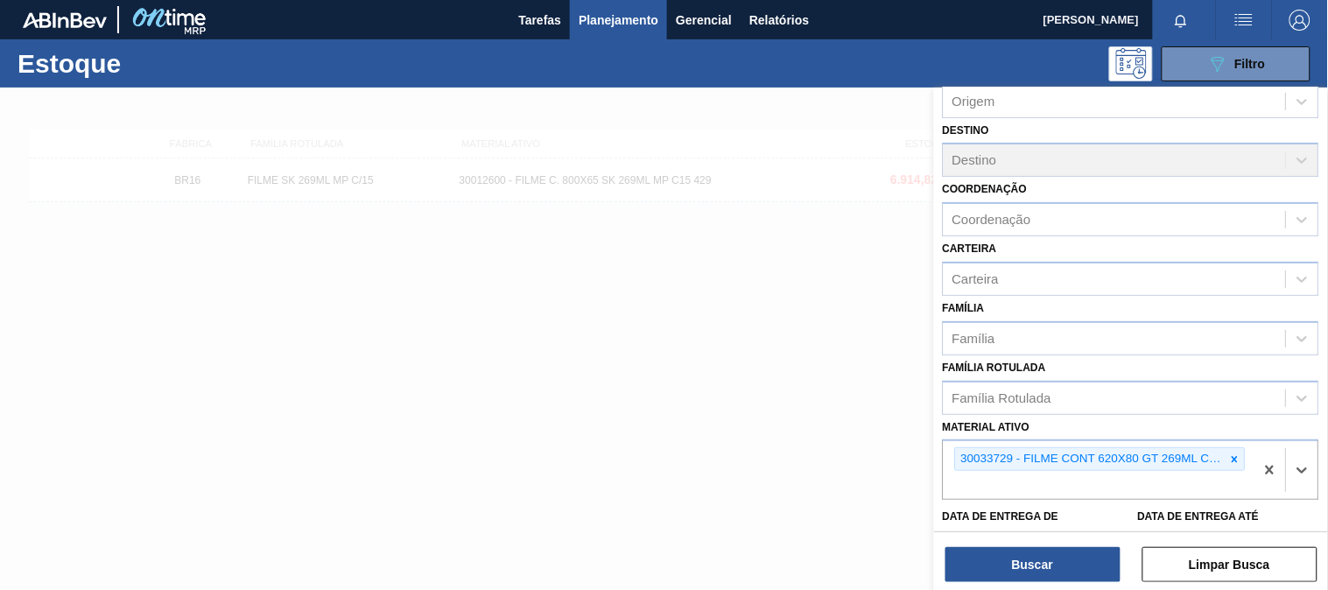
click at [1066, 583] on div "Status do Estoque Status do Estoque Origem Origem Destino Destino Coordenação C…" at bounding box center [1131, 341] width 394 height 506
click at [1038, 552] on button "Buscar" at bounding box center [1032, 564] width 175 height 35
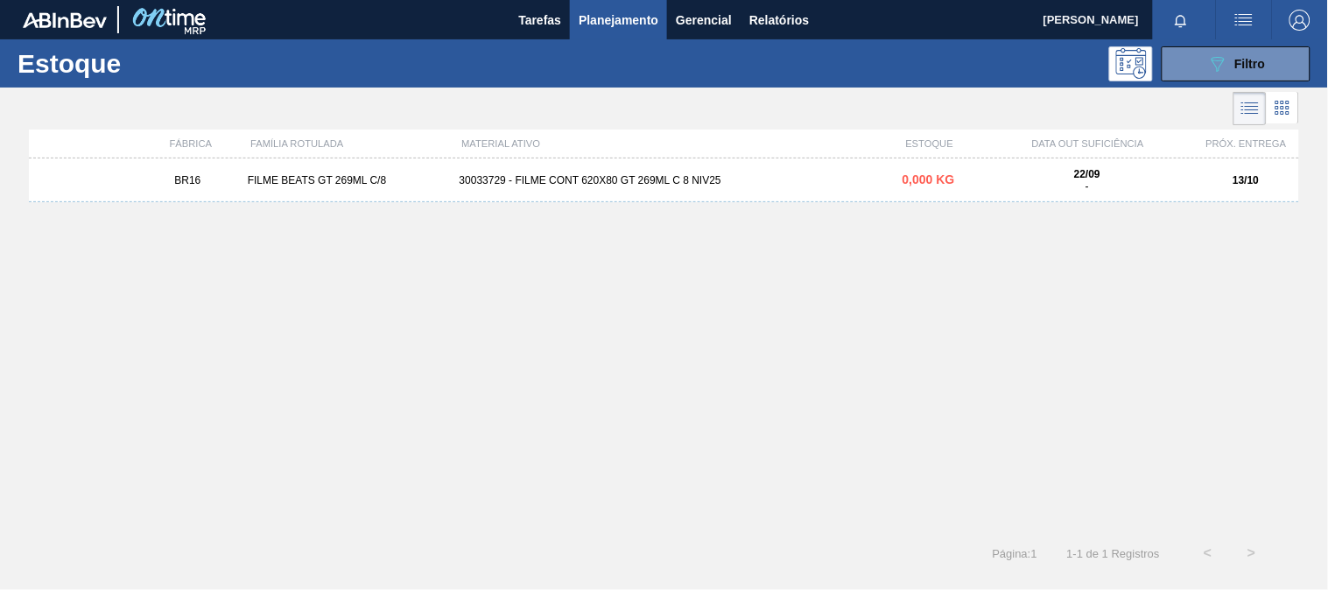
click at [517, 198] on div "BR16 FILME BEATS GT 269ML C/8 30033729 - FILME CONT 620X80 GT 269ML C 8 NIV25 0…" at bounding box center [664, 180] width 1270 height 44
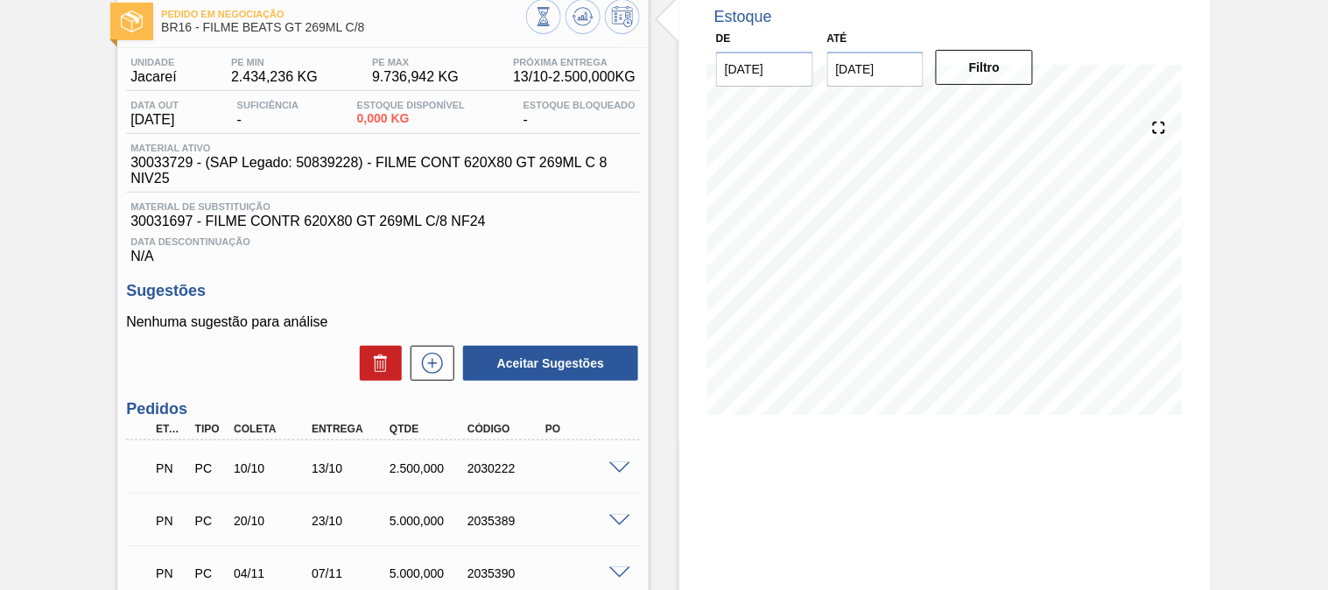
scroll to position [194, 0]
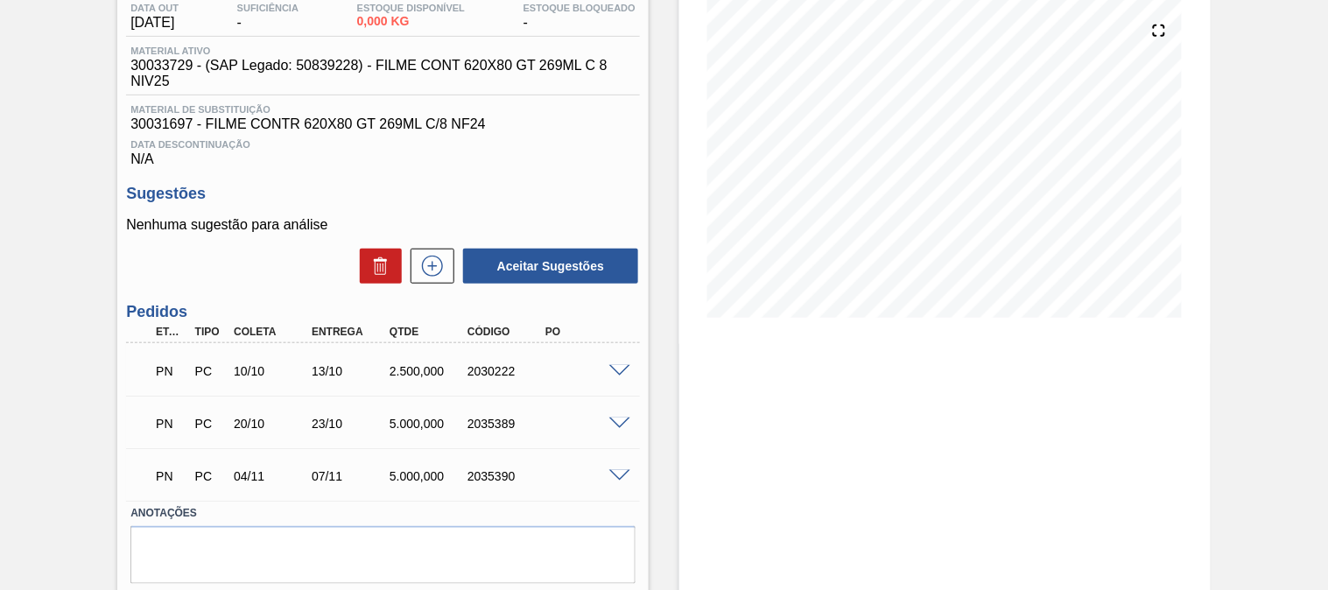
click at [620, 368] on span at bounding box center [619, 371] width 21 height 13
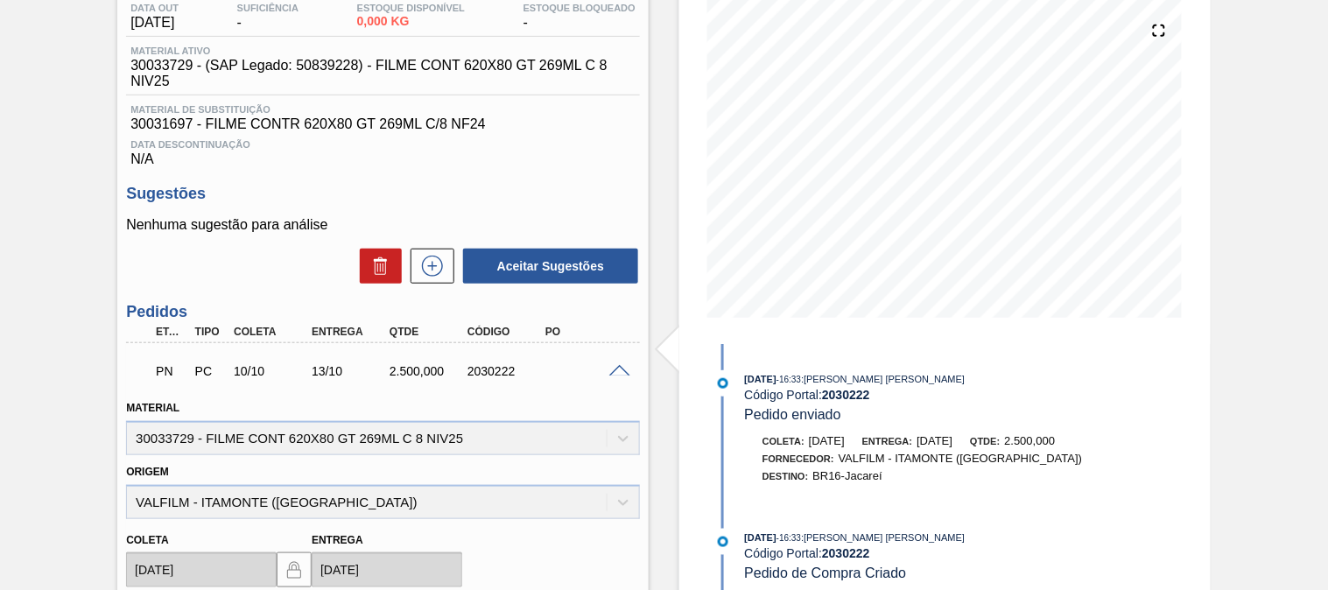
click at [620, 368] on span at bounding box center [619, 371] width 21 height 13
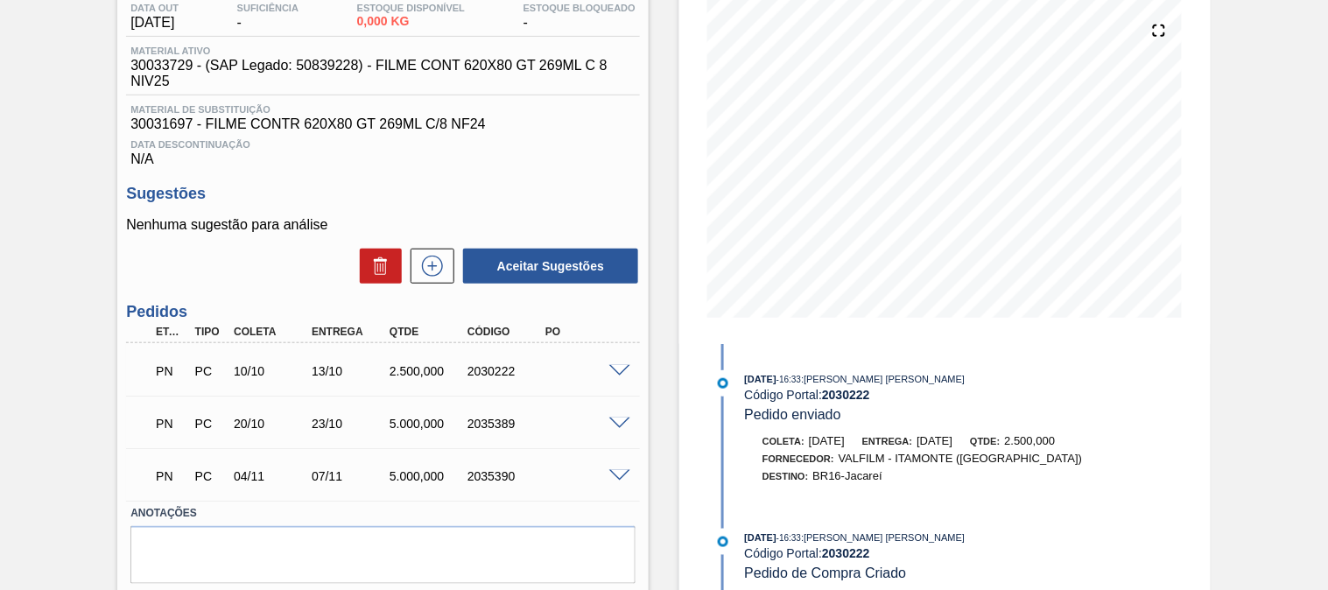
scroll to position [0, 0]
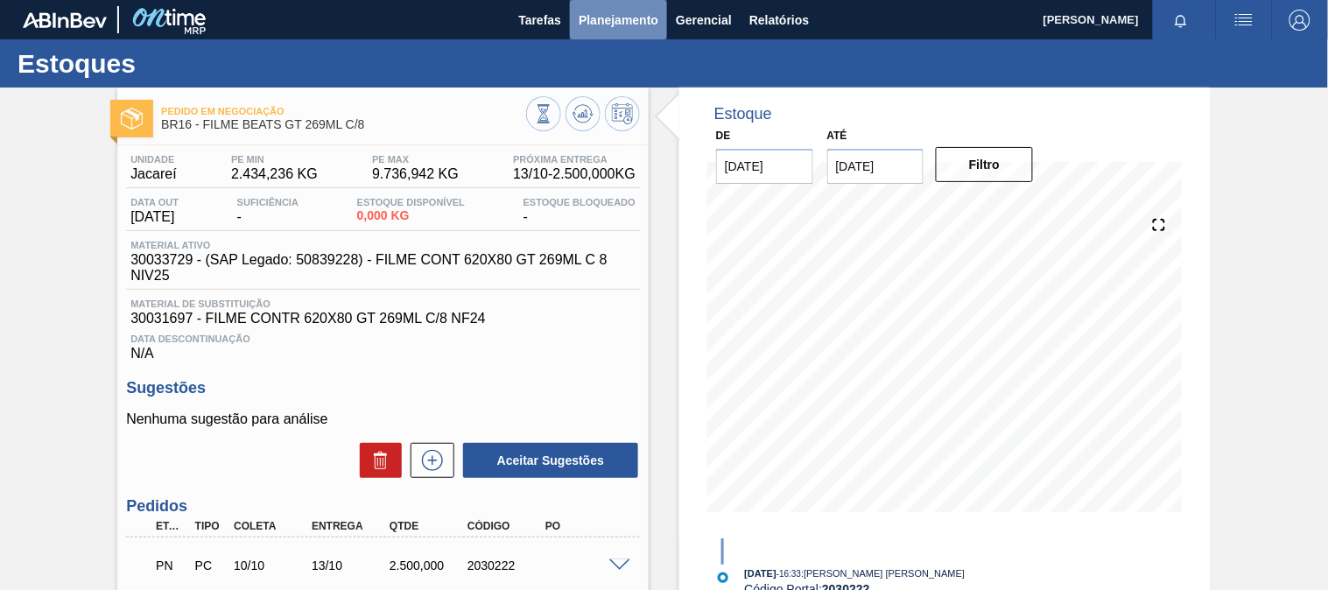
click at [582, 28] on span "Planejamento" at bounding box center [618, 20] width 80 height 21
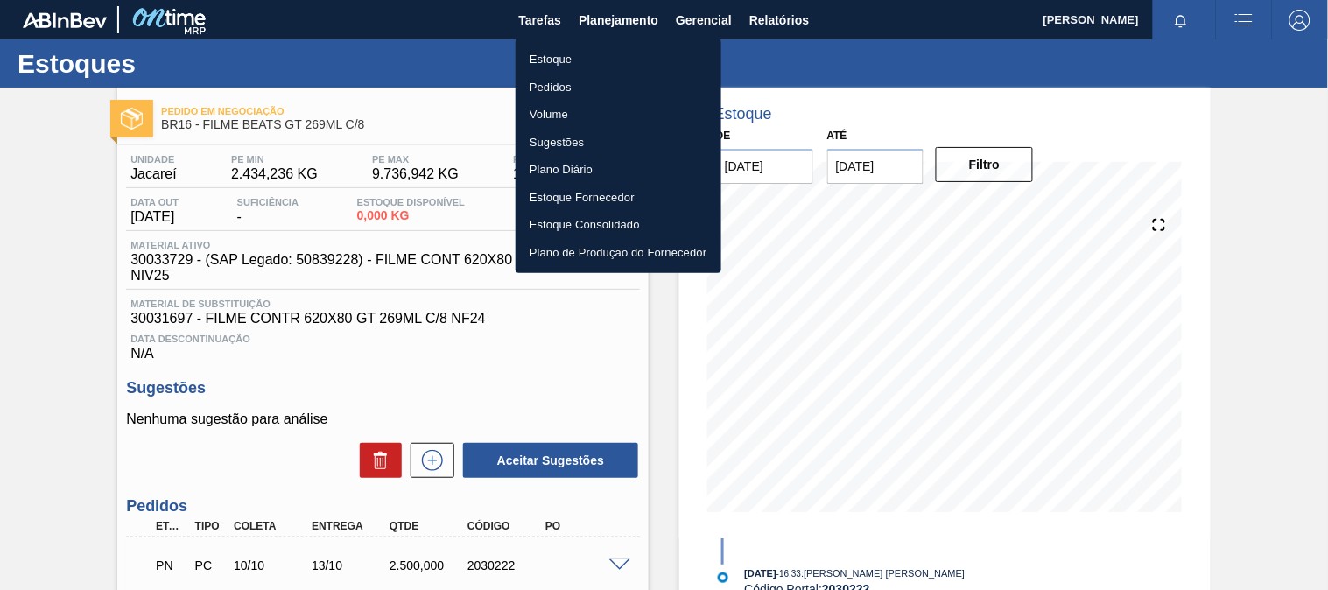
click at [566, 58] on li "Estoque" at bounding box center [618, 60] width 206 height 28
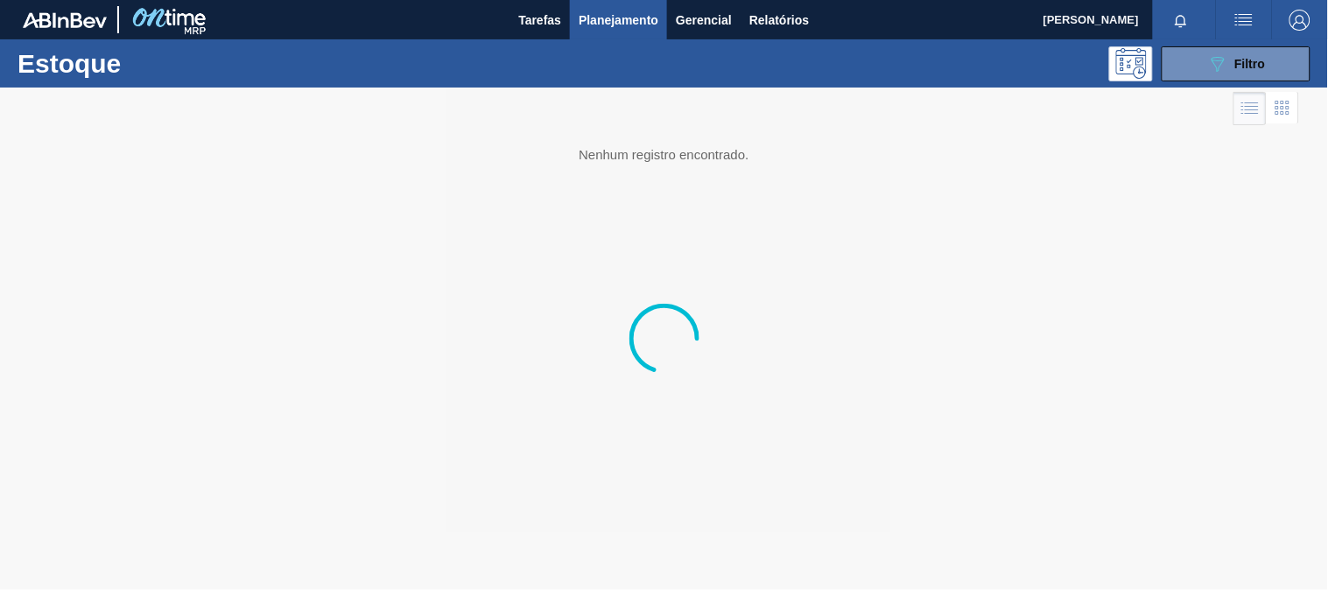
drag, startPoint x: 1204, startPoint y: 74, endPoint x: 1180, endPoint y: 159, distance: 89.2
click at [1204, 74] on button "089F7B8B-B2A5-4AFE-B5C0-19BA573D28AC Filtro" at bounding box center [1235, 63] width 149 height 35
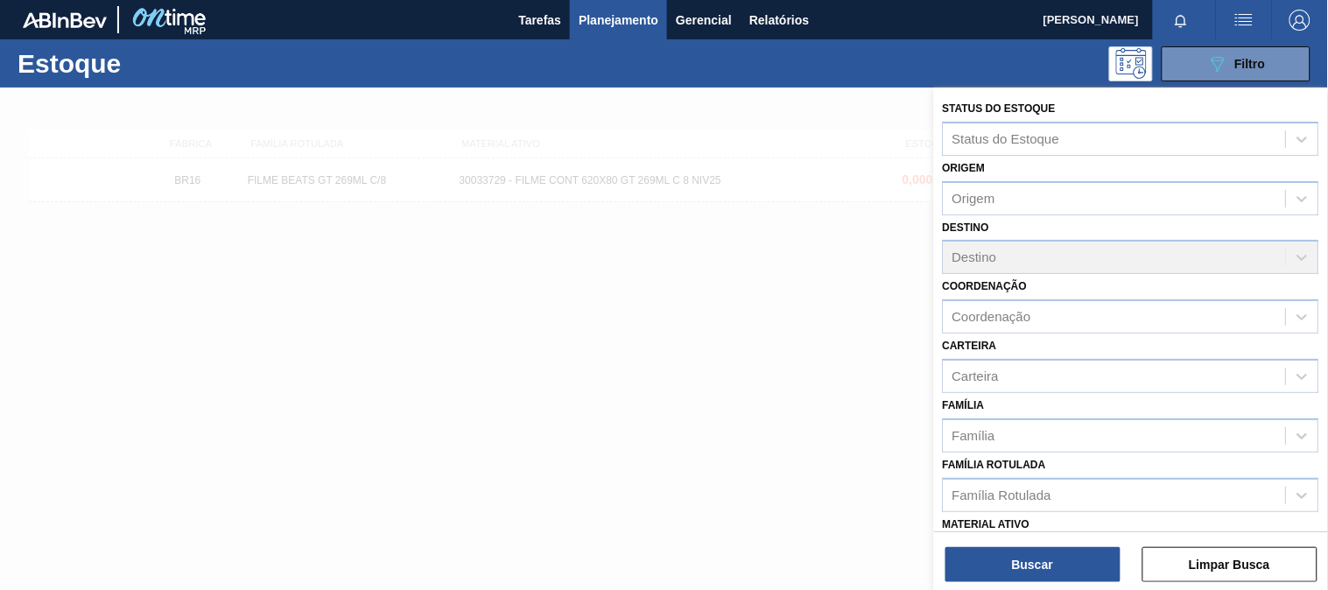
scroll to position [265, 0]
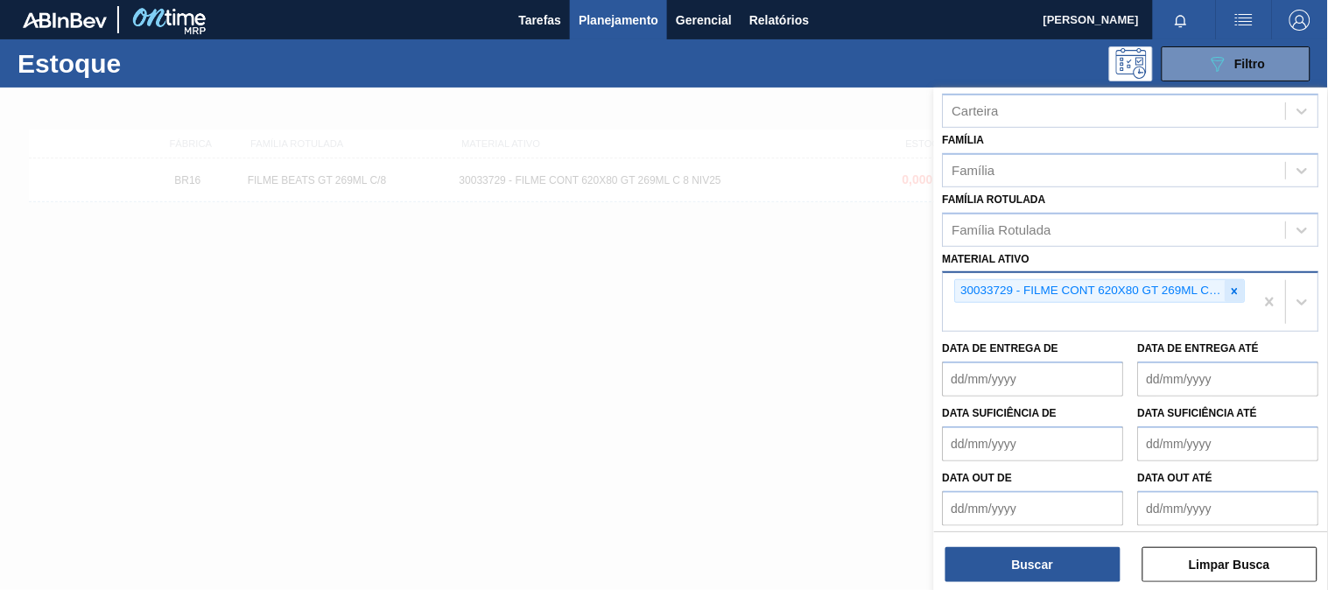
click at [1231, 294] on div at bounding box center [1234, 291] width 19 height 22
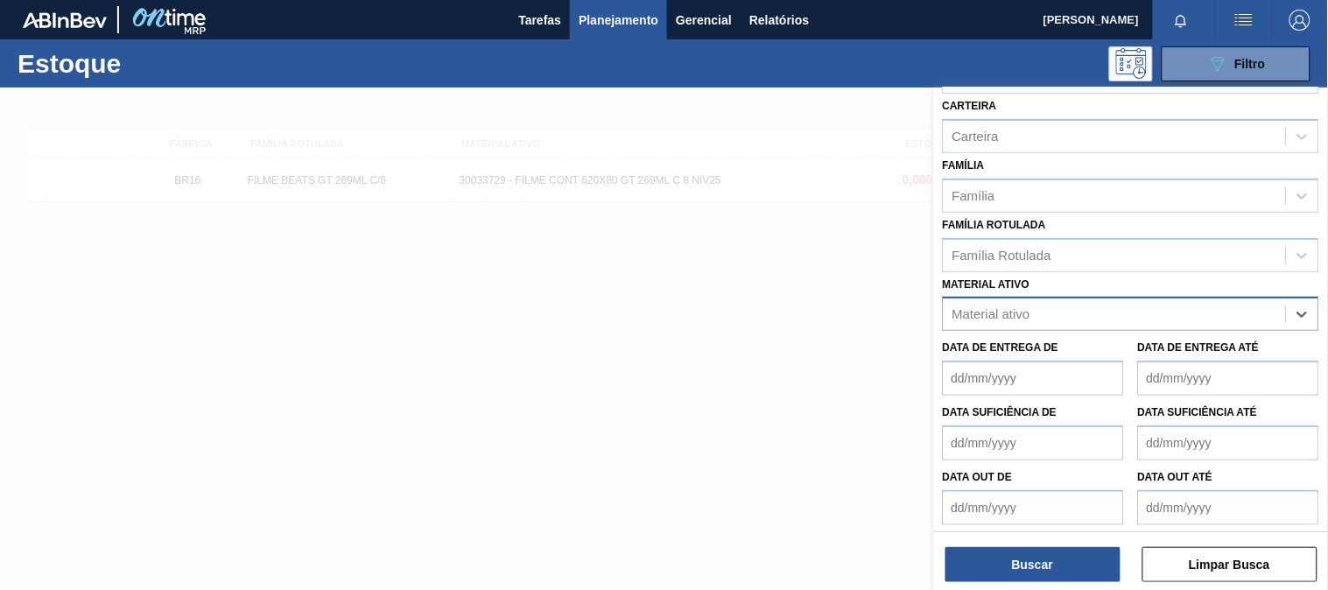
paste ativo "30031884"
type ativo "30031884"
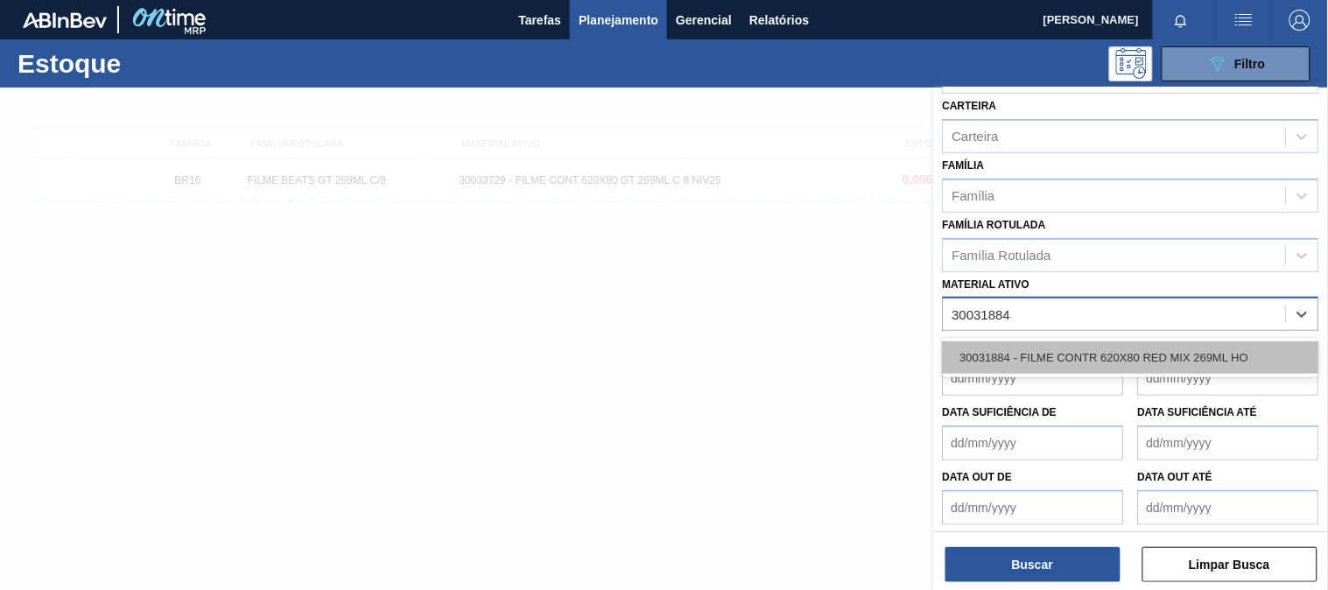
click at [1029, 342] on div "30031884 - FILME CONTR 620X80 RED MIX 269ML HO" at bounding box center [1131, 357] width 376 height 32
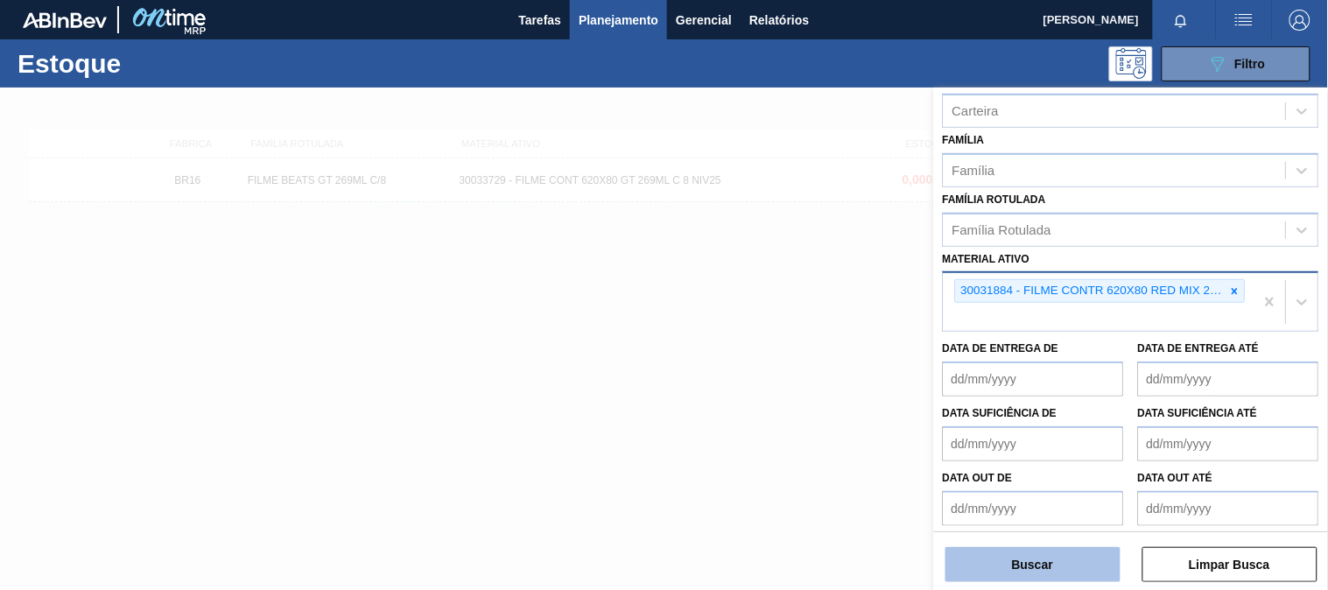
click at [1030, 573] on button "Buscar" at bounding box center [1032, 564] width 175 height 35
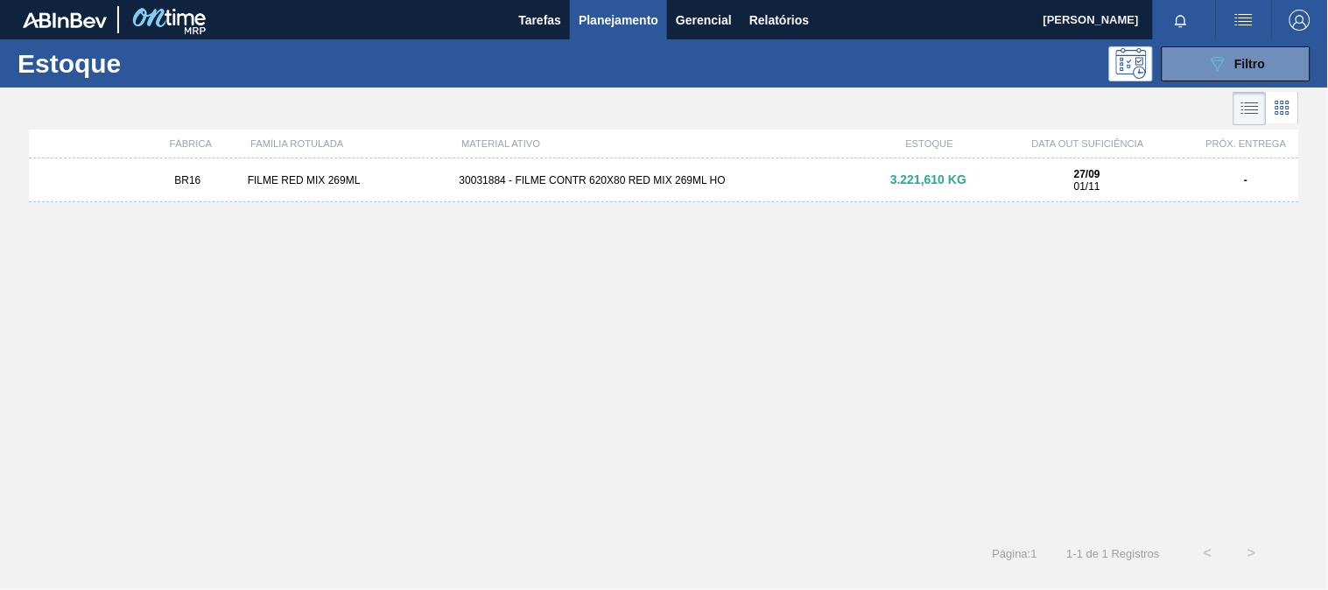
drag, startPoint x: 704, startPoint y: 197, endPoint x: 692, endPoint y: 205, distance: 14.6
click at [703, 199] on div "BR16 FILME RED MIX 269ML 30031884 - FILME CONTR 620X80 RED MIX 269ML HO 3.221,6…" at bounding box center [664, 180] width 1270 height 44
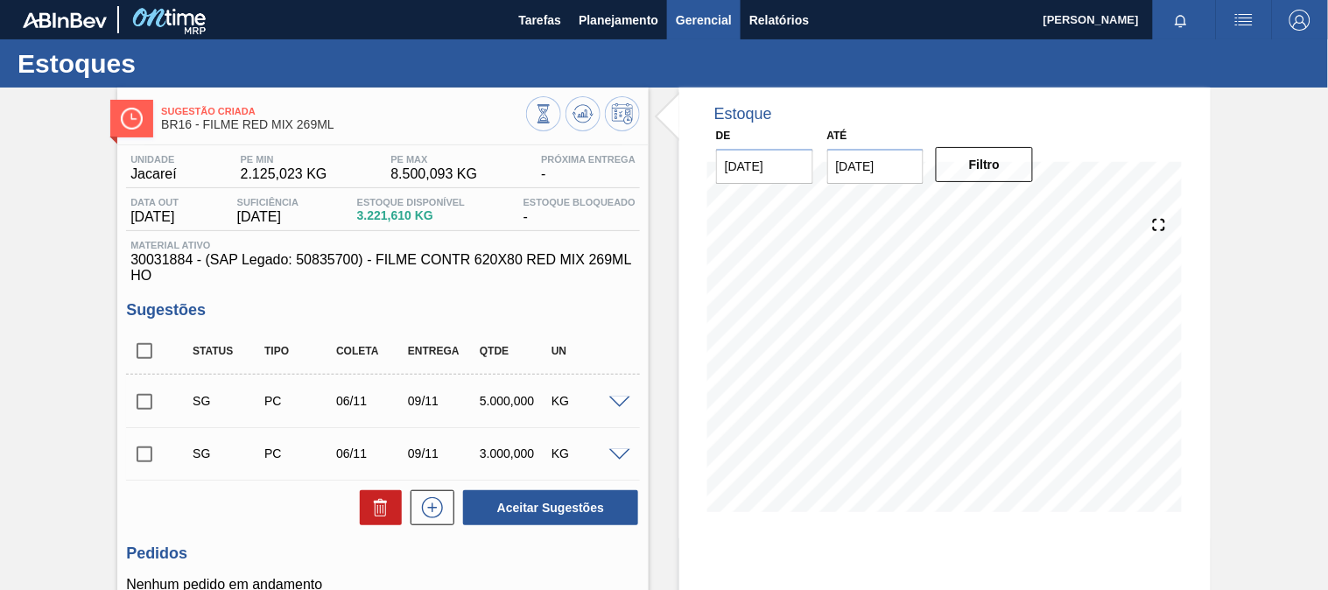
click at [667, 26] on button "Gerencial" at bounding box center [704, 19] width 74 height 39
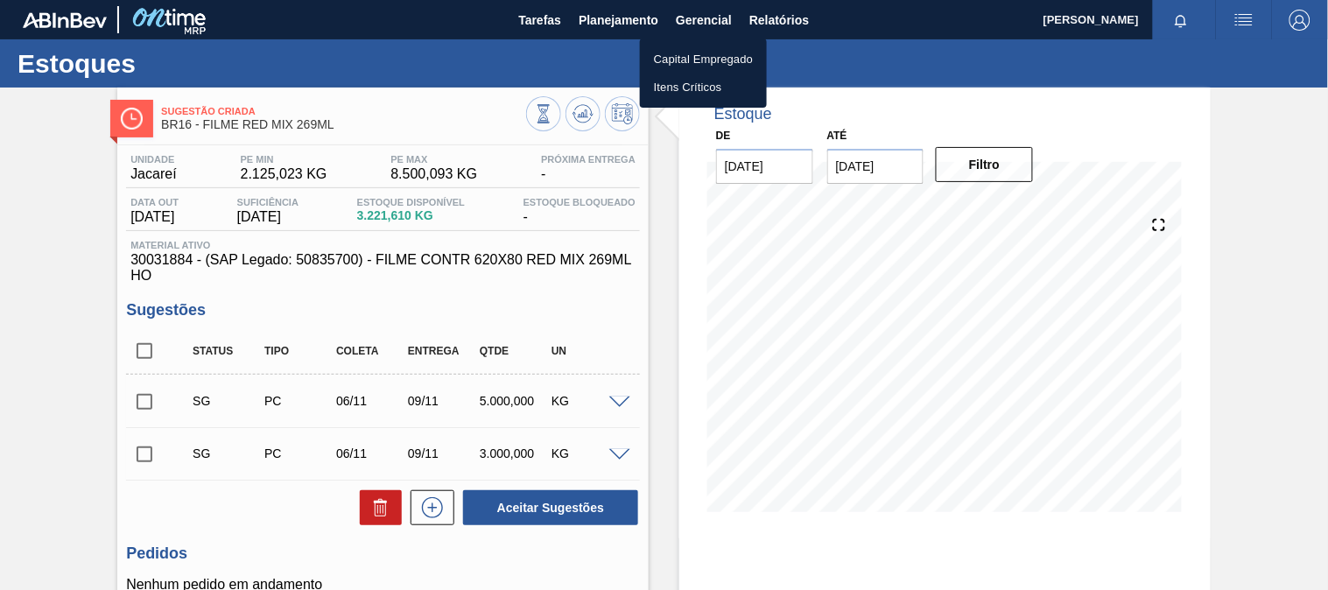
click at [582, 26] on div at bounding box center [664, 295] width 1328 height 590
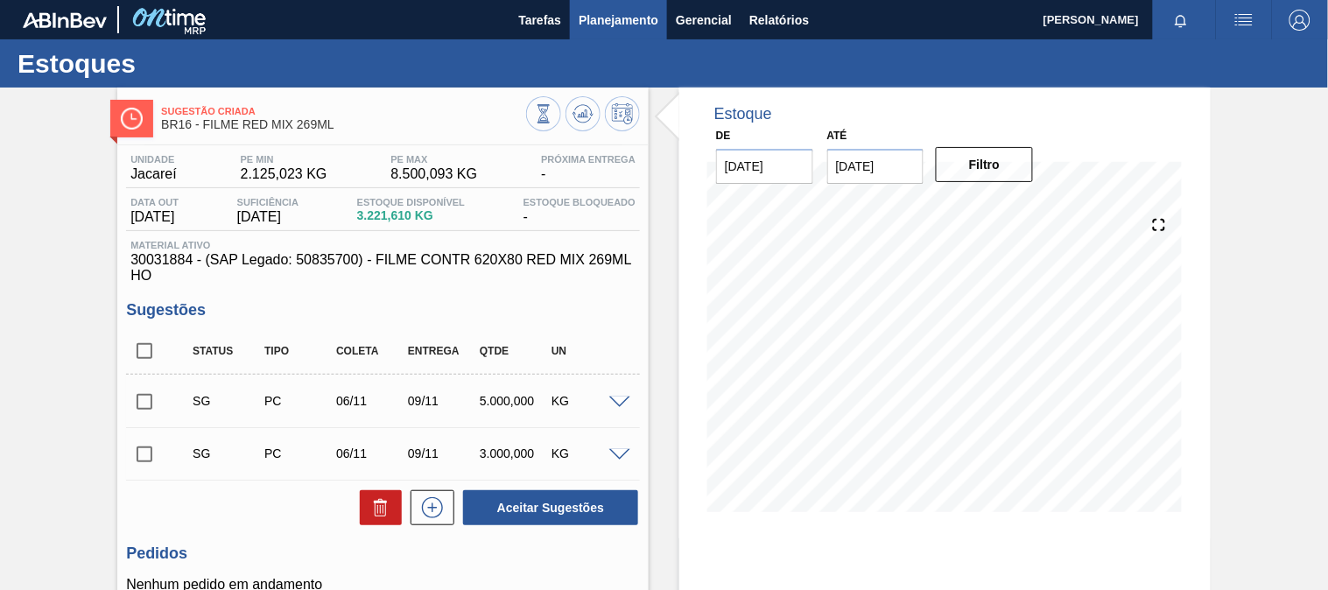
click at [602, 22] on span "Planejamento" at bounding box center [618, 20] width 80 height 21
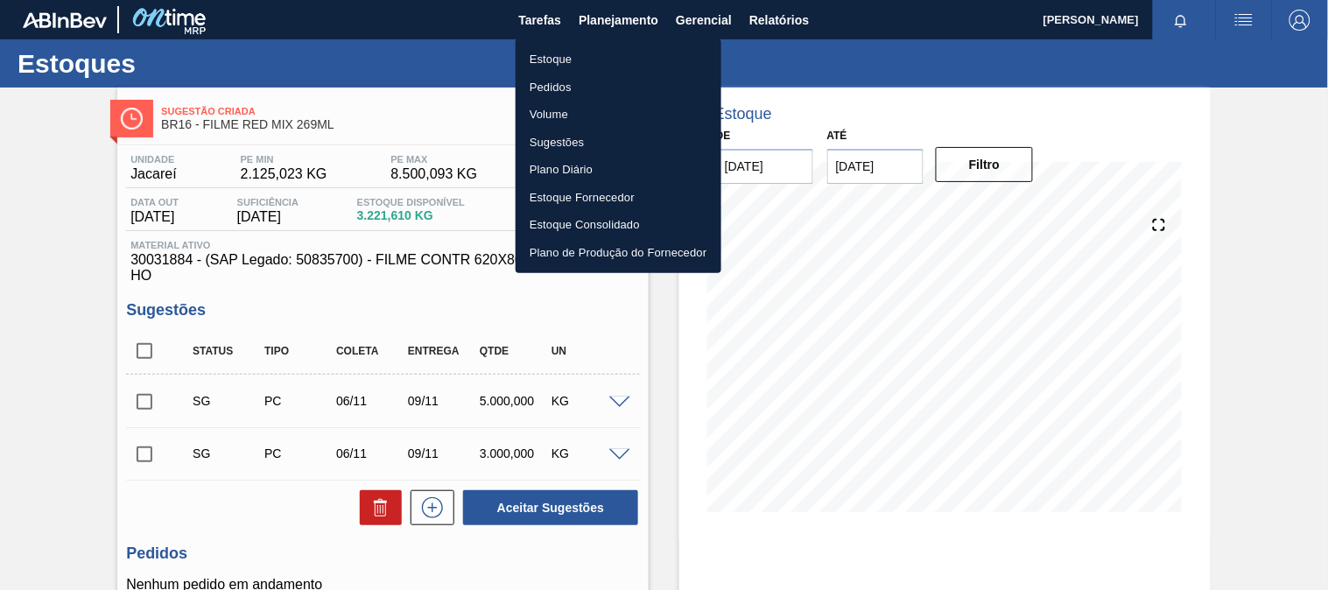
click at [575, 57] on li "Estoque" at bounding box center [618, 60] width 206 height 28
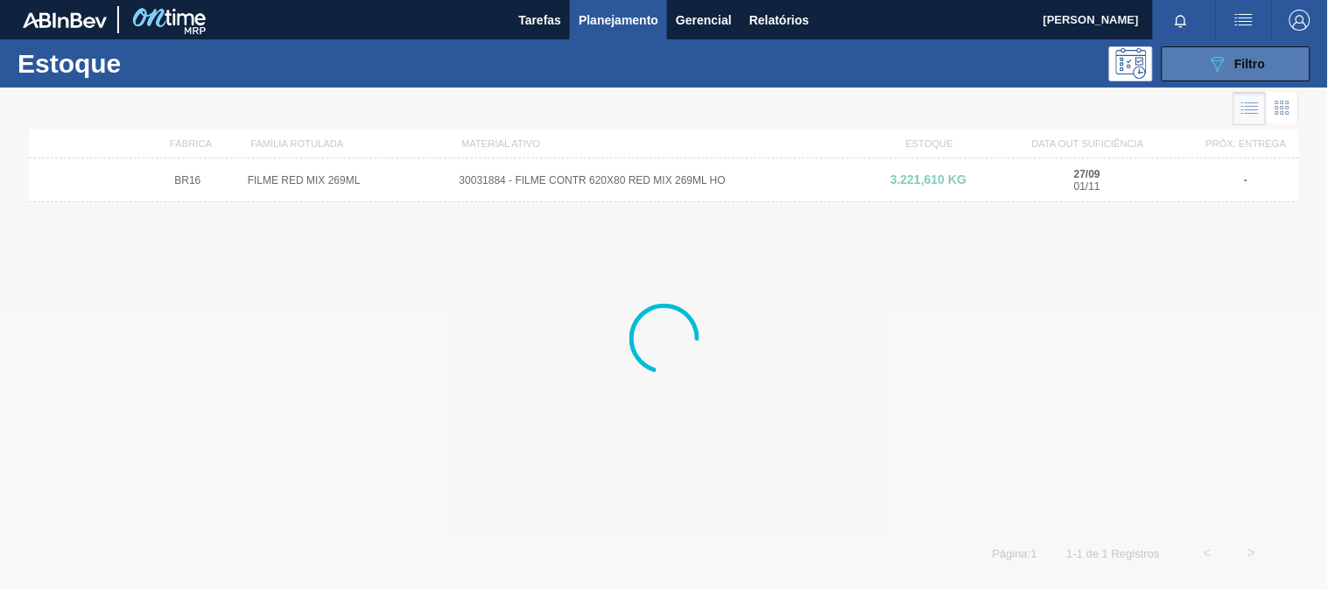
click at [1282, 60] on button "089F7B8B-B2A5-4AFE-B5C0-19BA573D28AC Filtro" at bounding box center [1235, 63] width 149 height 35
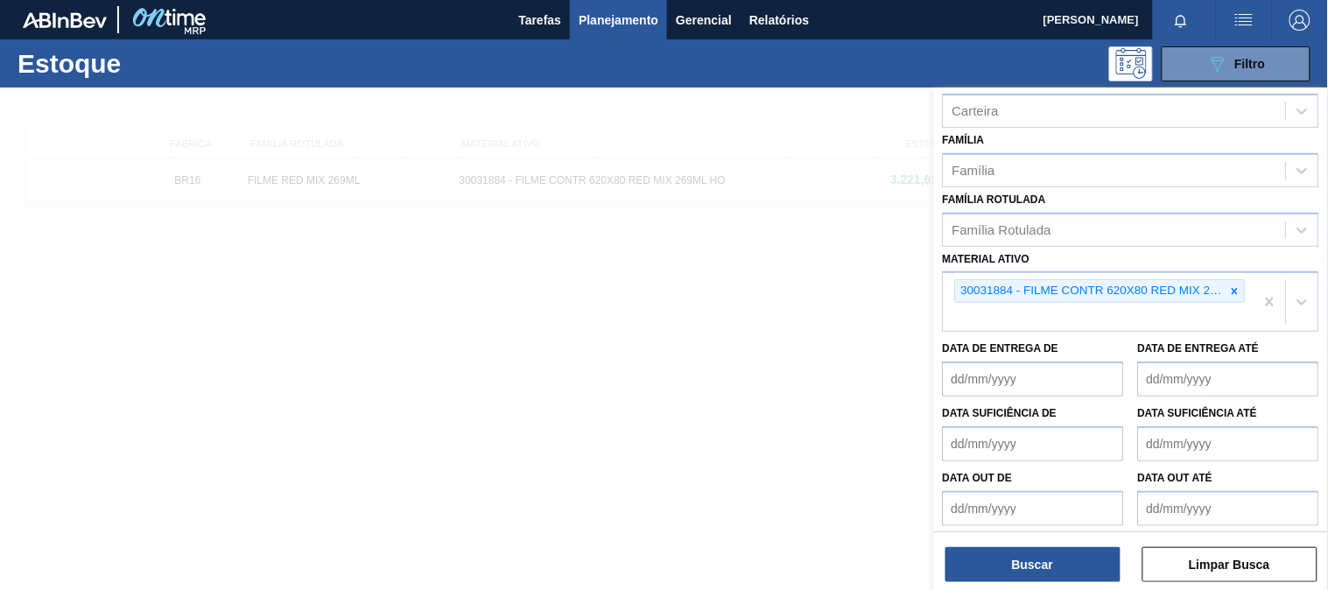
click at [1241, 280] on div at bounding box center [1234, 291] width 19 height 22
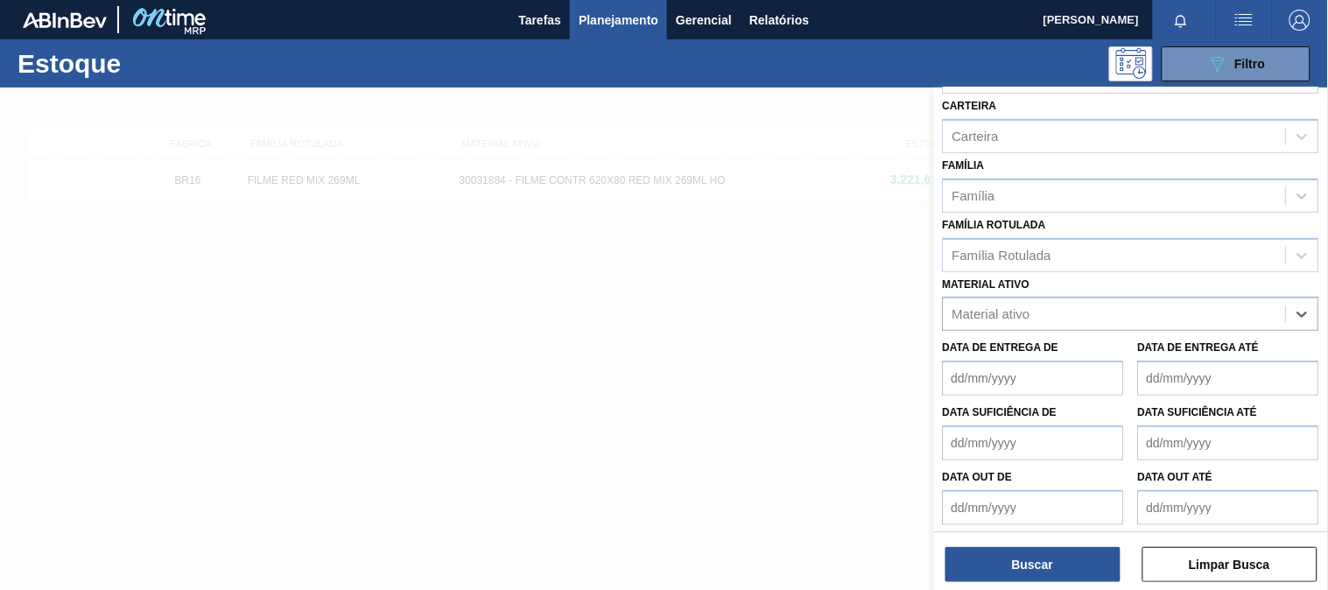
paste ativo "30034180"
type ativo "30034180"
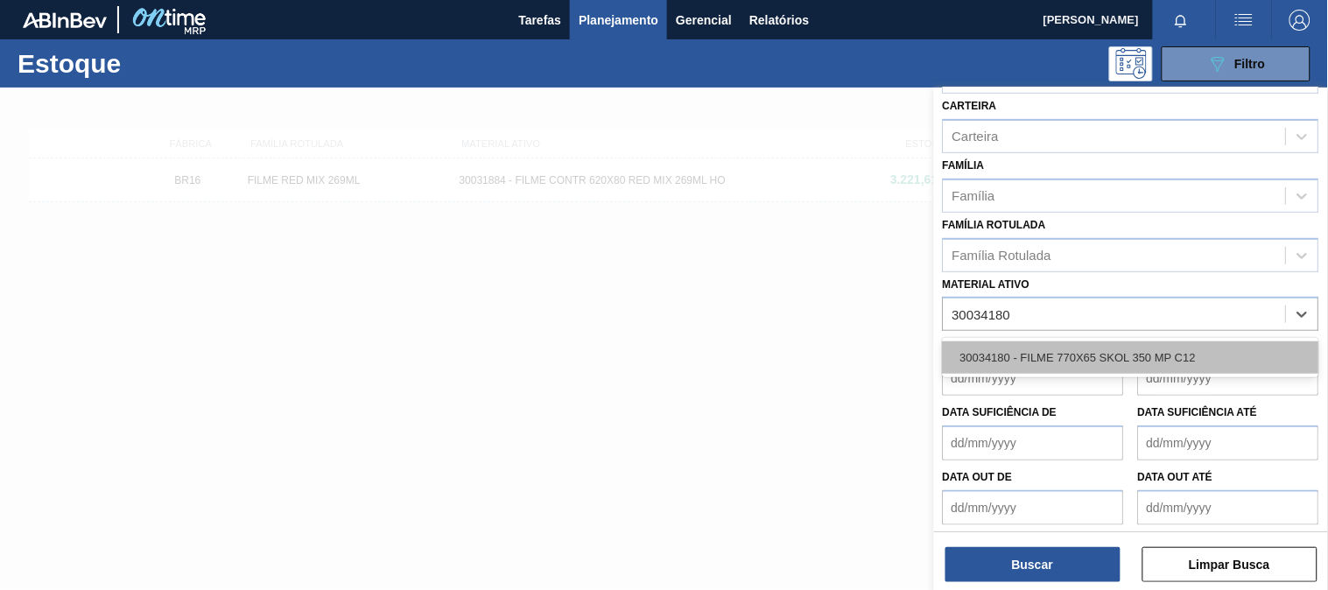
click at [1061, 346] on div "30034180 - FILME 770X65 SKOL 350 MP C12" at bounding box center [1131, 357] width 376 height 32
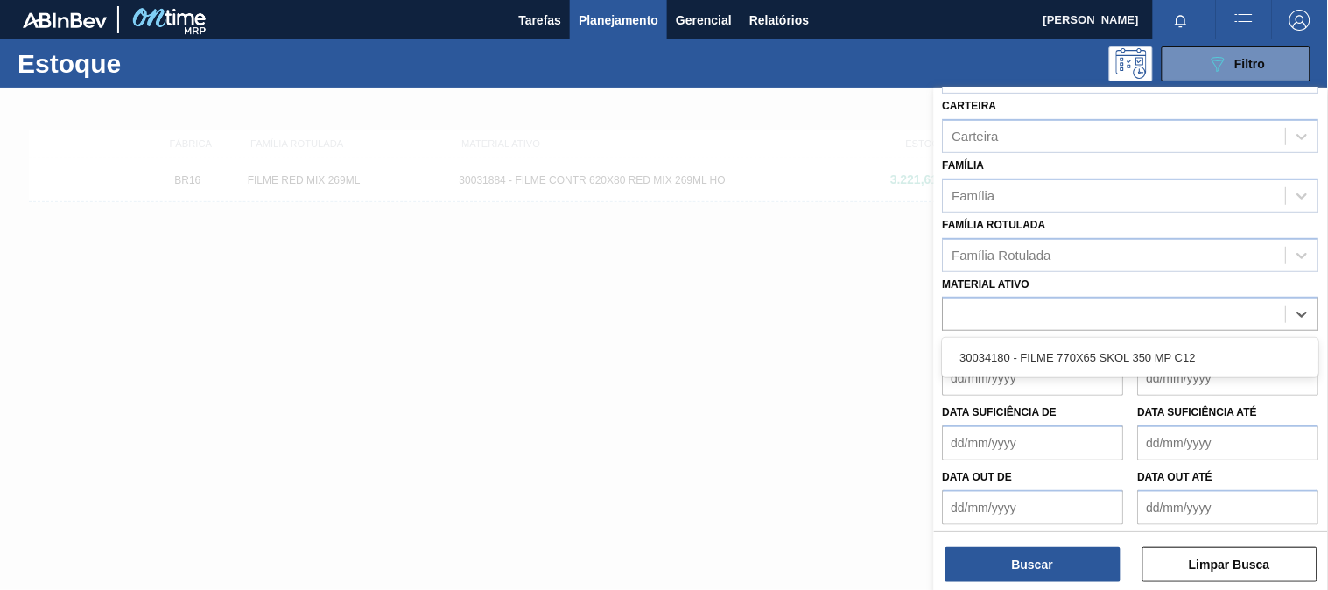
scroll to position [243, 0]
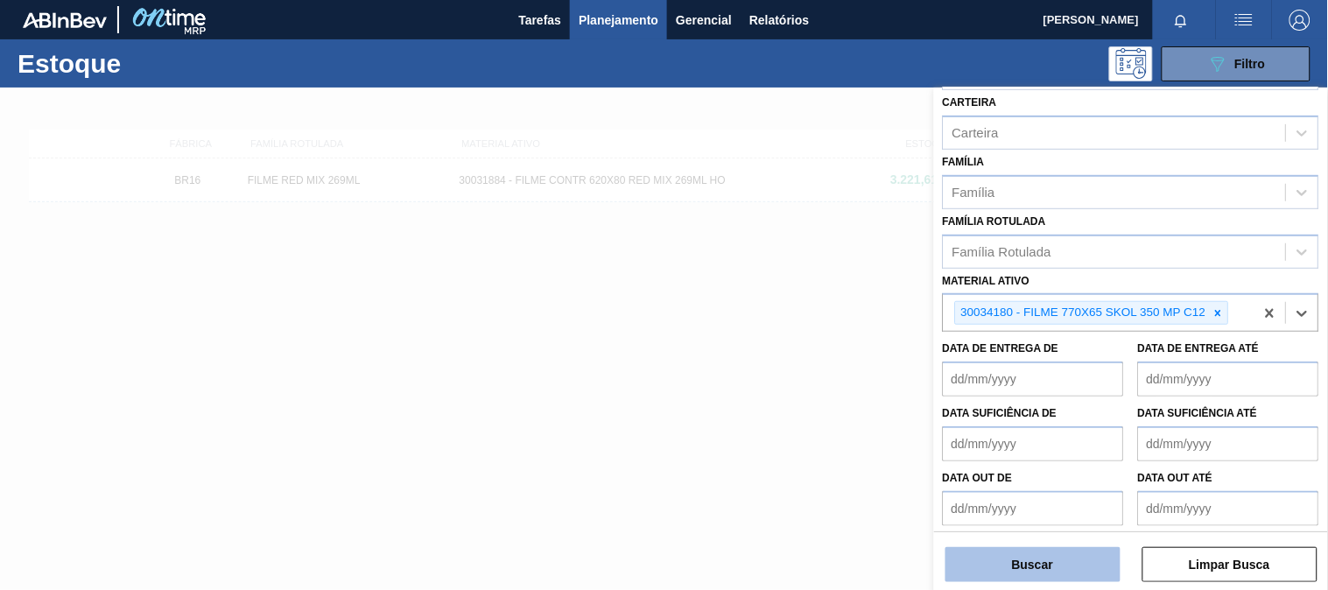
click at [1064, 570] on button "Buscar" at bounding box center [1032, 564] width 175 height 35
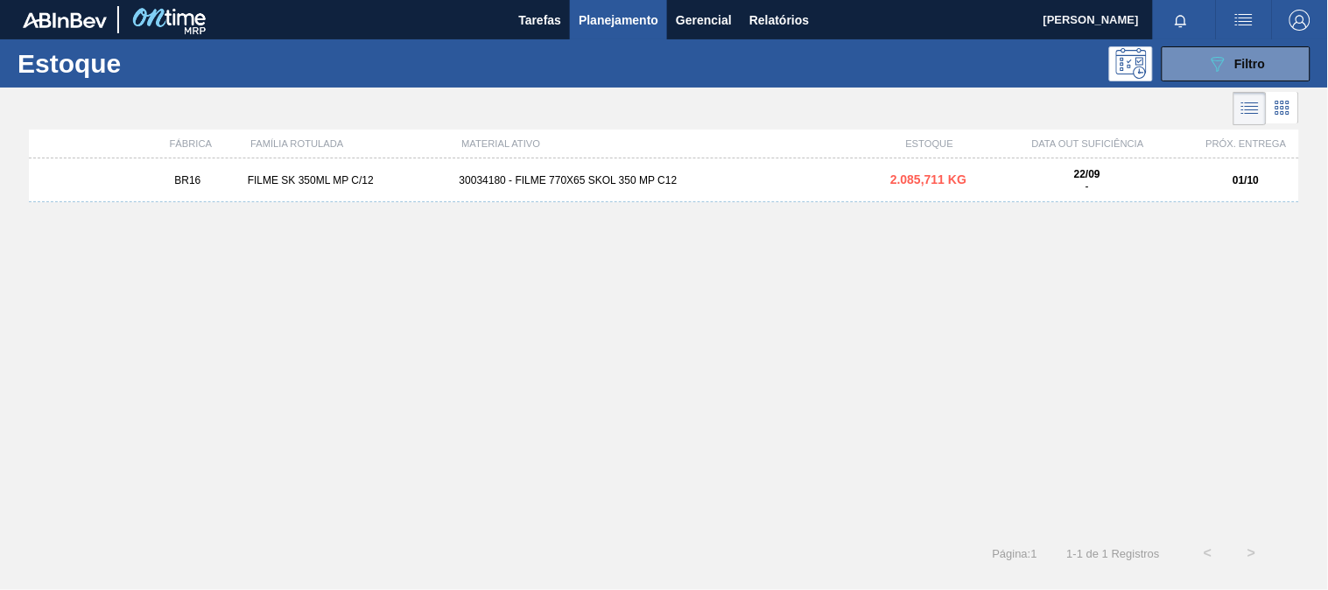
click at [471, 189] on div "BR16 FILME SK 350ML MP C/12 30034180 - FILME 770X65 SKOL 350 MP C12 2.085,711 K…" at bounding box center [664, 180] width 1270 height 44
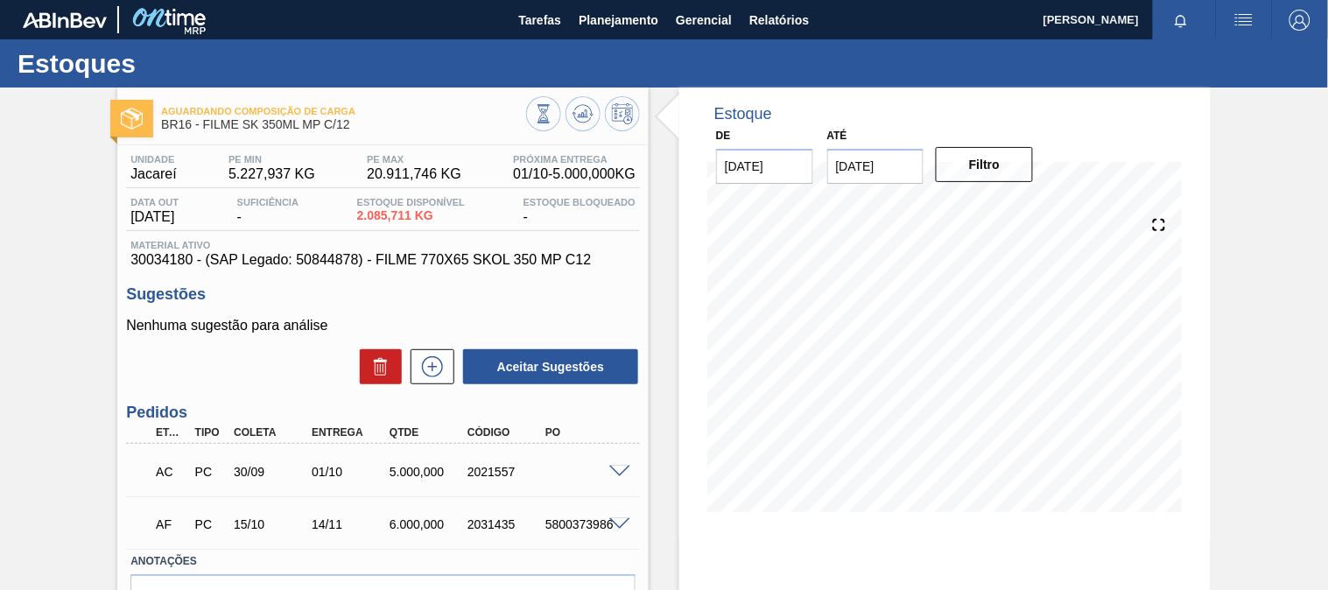
click at [618, 518] on span at bounding box center [619, 524] width 21 height 13
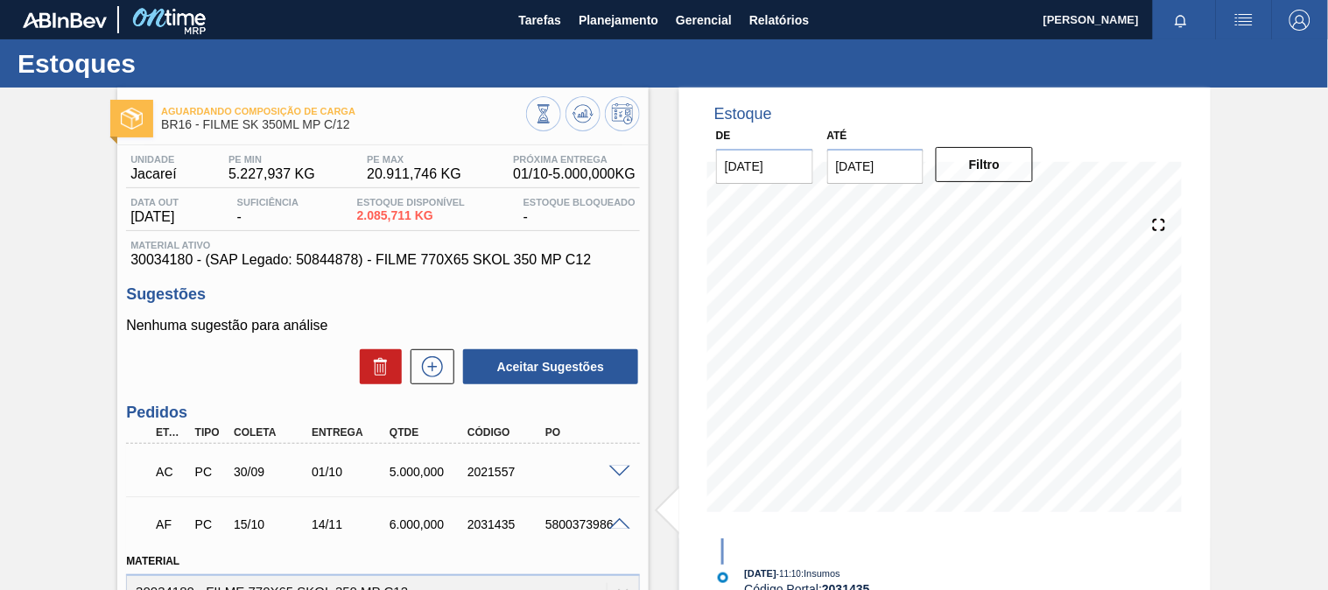
drag, startPoint x: 622, startPoint y: 457, endPoint x: 616, endPoint y: 464, distance: 9.3
click at [622, 458] on div "AC PC 30/09 01/10 5.000,000 2021557" at bounding box center [383, 470] width 514 height 44
click at [611, 473] on span at bounding box center [619, 472] width 21 height 13
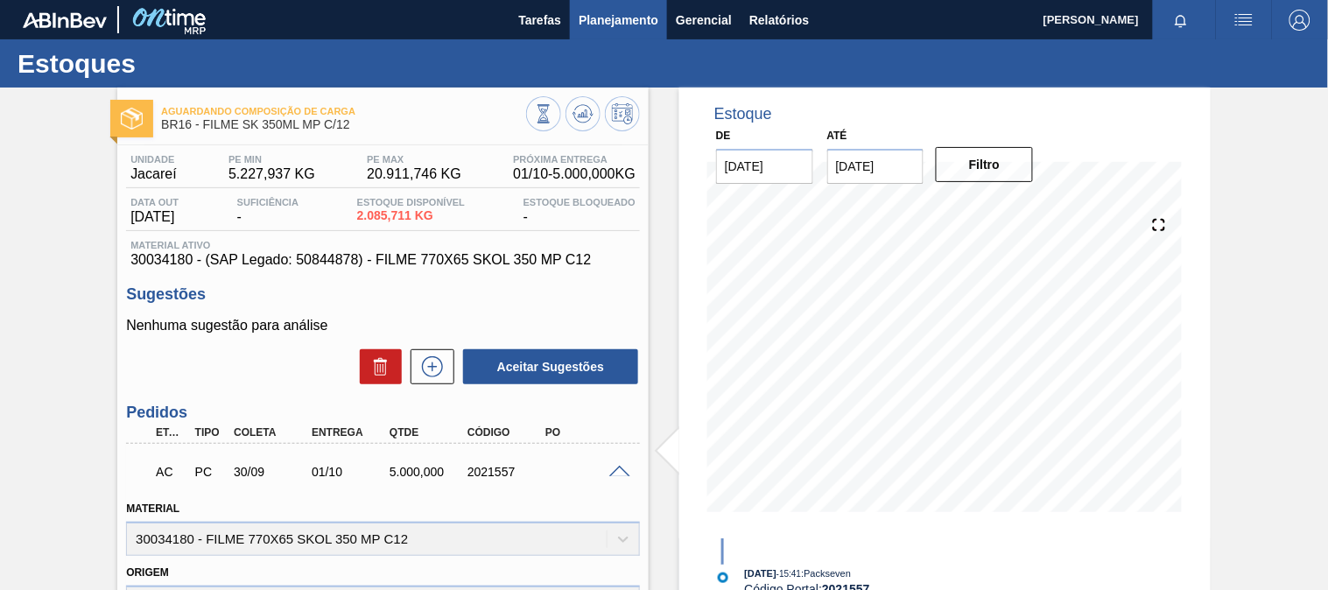
click at [617, 13] on span "Planejamento" at bounding box center [618, 20] width 80 height 21
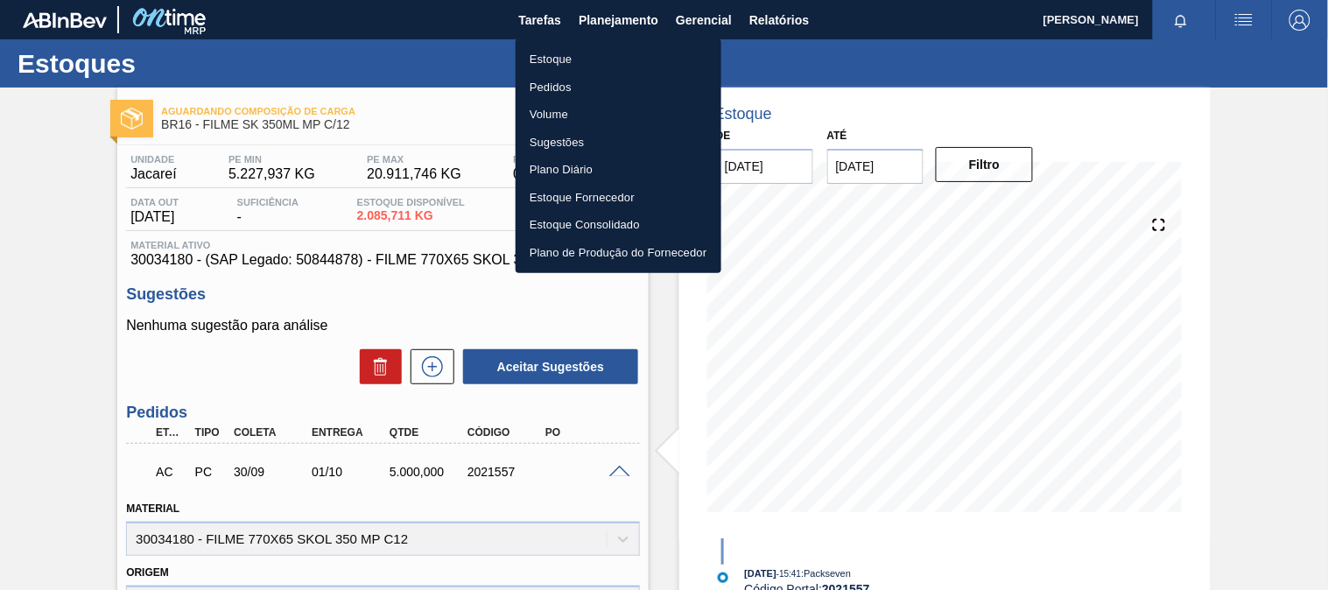
click at [563, 66] on li "Estoque" at bounding box center [618, 60] width 206 height 28
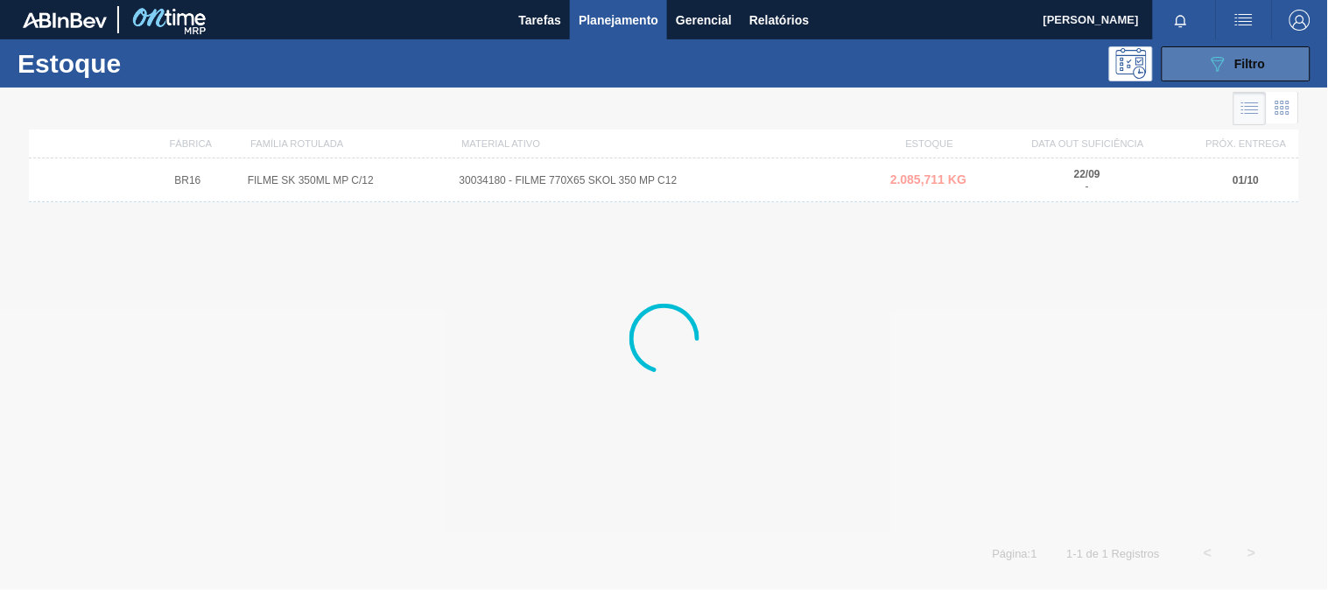
click at [1218, 53] on icon "089F7B8B-B2A5-4AFE-B5C0-19BA573D28AC" at bounding box center [1217, 63] width 21 height 21
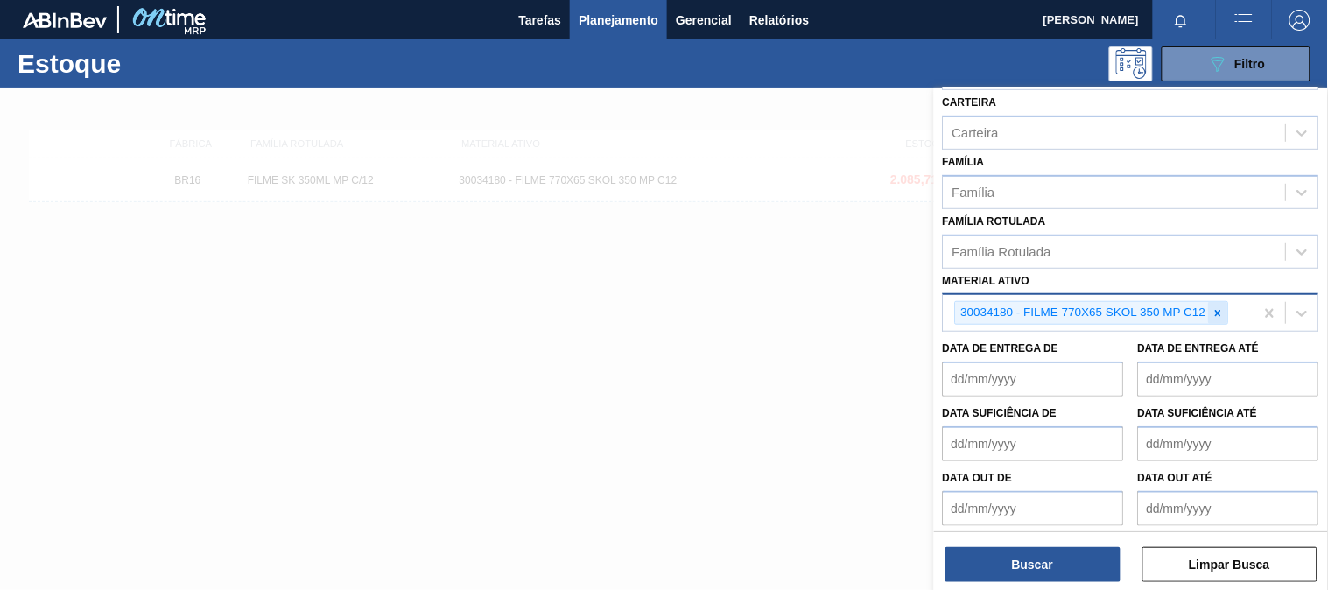
click at [1223, 309] on icon at bounding box center [1218, 313] width 12 height 12
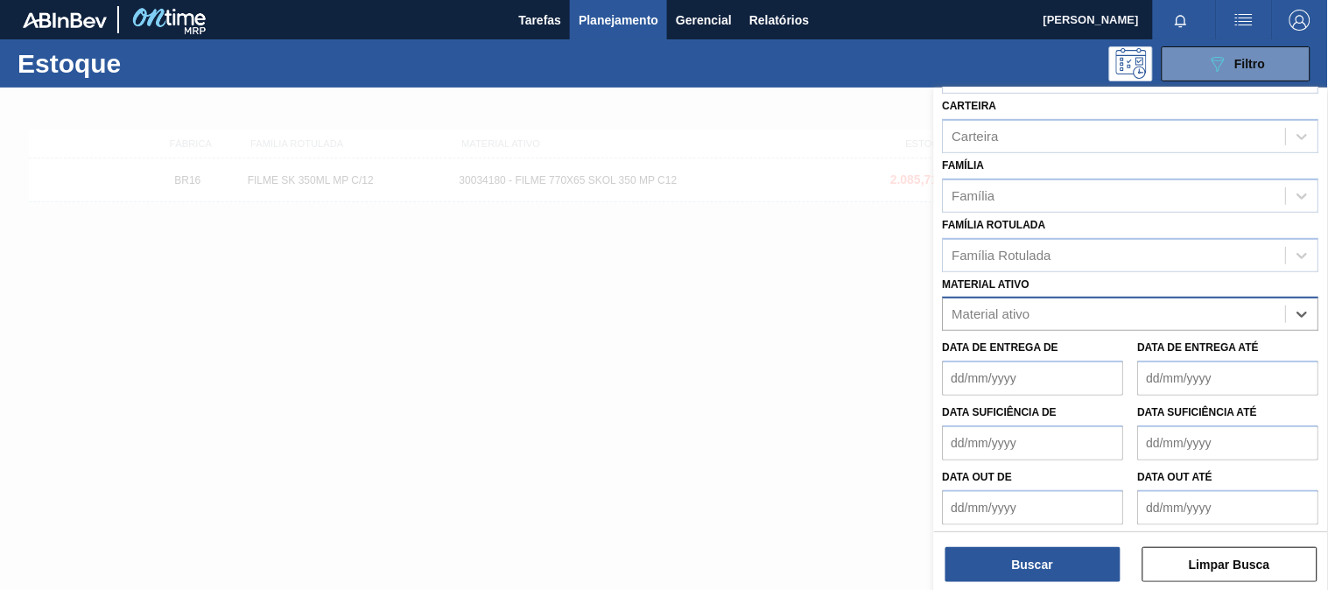
paste ativo "30012583"
type ativo "30012583"
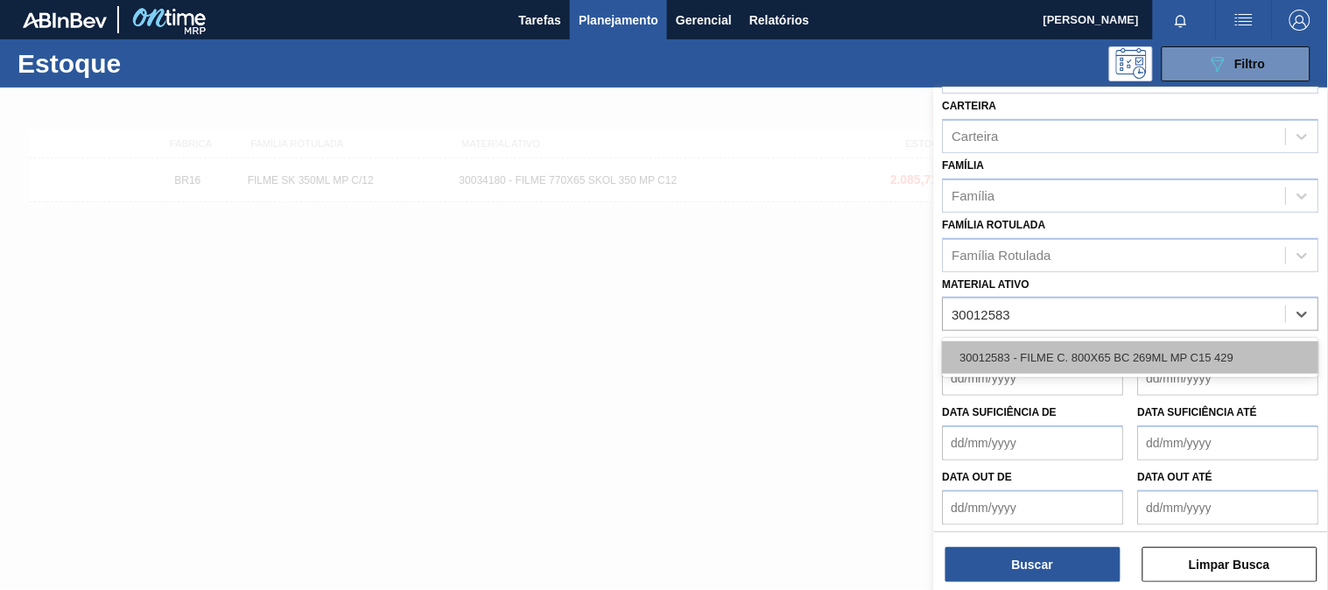
click at [1069, 347] on div "30012583 - FILME C. 800X65 BC 269ML MP C15 429" at bounding box center [1131, 357] width 376 height 32
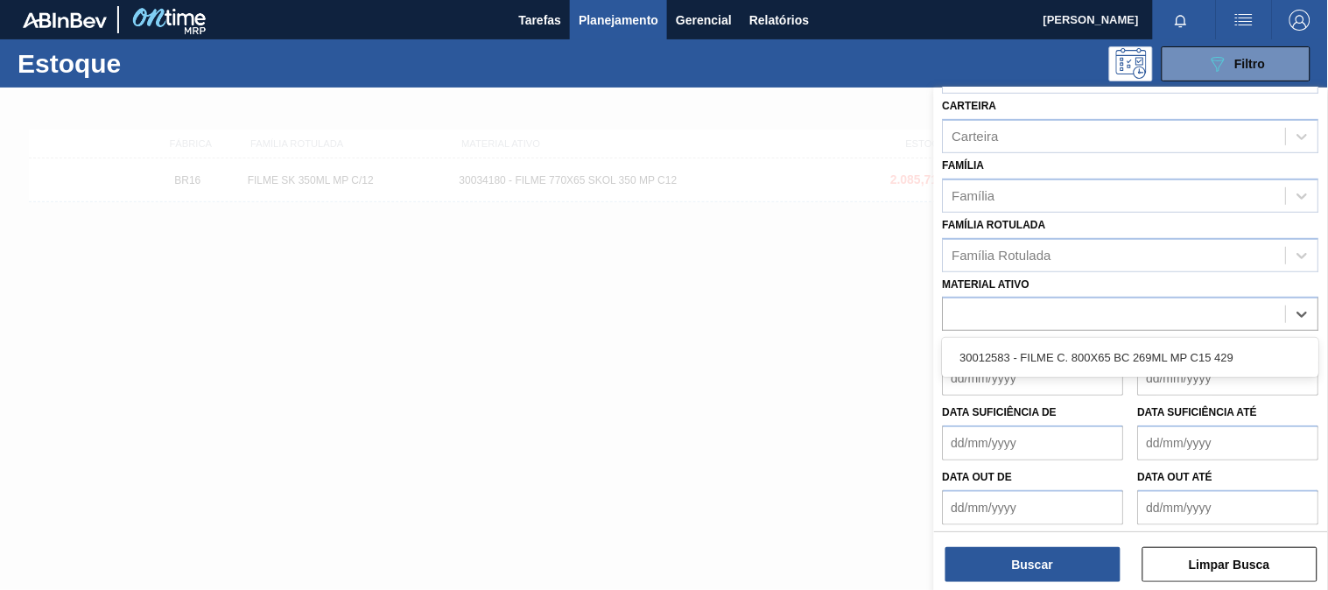
scroll to position [243, 0]
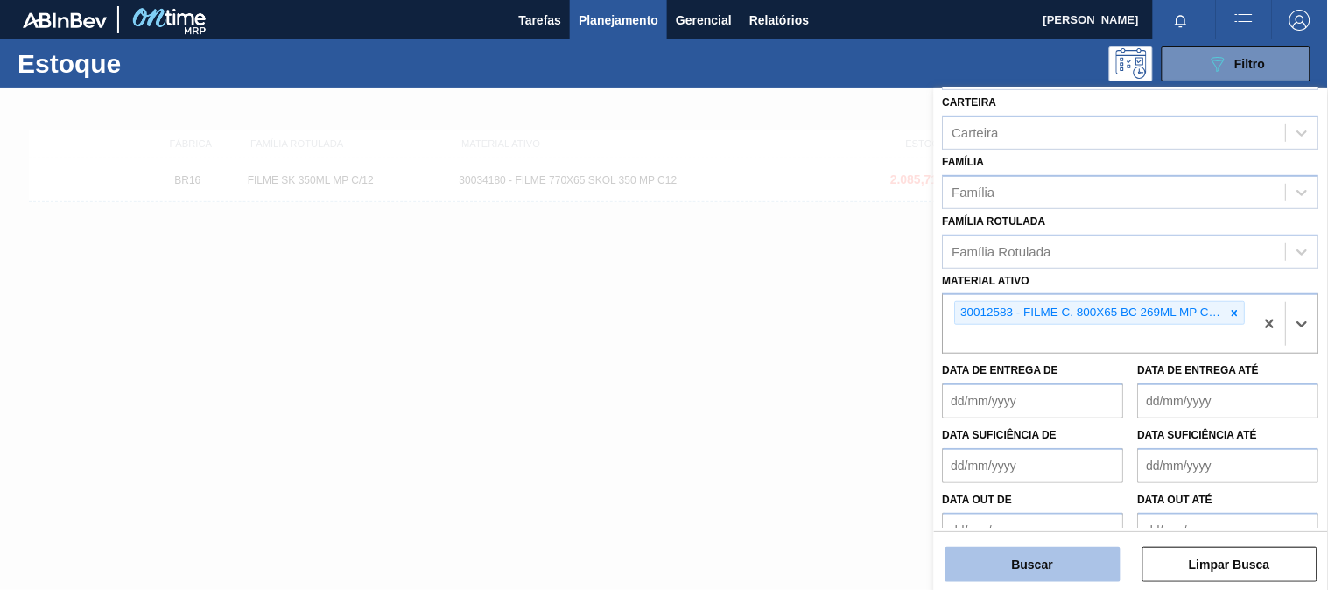
click at [1052, 560] on button "Buscar" at bounding box center [1032, 564] width 175 height 35
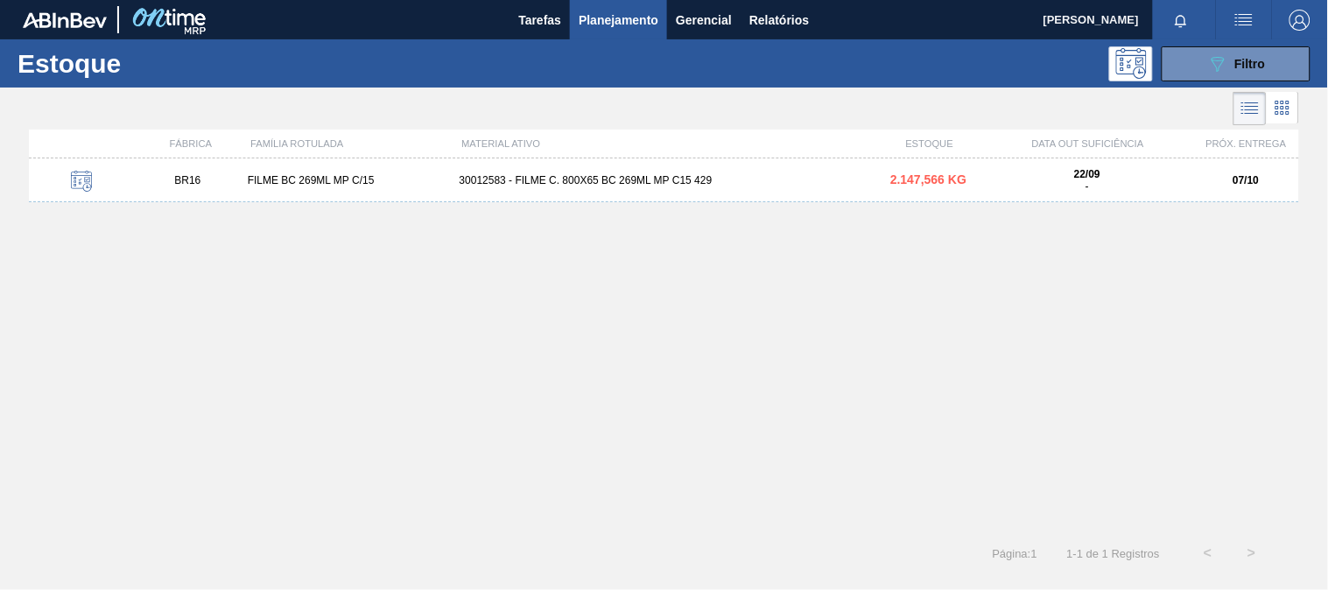
click at [557, 158] on div "BR16 FILME BC 269ML MP C/15 30012583 - FILME C. 800X65 BC 269ML MP C15 429 2.14…" at bounding box center [664, 180] width 1270 height 44
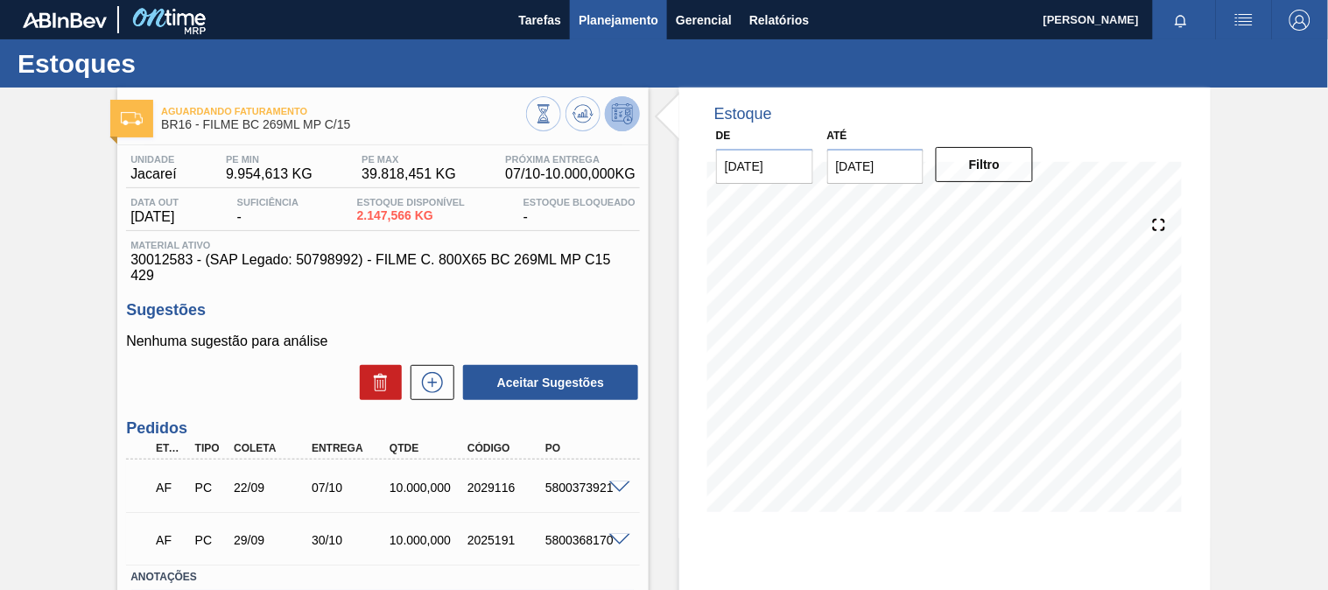
click at [608, 22] on span "Planejamento" at bounding box center [618, 20] width 80 height 21
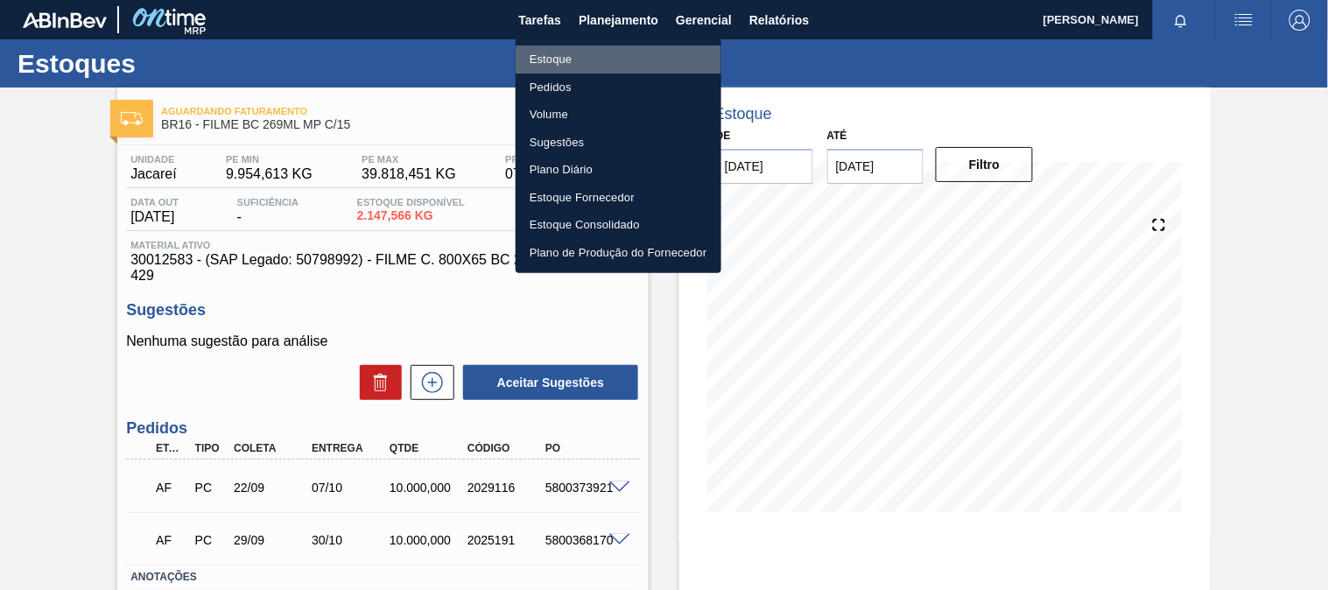
click at [553, 51] on li "Estoque" at bounding box center [618, 60] width 206 height 28
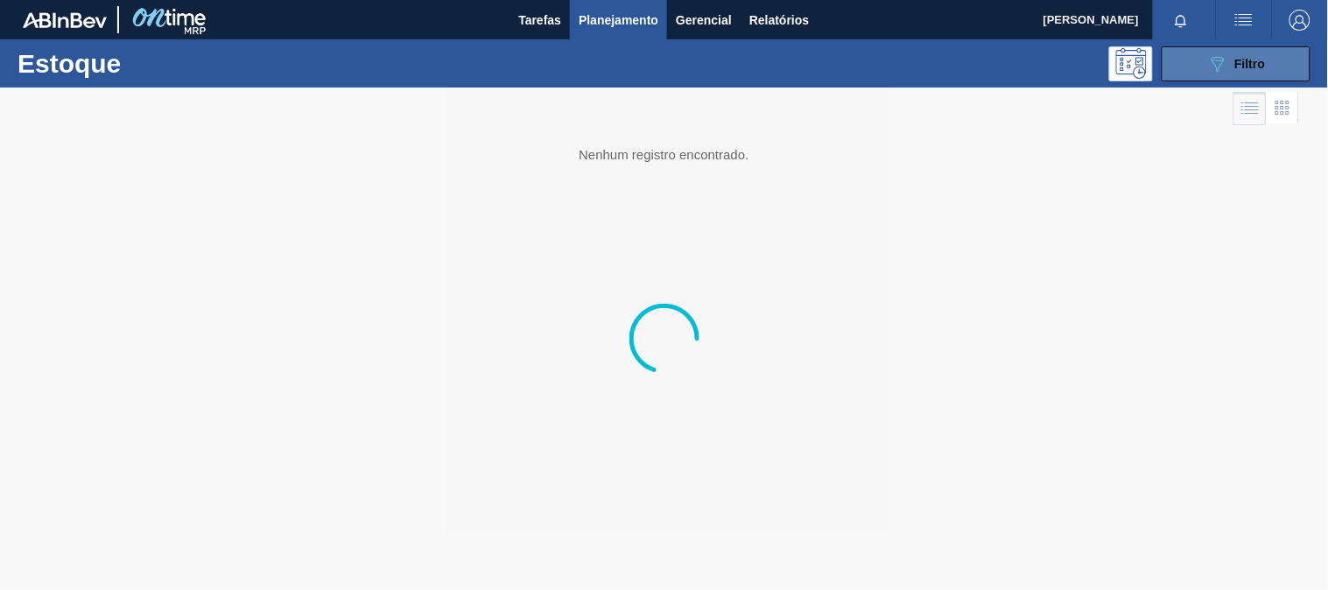
click at [1222, 65] on icon "089F7B8B-B2A5-4AFE-B5C0-19BA573D28AC" at bounding box center [1217, 63] width 21 height 21
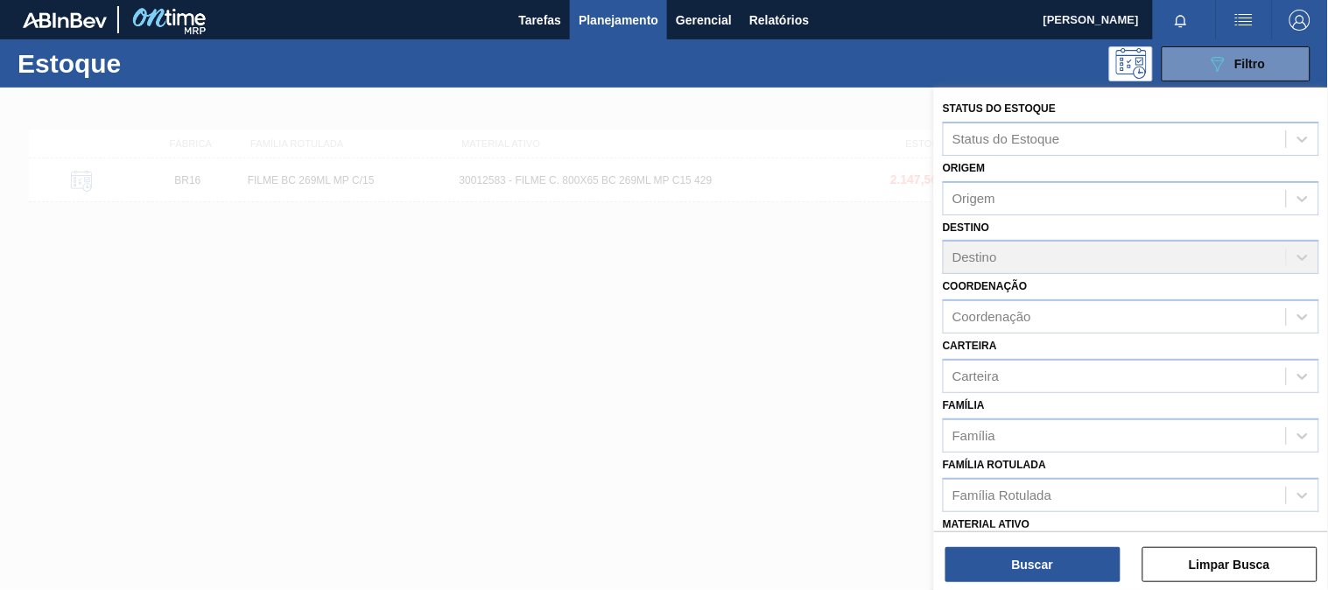
scroll to position [97, 0]
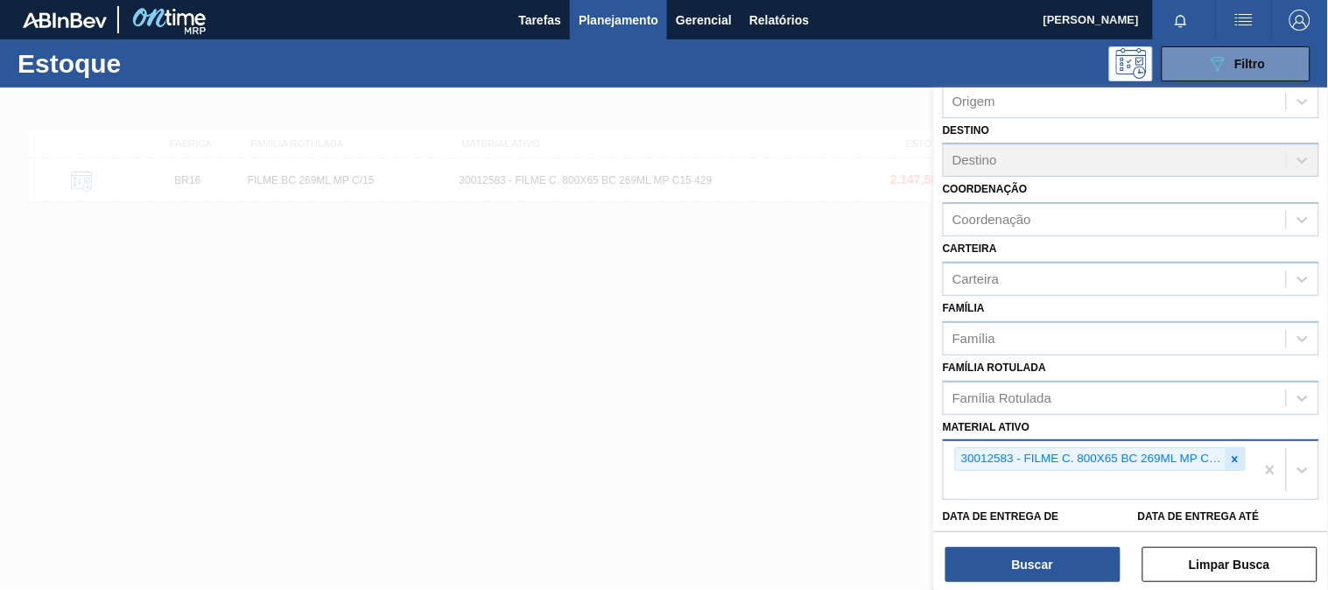
click at [1235, 453] on icon at bounding box center [1235, 459] width 12 height 12
paste ativo "30033934"
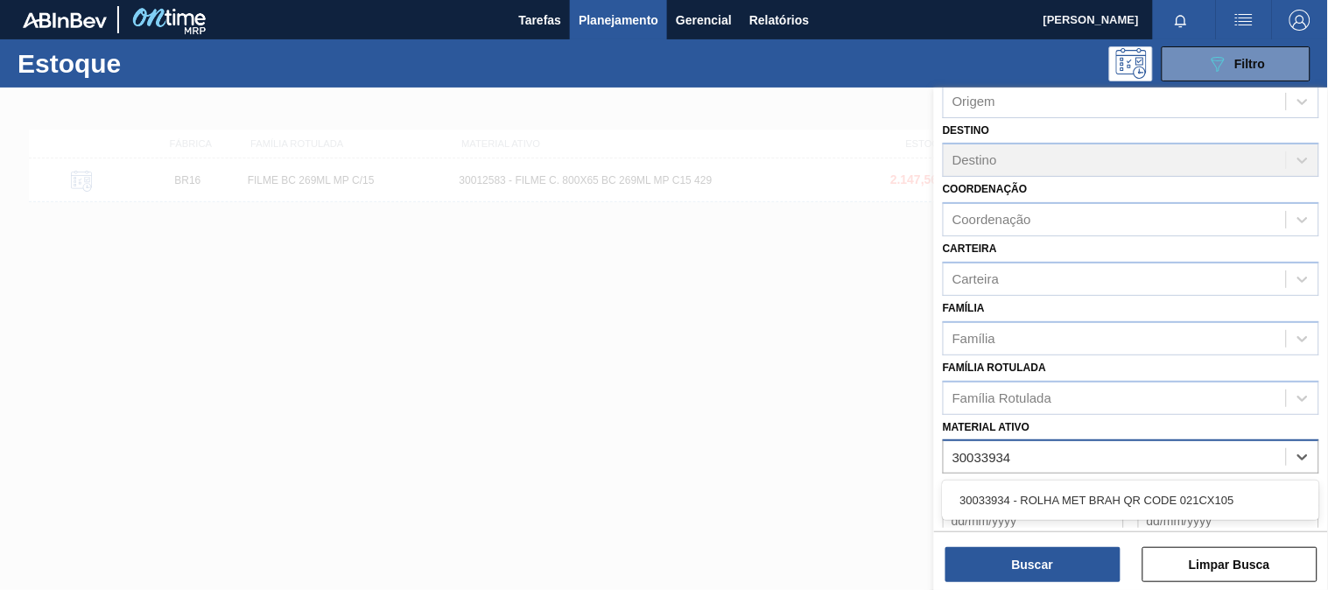
type ativo "30033934"
click at [1090, 484] on div "30033934 - ROLHA MET BRAH QR CODE 021CX105" at bounding box center [1131, 500] width 376 height 32
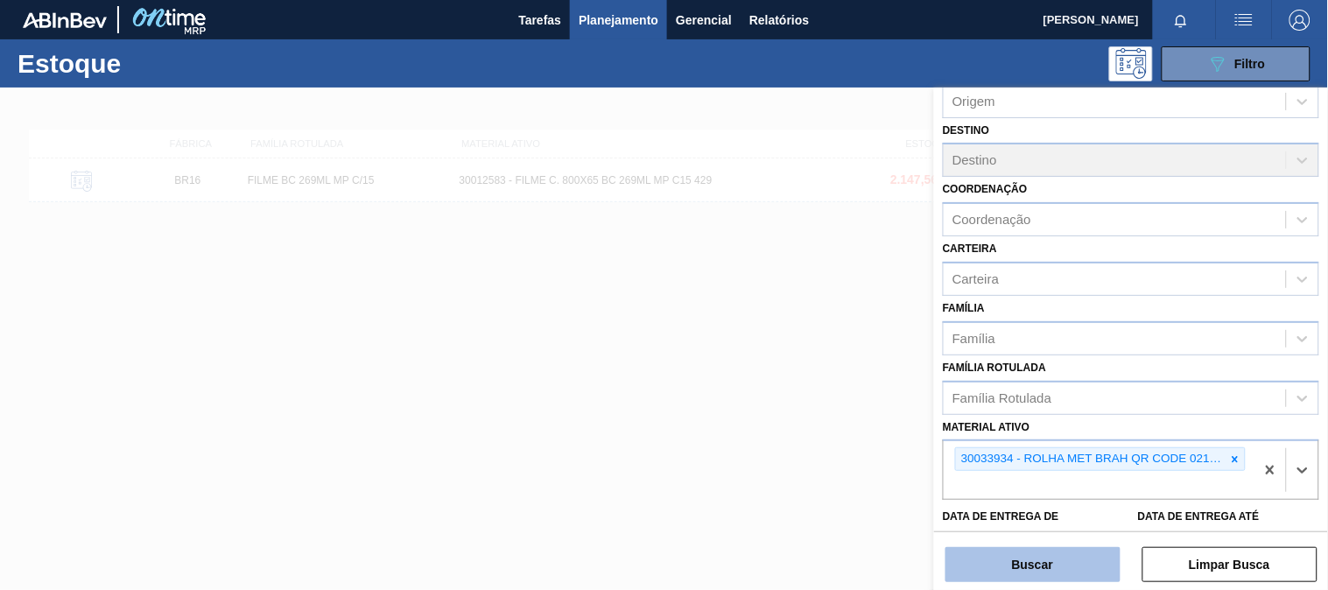
click at [1050, 573] on button "Buscar" at bounding box center [1032, 564] width 175 height 35
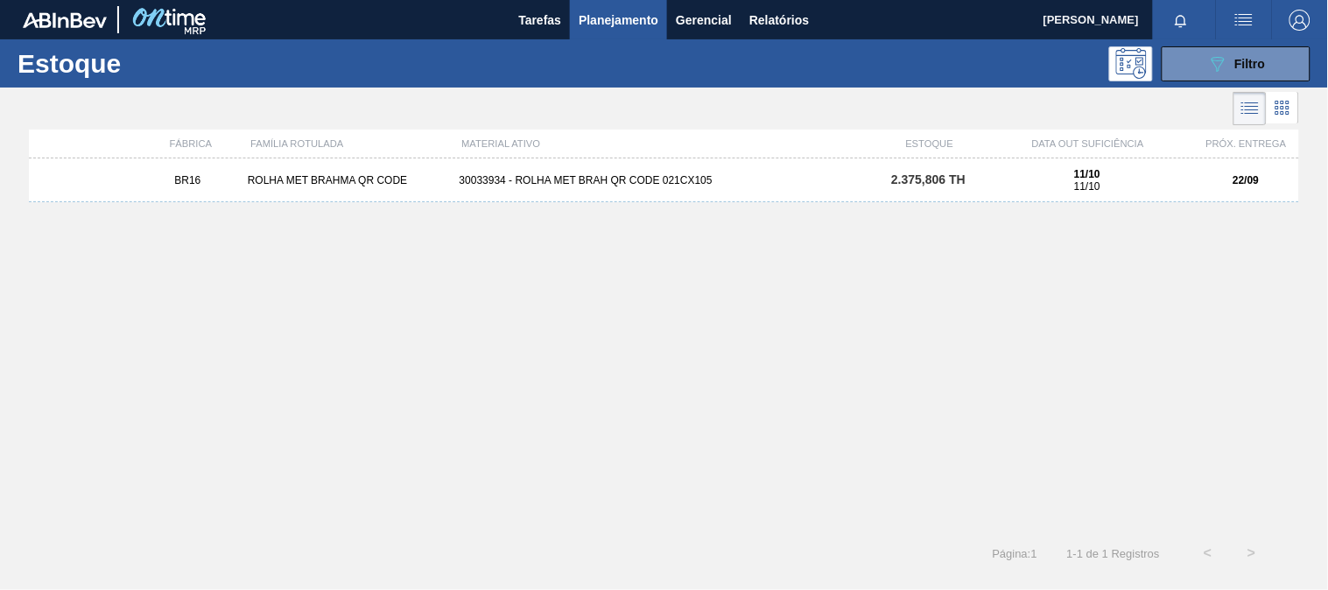
click at [663, 191] on div "BR16 ROLHA MET BRAHMA QR CODE 30033934 - ROLHA MET BRAH QR CODE 021CX105 2.375,…" at bounding box center [664, 180] width 1270 height 44
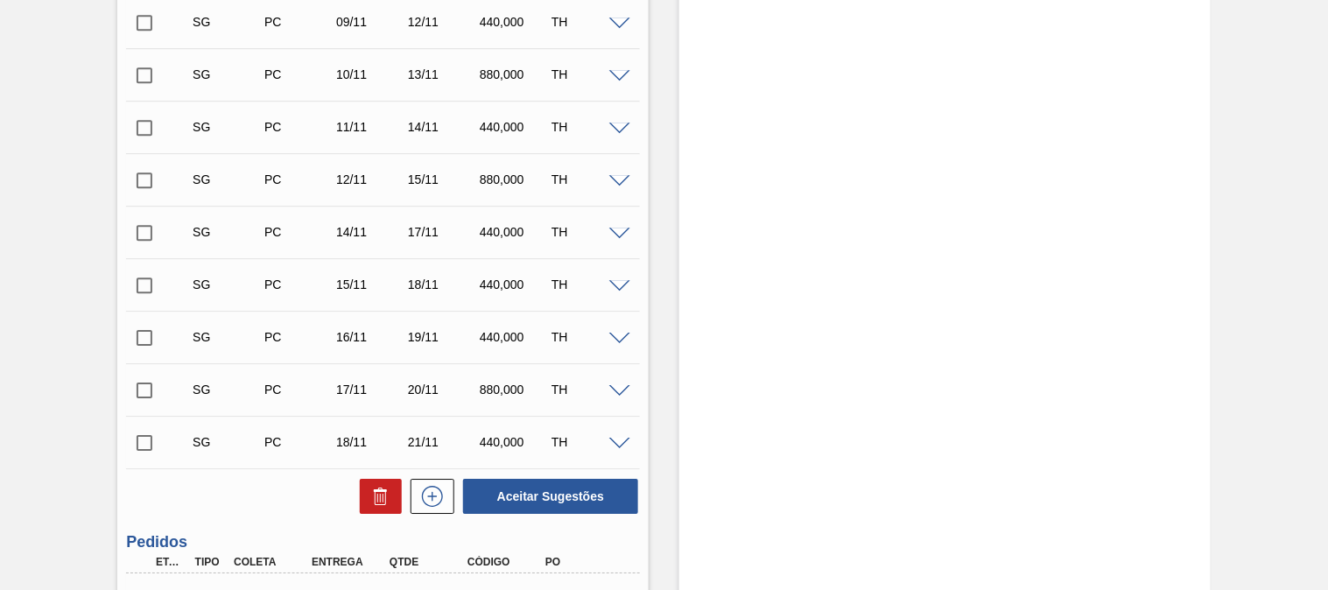
scroll to position [1344, 0]
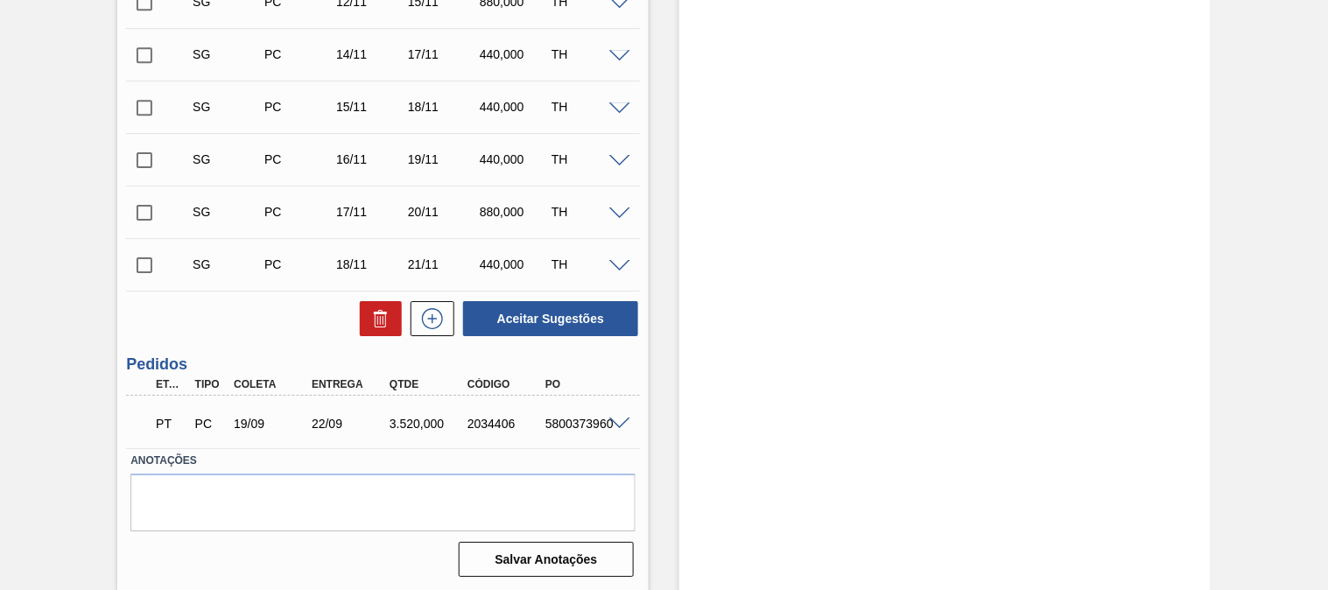
click at [622, 424] on span at bounding box center [619, 423] width 21 height 13
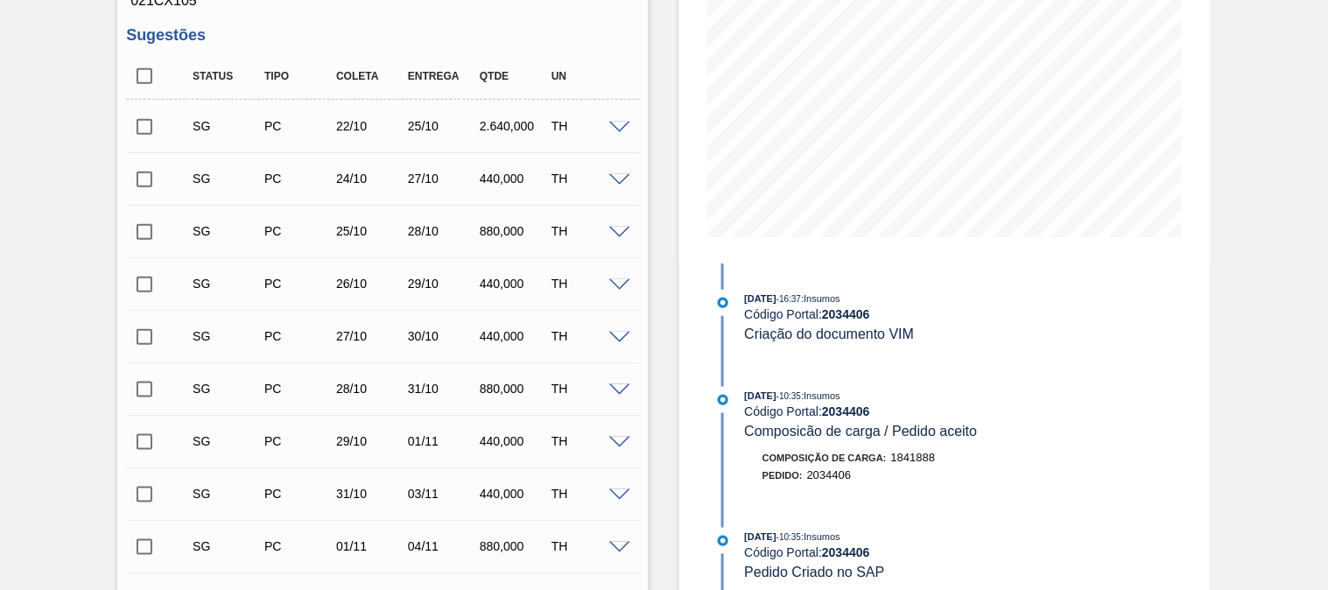
scroll to position [0, 0]
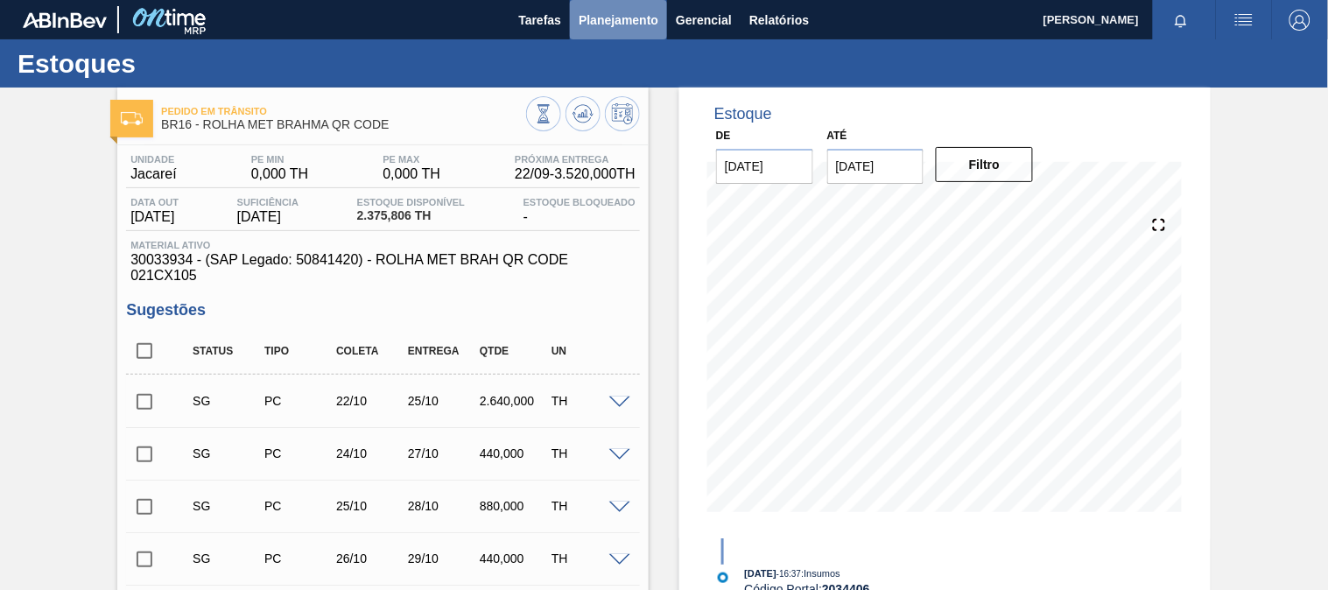
click at [628, 12] on span "Planejamento" at bounding box center [618, 20] width 80 height 21
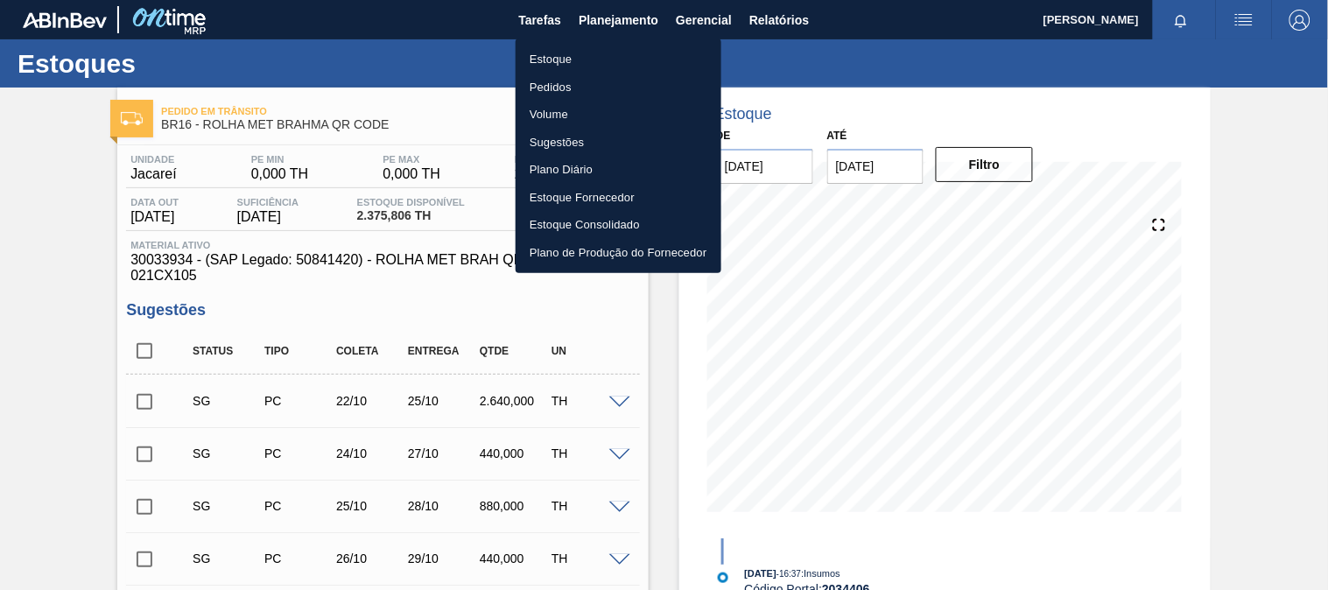
click at [548, 64] on li "Estoque" at bounding box center [618, 60] width 206 height 28
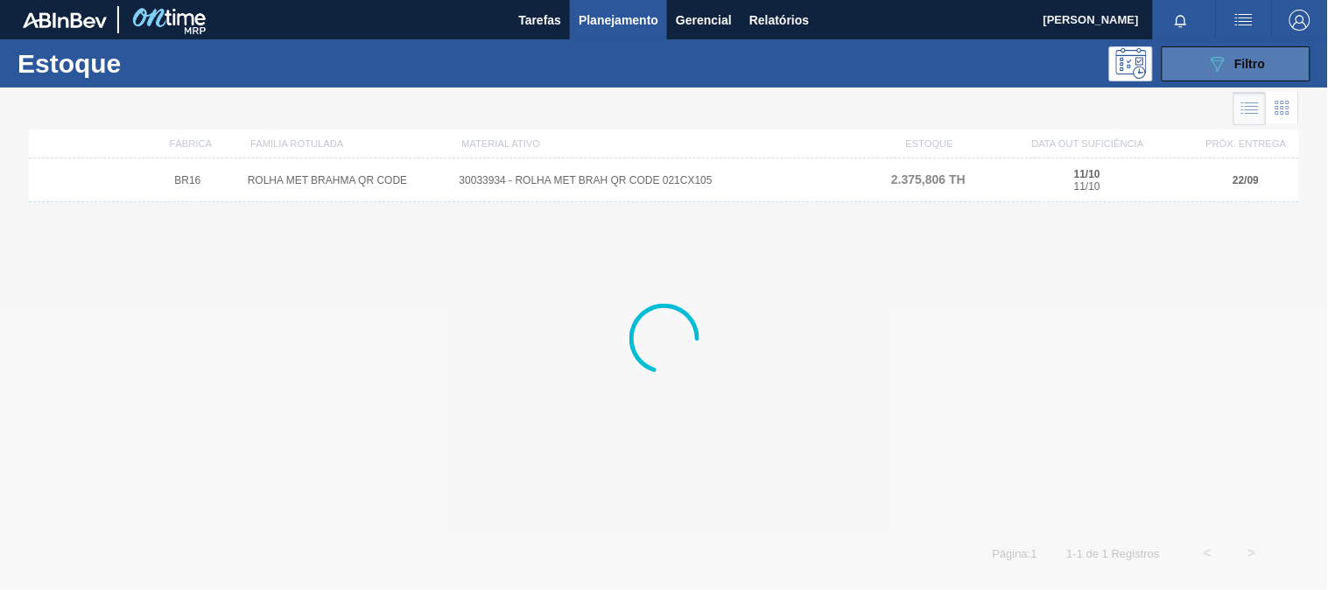
click at [1226, 55] on div "089F7B8B-B2A5-4AFE-B5C0-19BA573D28AC Filtro" at bounding box center [1236, 63] width 59 height 21
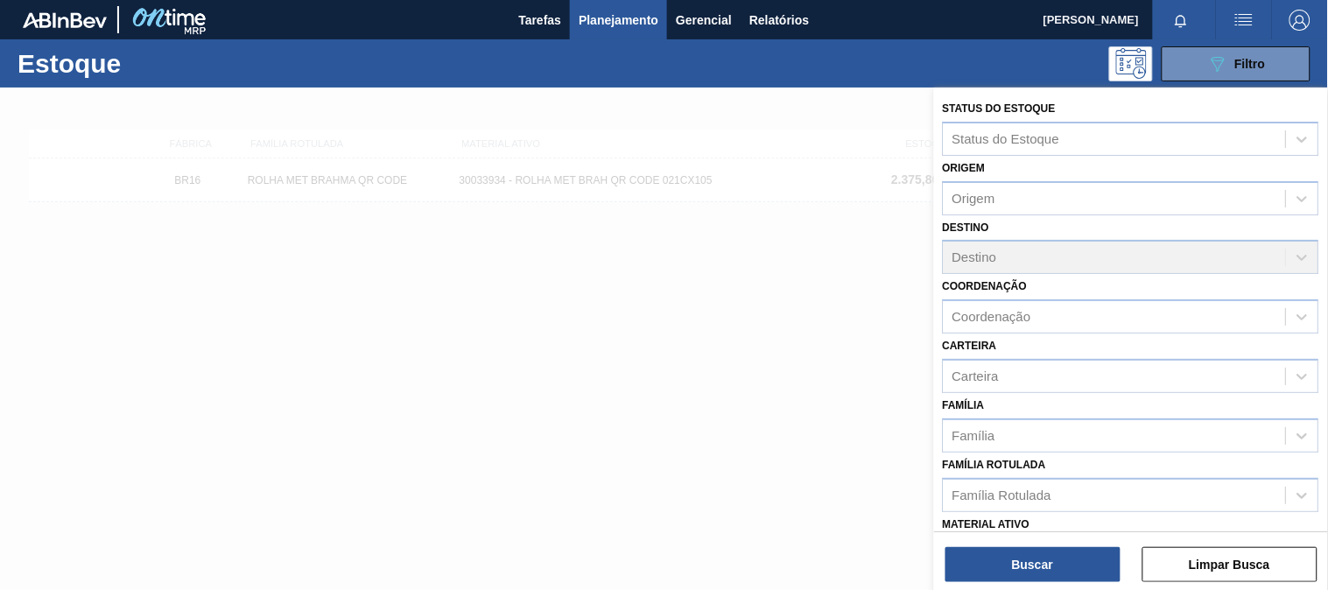
scroll to position [194, 0]
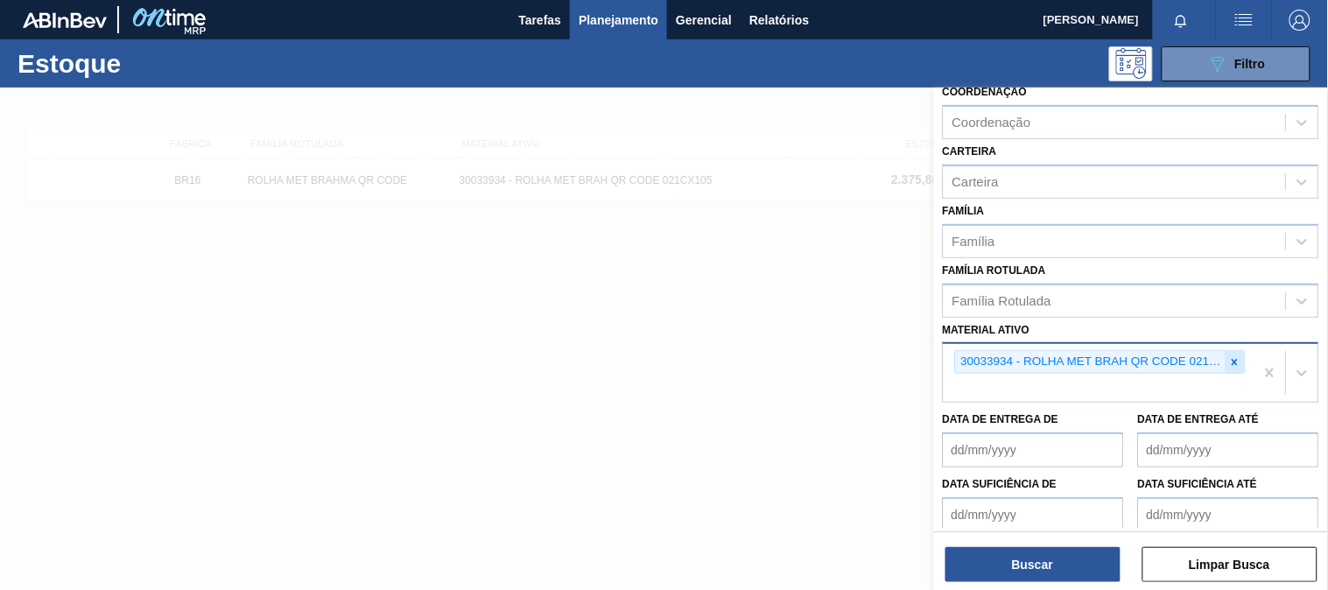
click at [1235, 364] on div at bounding box center [1234, 362] width 19 height 22
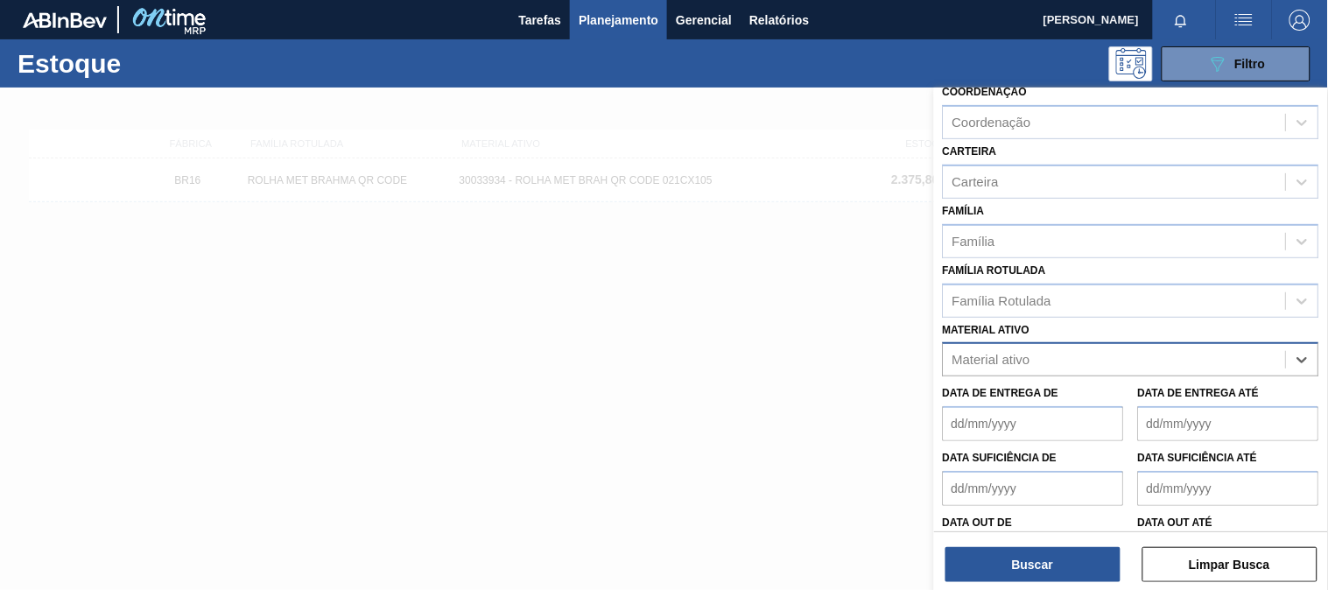
paste ativo "30033730"
type ativo "30033730"
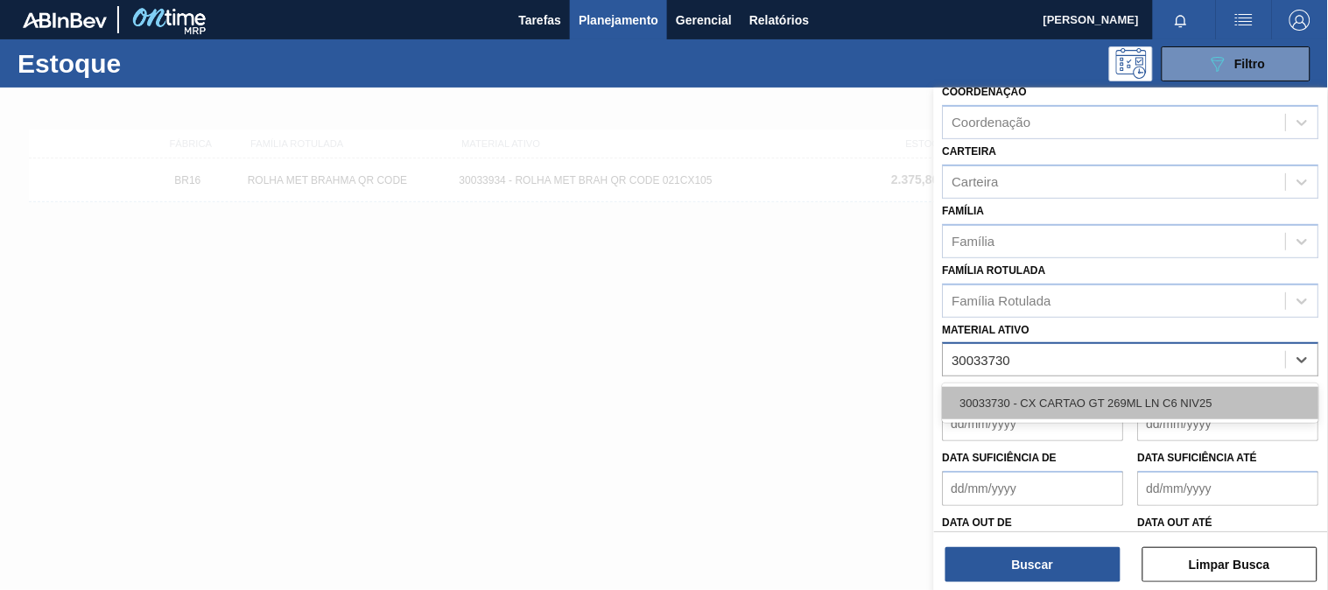
click at [1075, 400] on div "30033730 - CX CARTAO GT 269ML LN C6 NIV25" at bounding box center [1131, 403] width 376 height 32
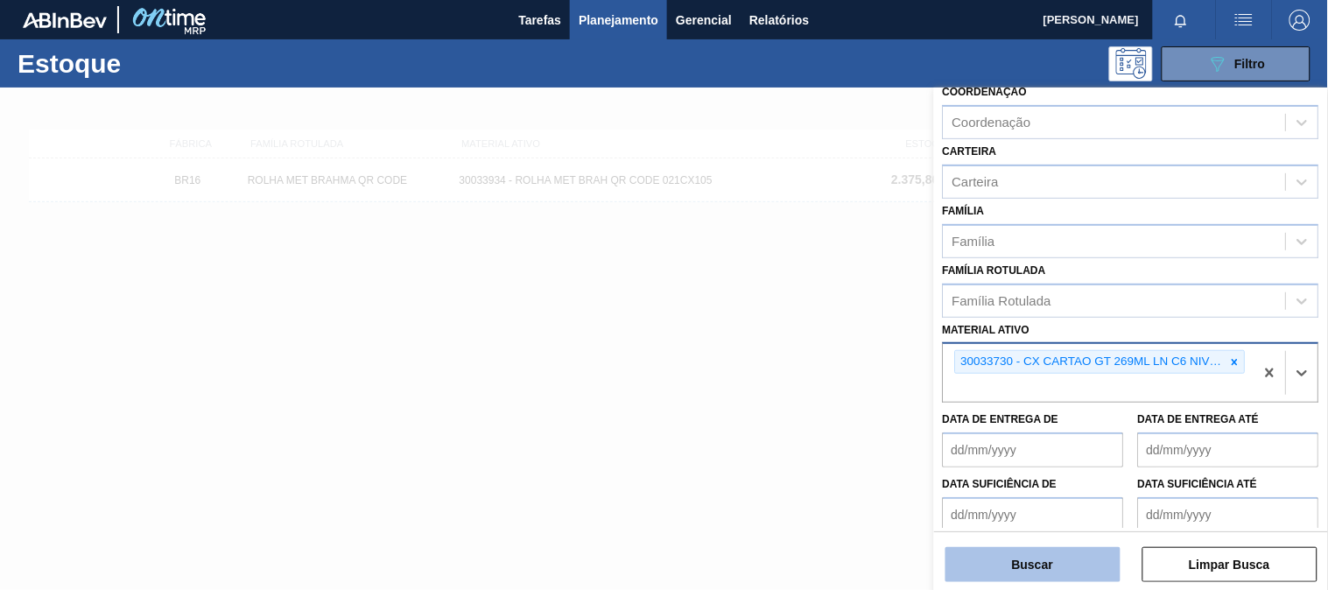
click at [1050, 554] on button "Buscar" at bounding box center [1032, 564] width 175 height 35
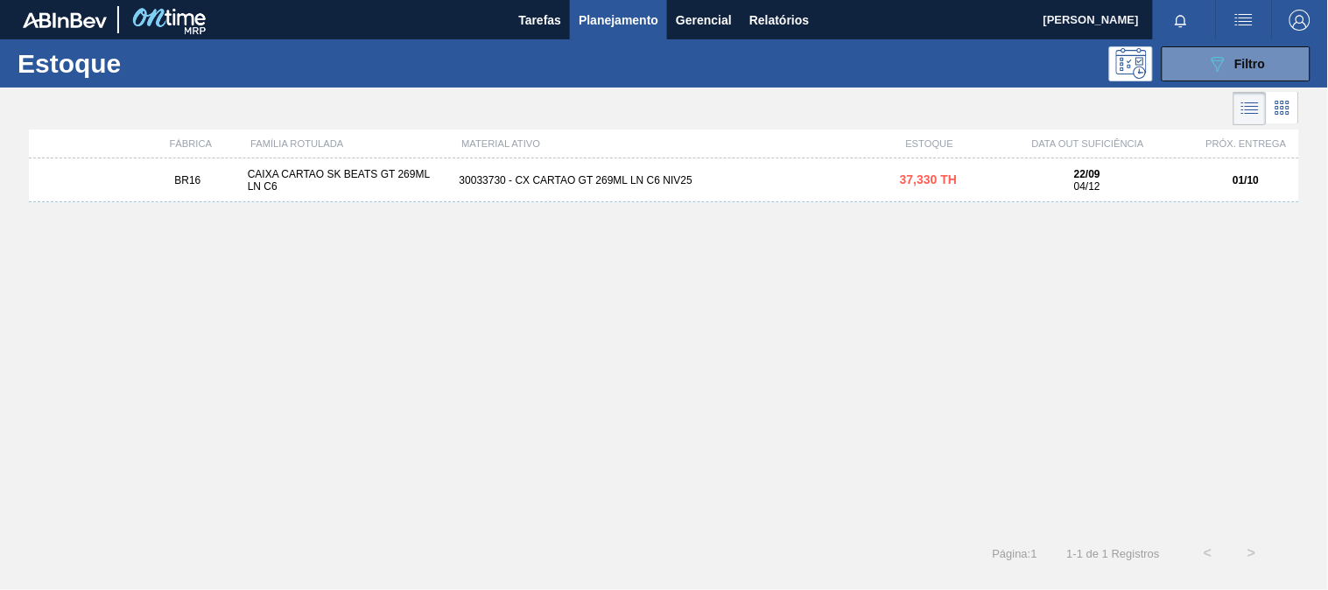
click at [729, 207] on div "BR16 CAIXA CARTAO SK BEATS GT 269ML LN C6 30033730 - CX CARTAO GT 269ML LN C6 N…" at bounding box center [664, 339] width 1270 height 362
click at [704, 179] on div "30033730 - CX CARTAO GT 269ML LN C6 NIV25" at bounding box center [664, 180] width 424 height 12
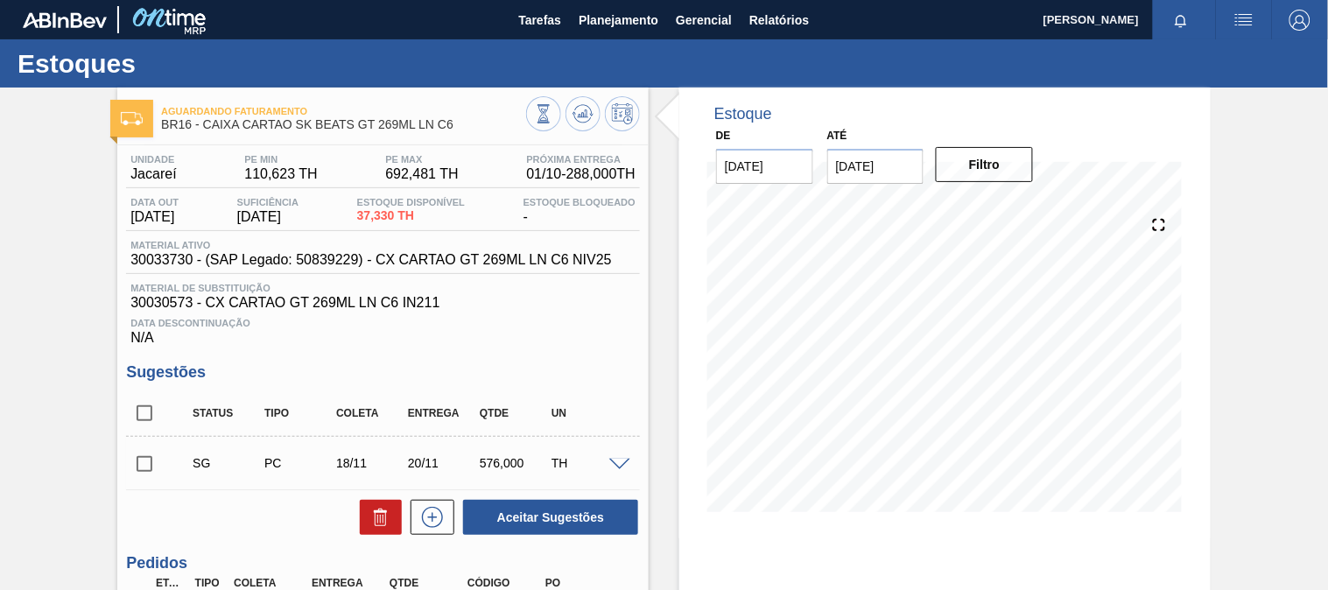
scroll to position [194, 0]
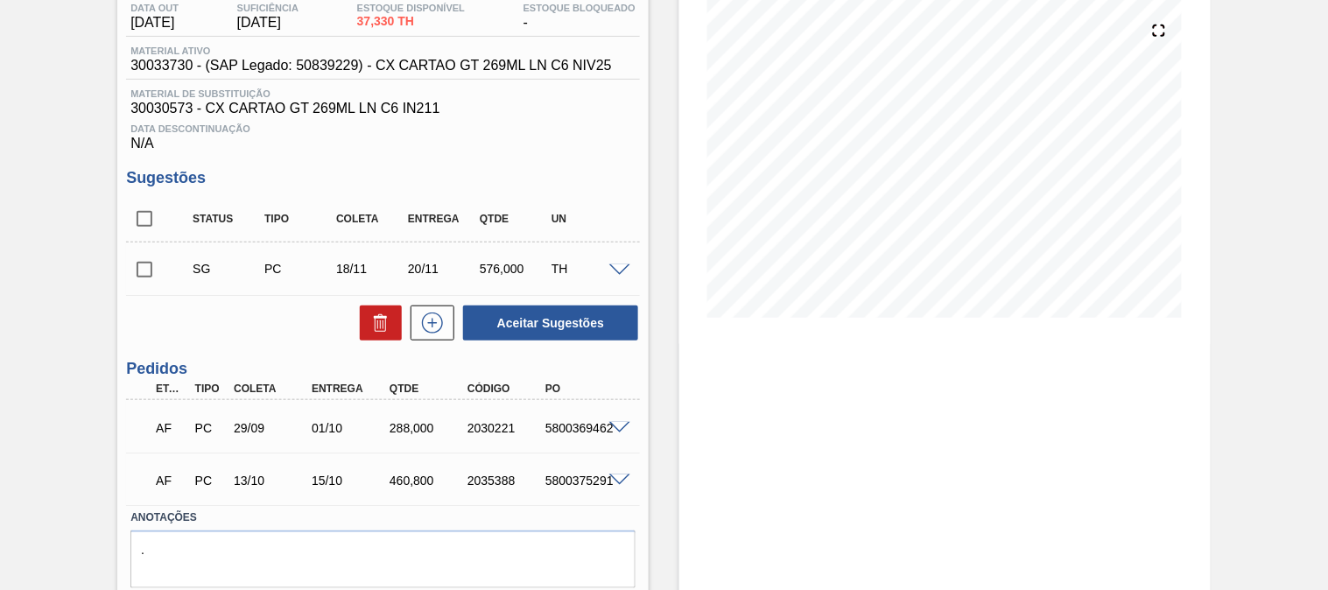
click at [624, 427] on span at bounding box center [619, 428] width 21 height 13
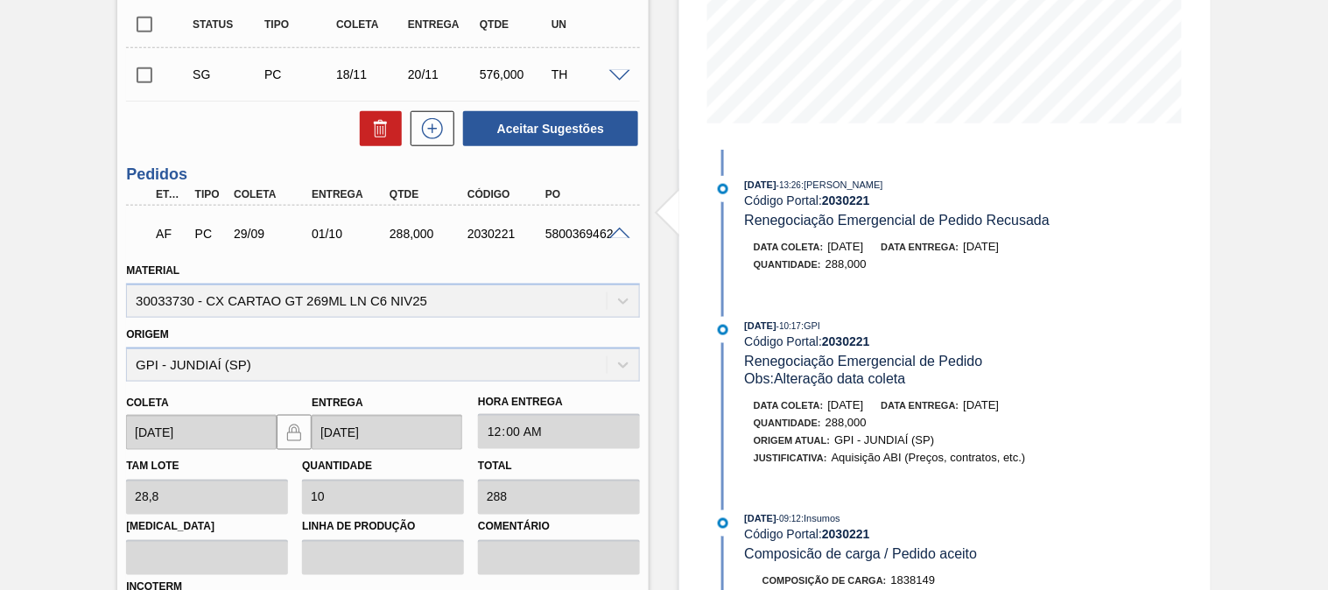
scroll to position [0, 0]
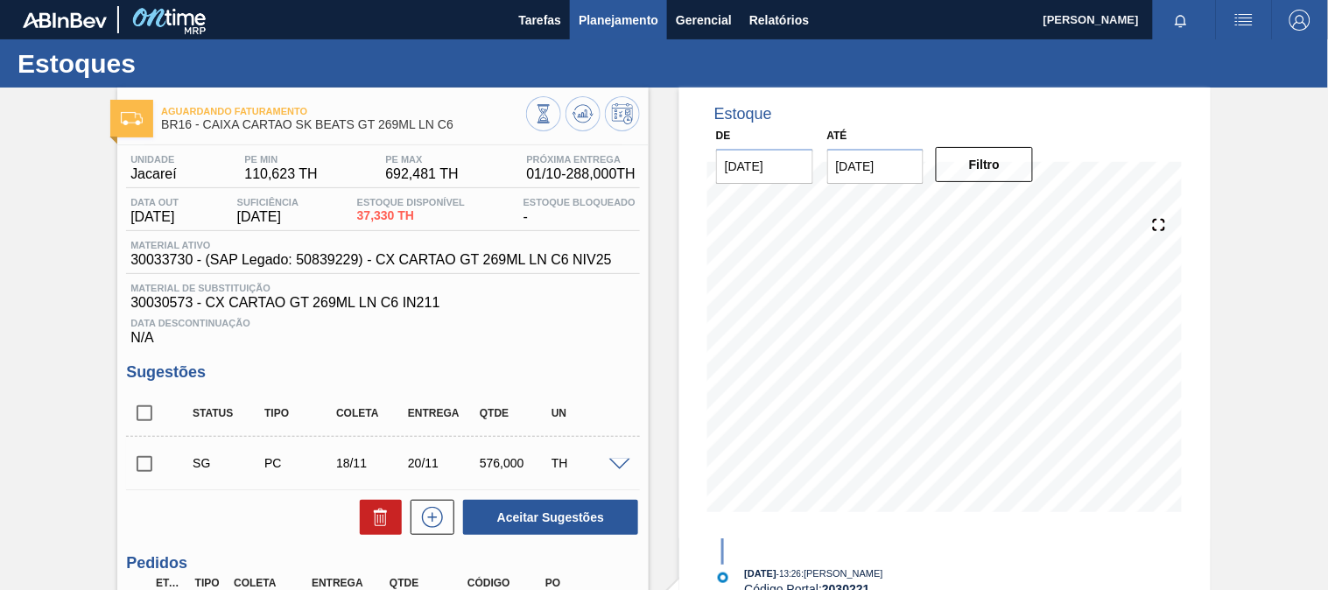
click at [613, 24] on span "Planejamento" at bounding box center [618, 20] width 80 height 21
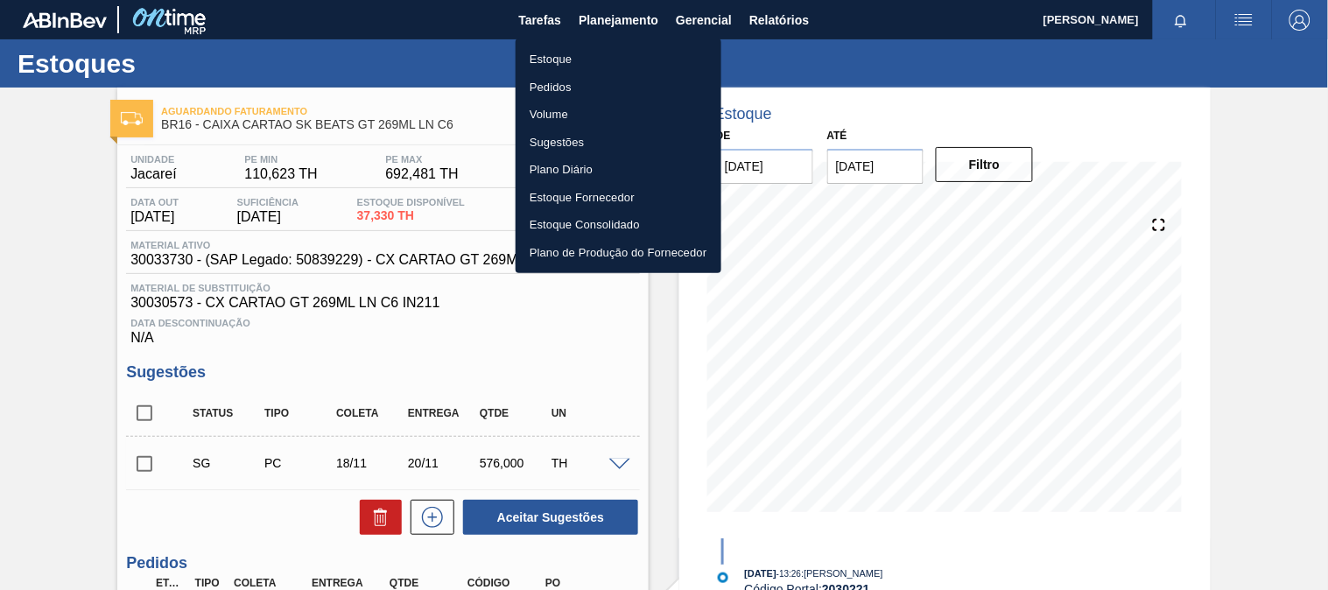
click at [583, 55] on li "Estoque" at bounding box center [618, 60] width 206 height 28
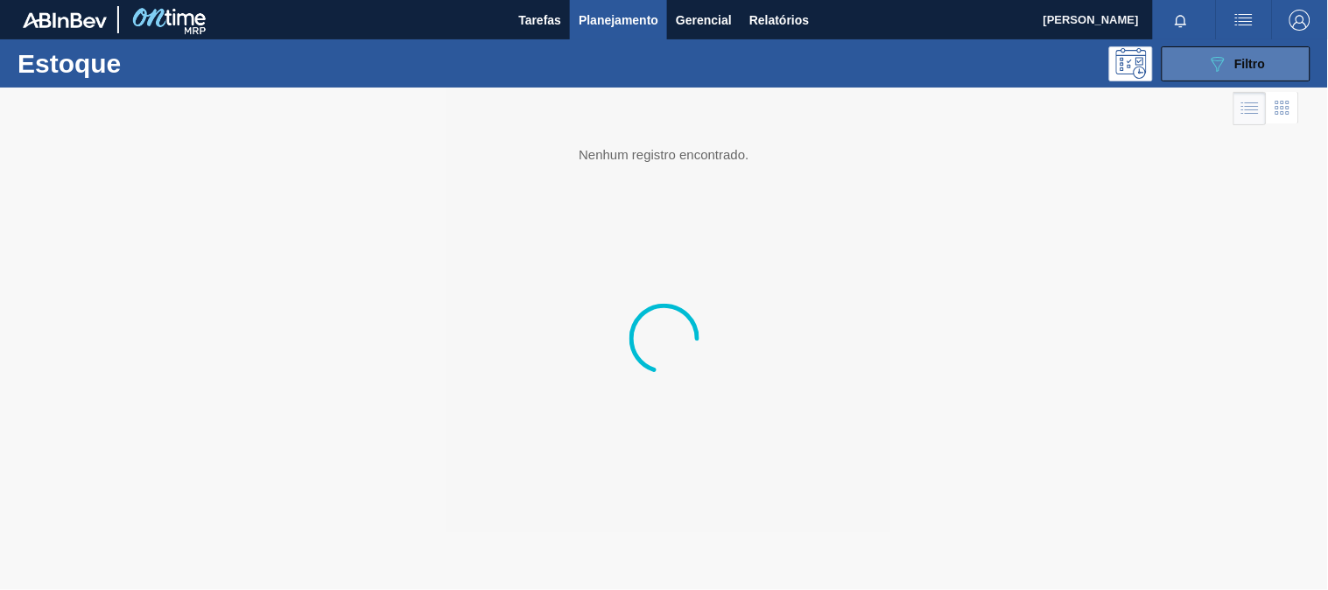
click at [1202, 62] on button "089F7B8B-B2A5-4AFE-B5C0-19BA573D28AC Filtro" at bounding box center [1235, 63] width 149 height 35
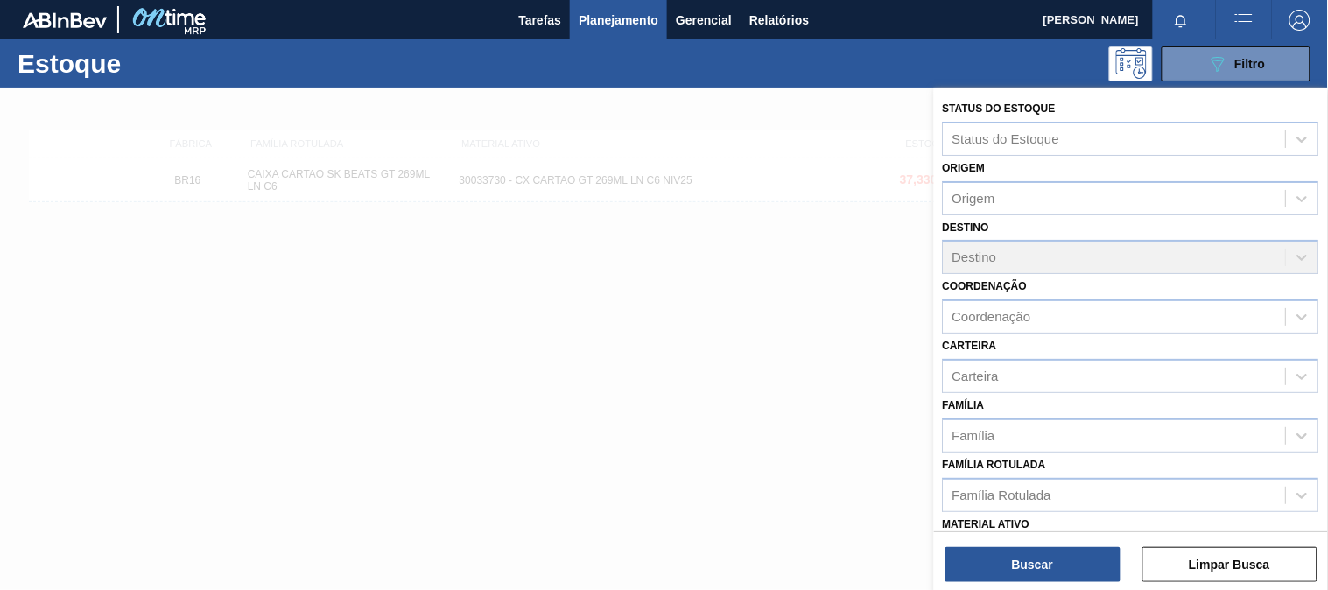
scroll to position [97, 0]
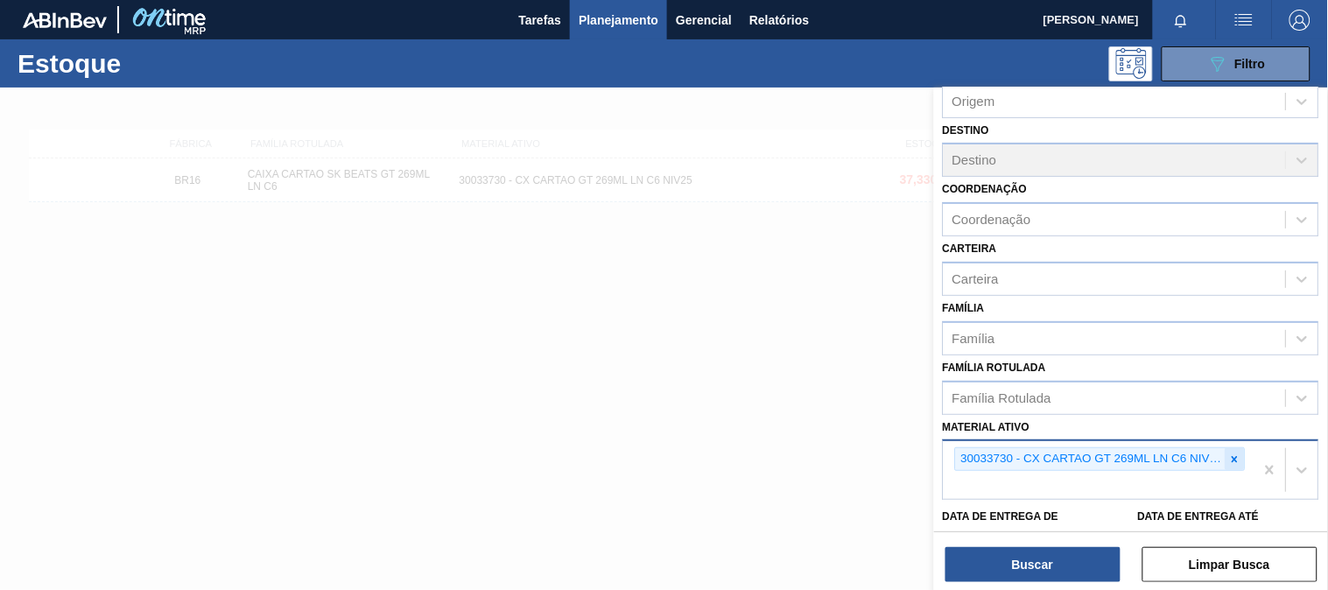
click at [1230, 453] on icon at bounding box center [1235, 459] width 12 height 12
paste ativo "30034673"
type ativo "30034673"
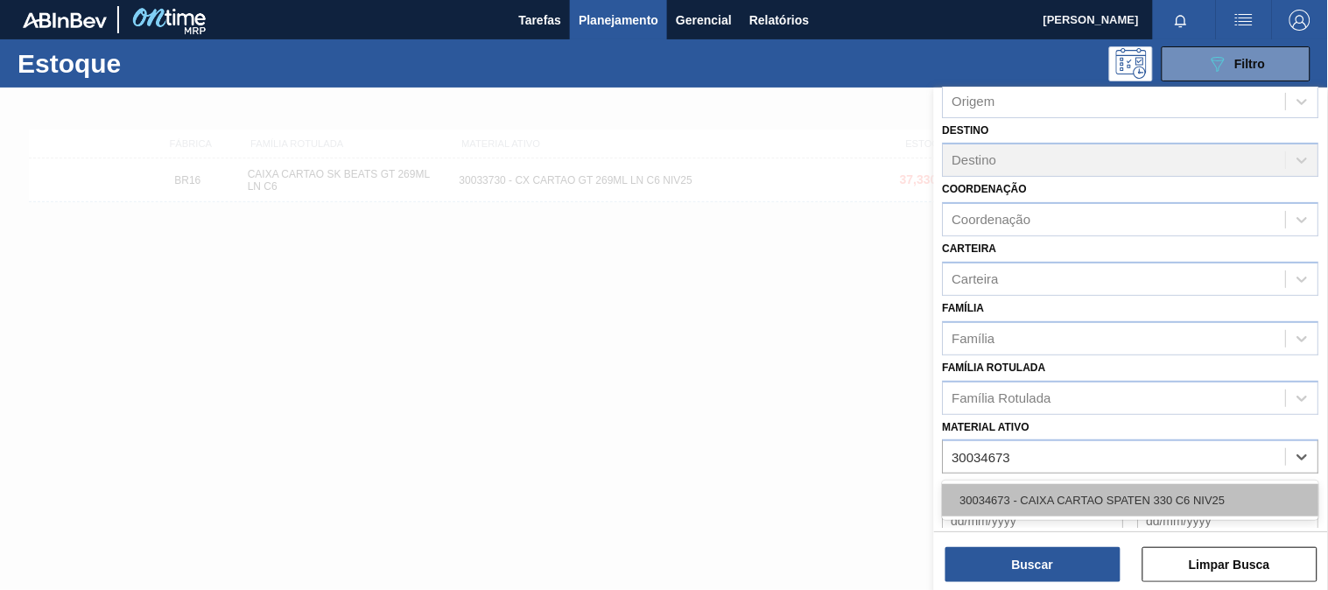
click at [1062, 494] on div "30034673 - CAIXA CARTAO SPATEN 330 C6 NIV25" at bounding box center [1131, 500] width 376 height 32
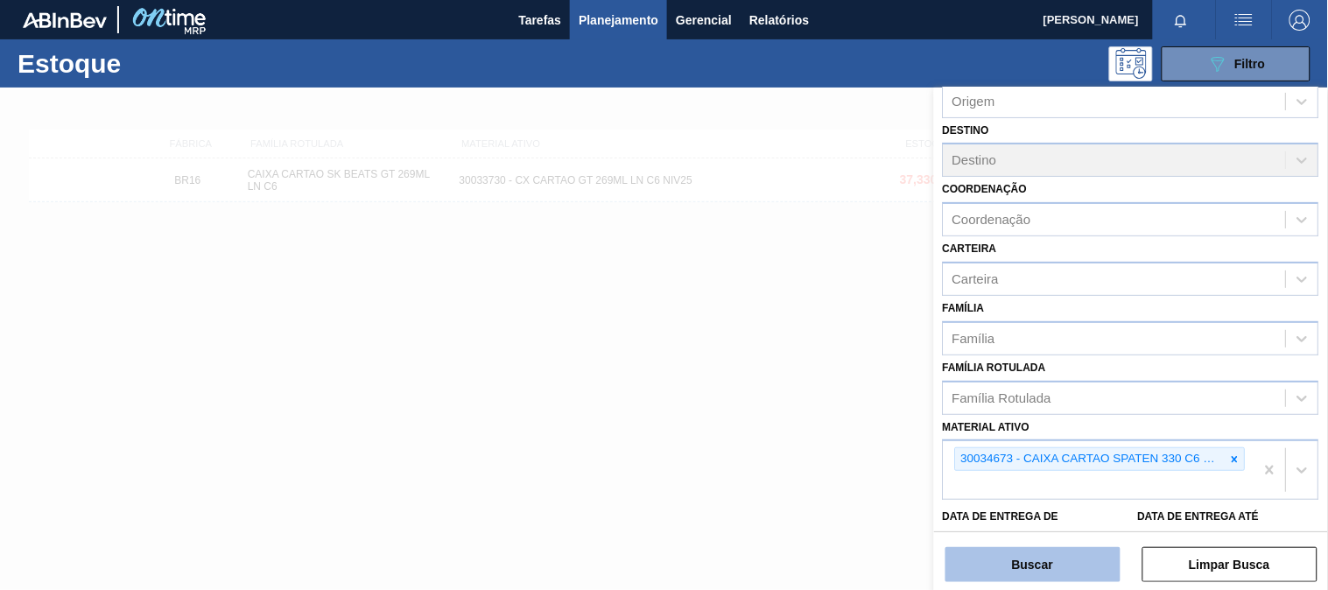
click at [1037, 552] on button "Buscar" at bounding box center [1032, 564] width 175 height 35
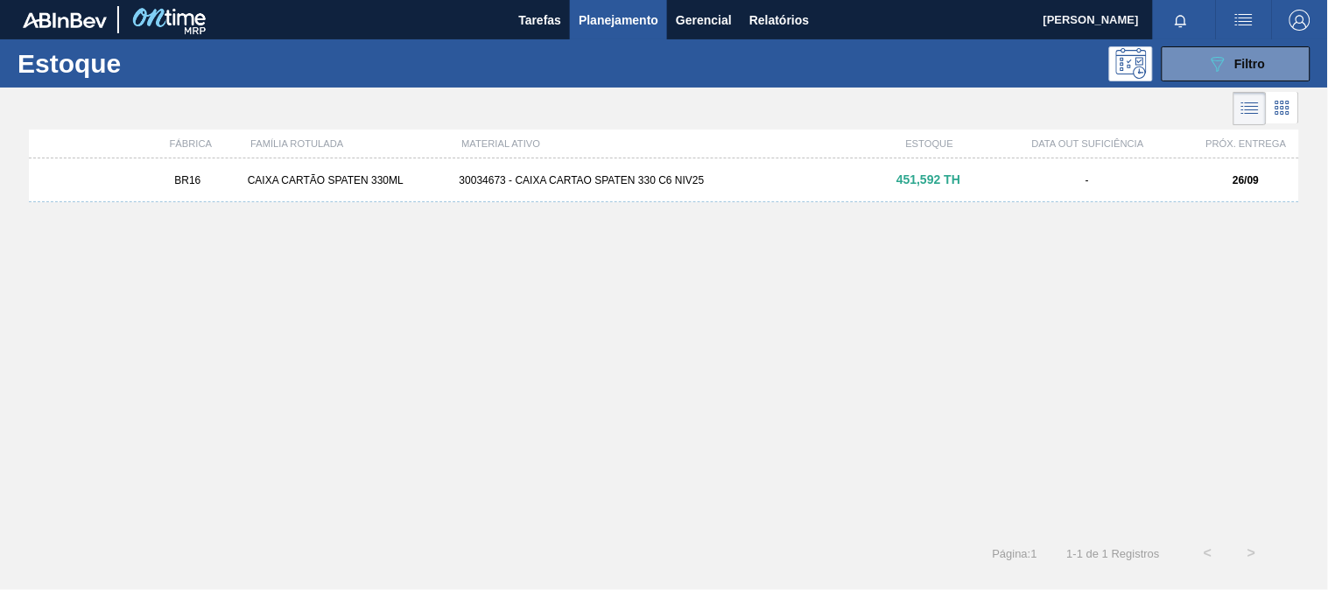
click at [556, 184] on div "30034673 - CAIXA CARTAO SPATEN 330 C6 NIV25" at bounding box center [664, 180] width 424 height 12
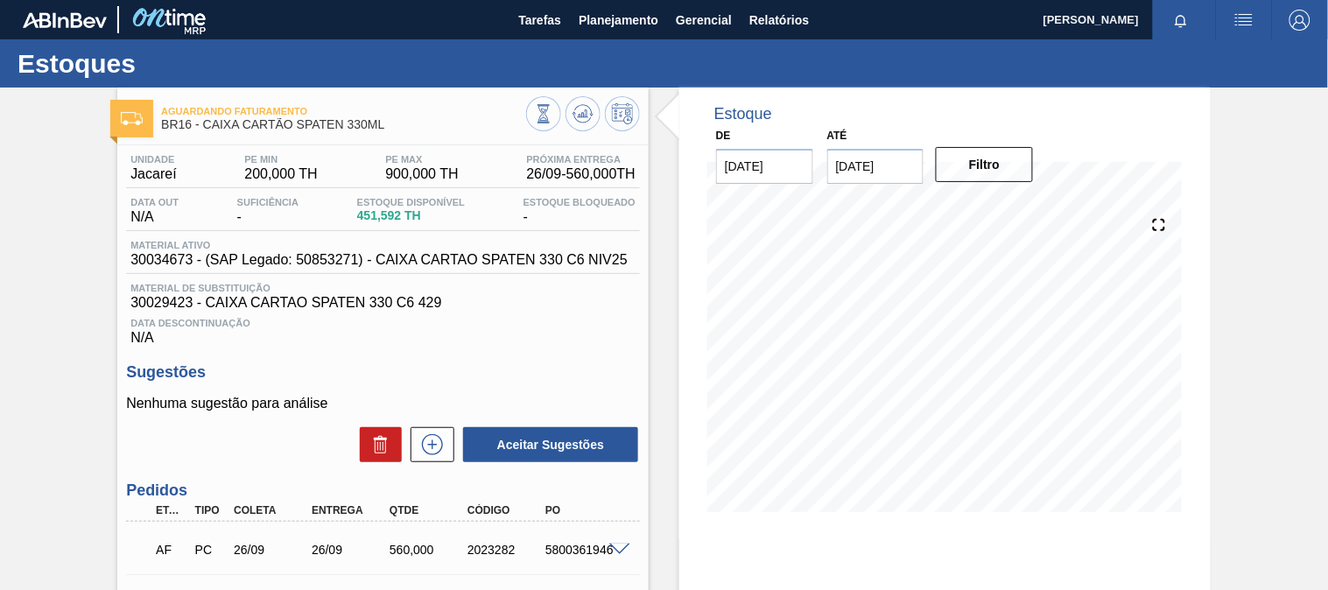
scroll to position [97, 0]
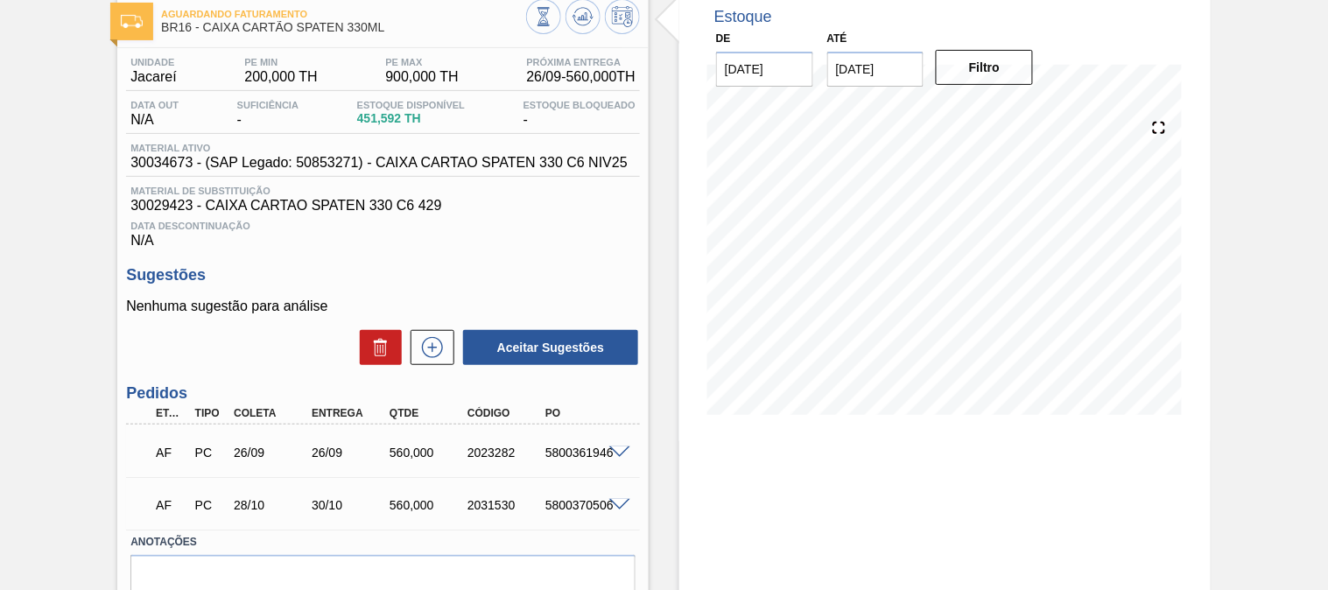
click at [549, 461] on div "AF PC 26/09 26/09 560,000 2023282 5800361946" at bounding box center [377, 450] width 467 height 35
copy div "5800361946"
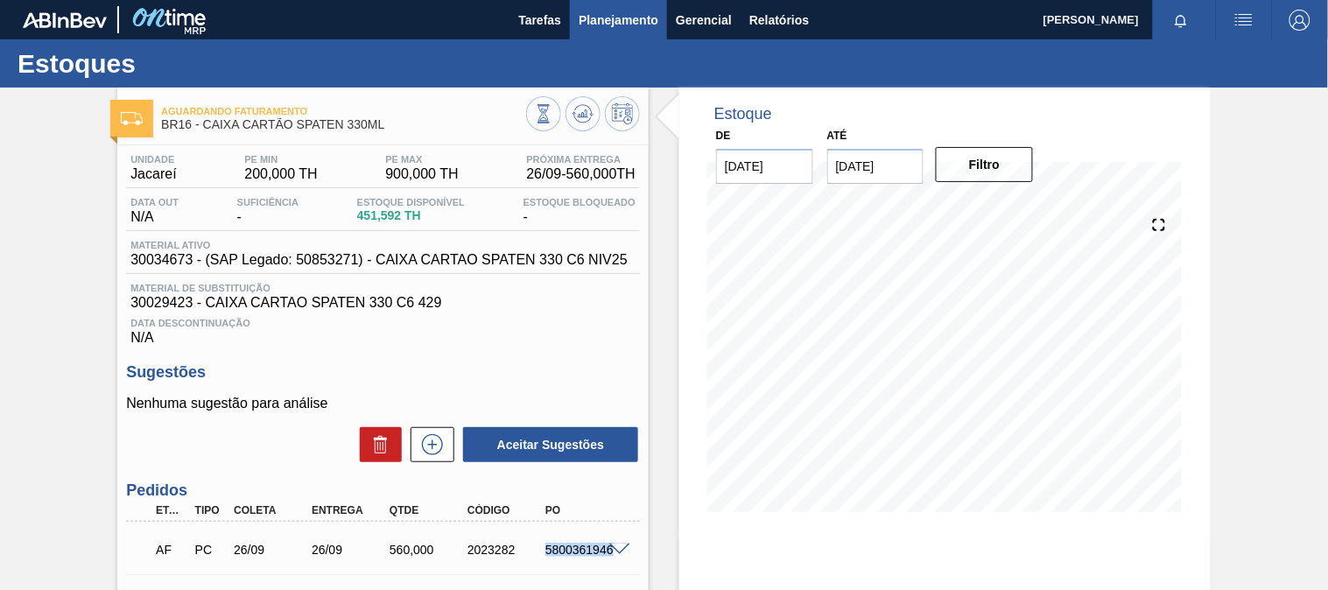
click at [576, 26] on button "Planejamento" at bounding box center [618, 19] width 97 height 39
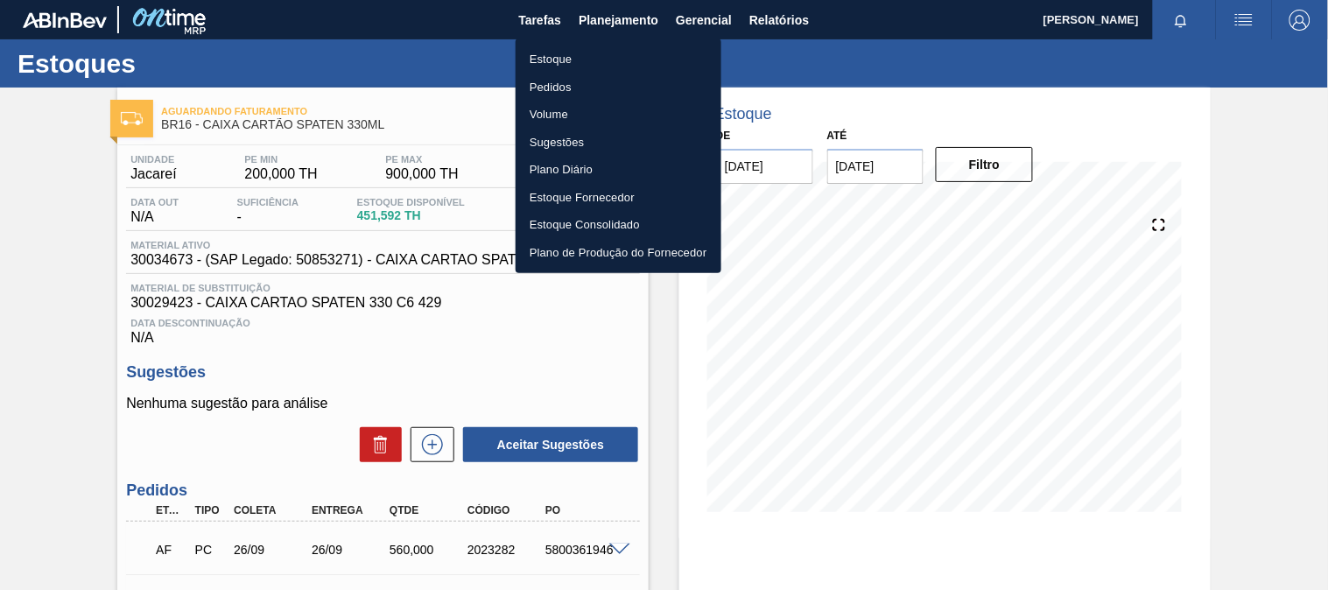
drag, startPoint x: 597, startPoint y: 42, endPoint x: 596, endPoint y: 54, distance: 12.3
click at [597, 53] on ul "Estoque Pedidos Volume Sugestões Plano Diário Estoque Fornecedor Estoque Consol…" at bounding box center [618, 156] width 206 height 235
click at [596, 54] on li "Estoque" at bounding box center [618, 60] width 206 height 28
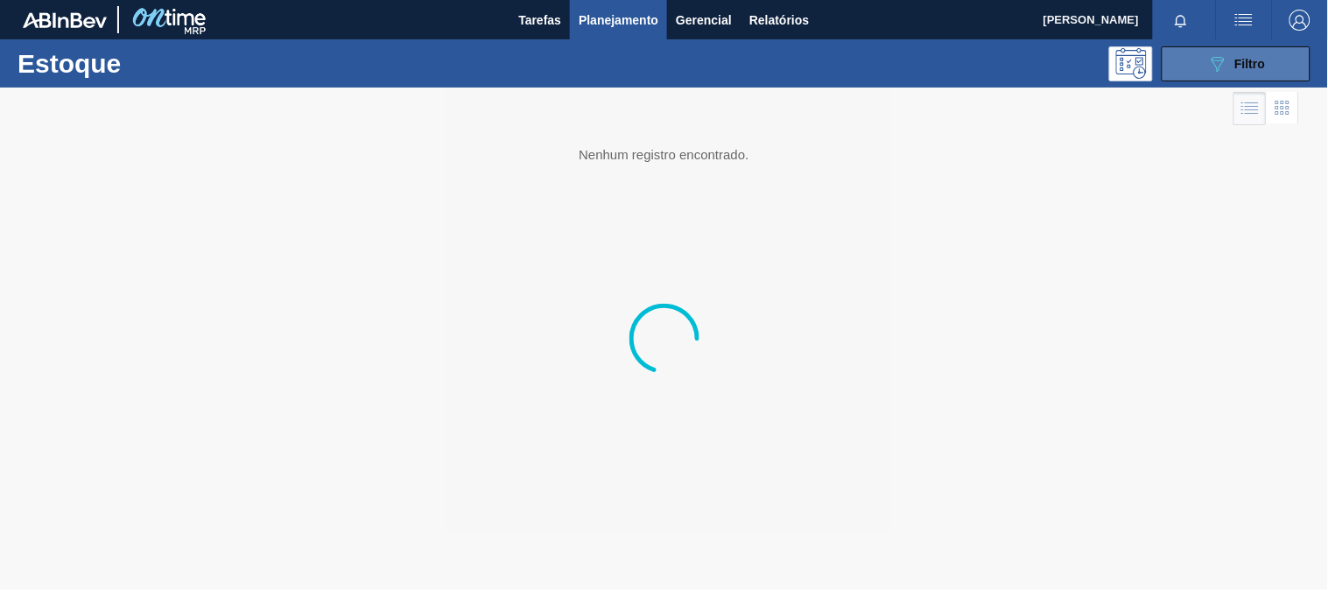
click at [1243, 53] on div "089F7B8B-B2A5-4AFE-B5C0-19BA573D28AC Filtro" at bounding box center [1236, 63] width 59 height 21
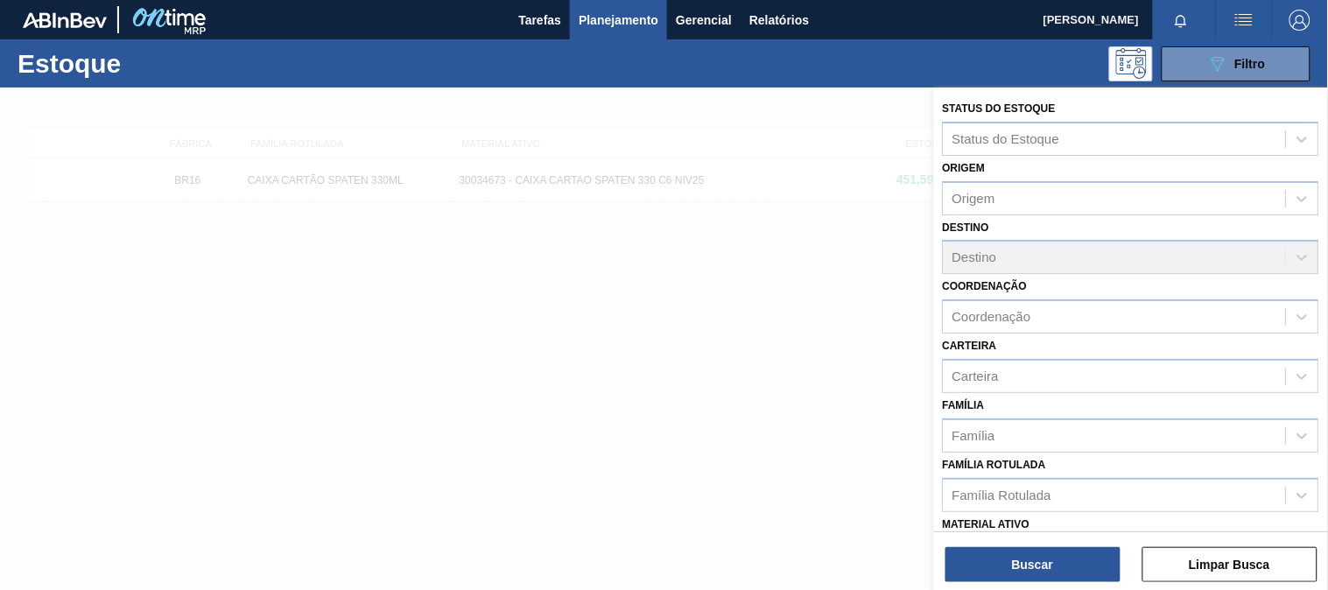
scroll to position [194, 0]
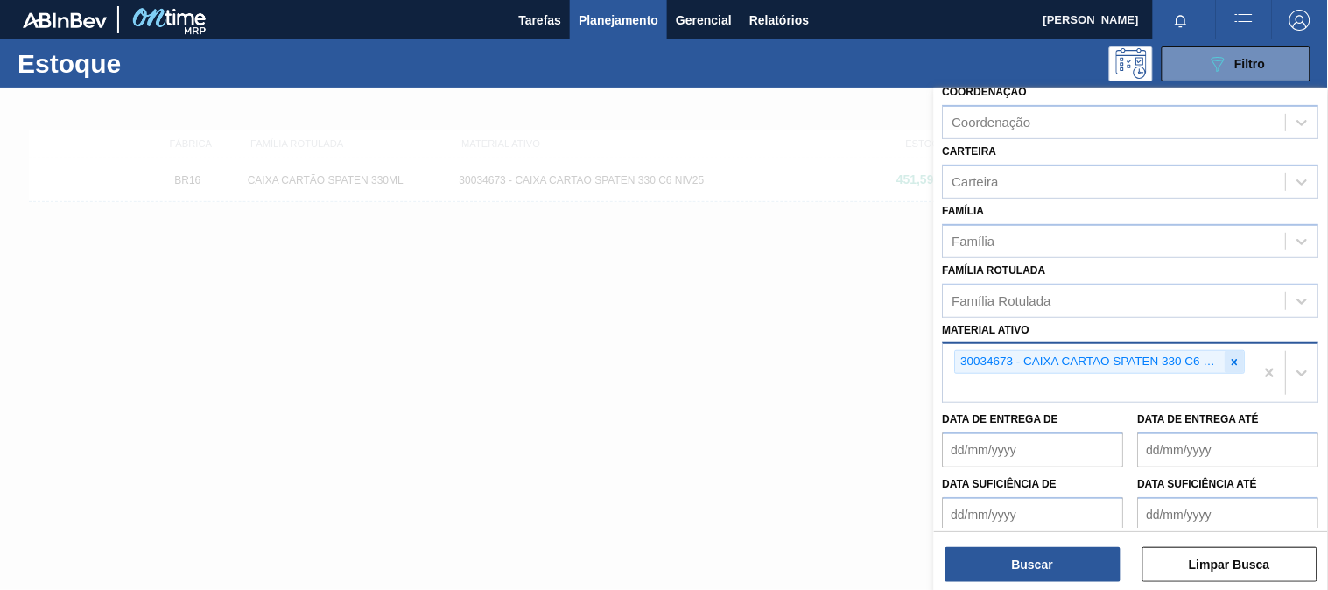
click at [1234, 359] on icon at bounding box center [1235, 362] width 6 height 6
paste ativo "55272"
type ativo "55272"
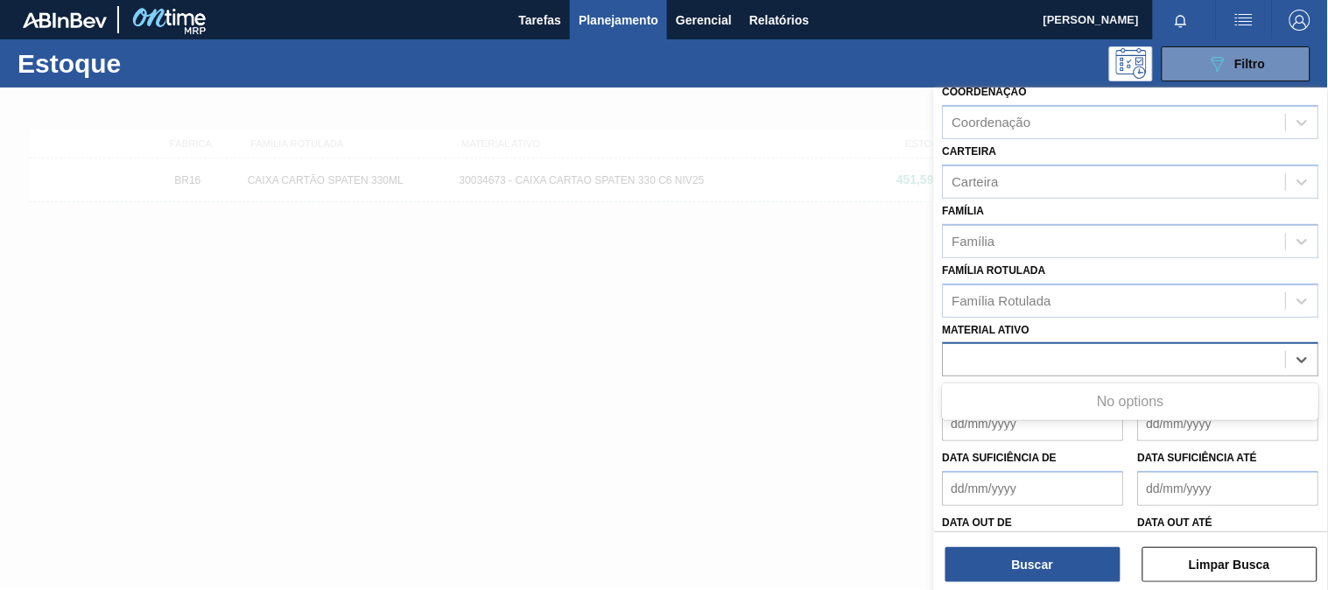
click at [1017, 361] on div "55272" at bounding box center [1114, 359] width 342 height 25
